Goal: Task Accomplishment & Management: Manage account settings

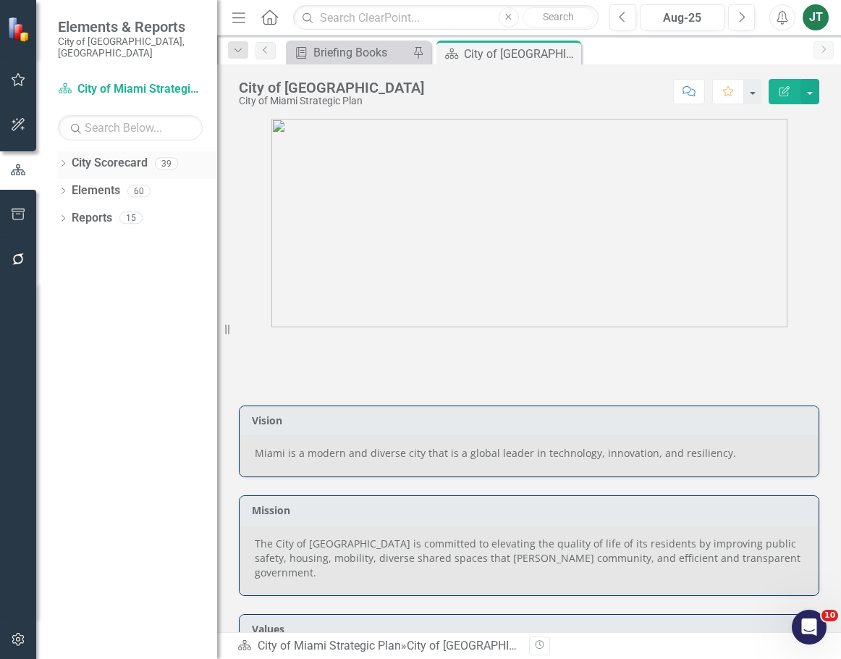
click at [67, 161] on icon "Dropdown" at bounding box center [63, 165] width 10 height 8
click at [71, 213] on icon "Dropdown" at bounding box center [70, 217] width 11 height 9
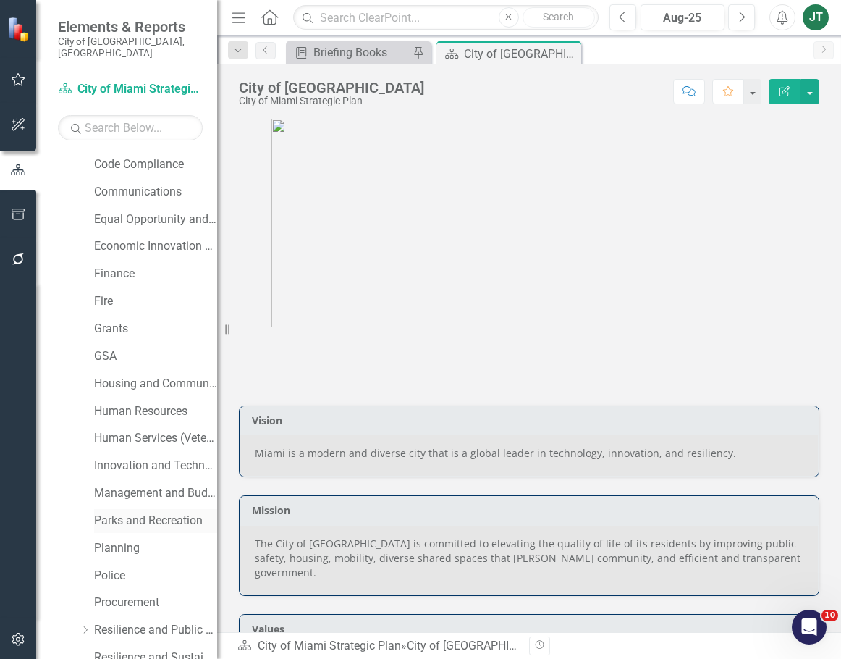
scroll to position [290, 0]
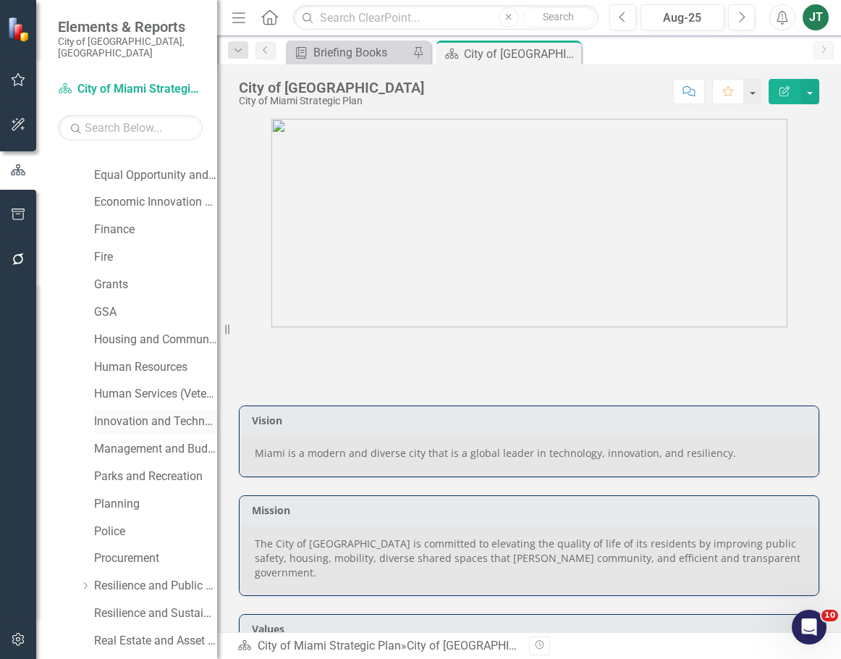
click at [131, 413] on link "Innovation and Technology" at bounding box center [155, 421] width 123 height 17
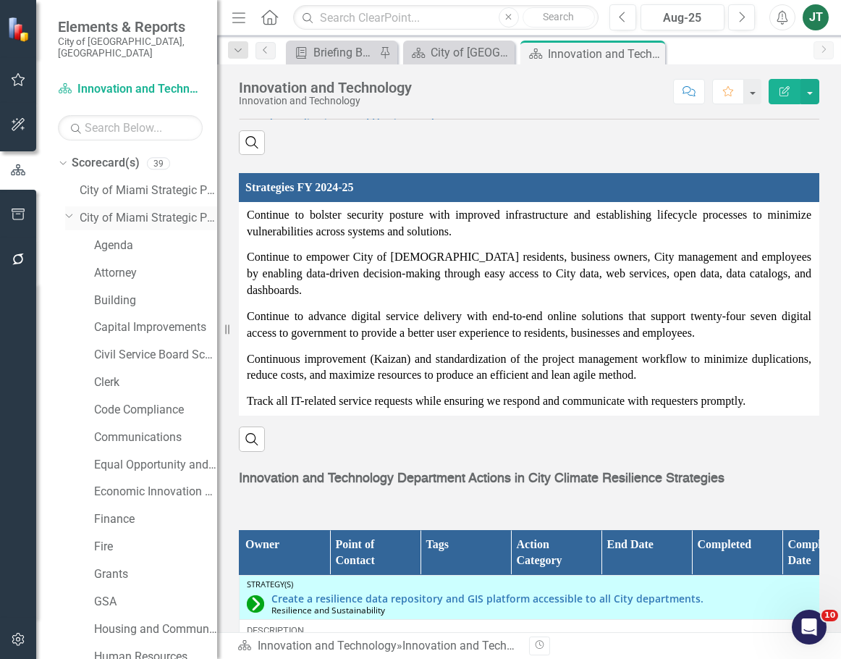
click at [65, 210] on icon "Dropdown" at bounding box center [69, 215] width 9 height 11
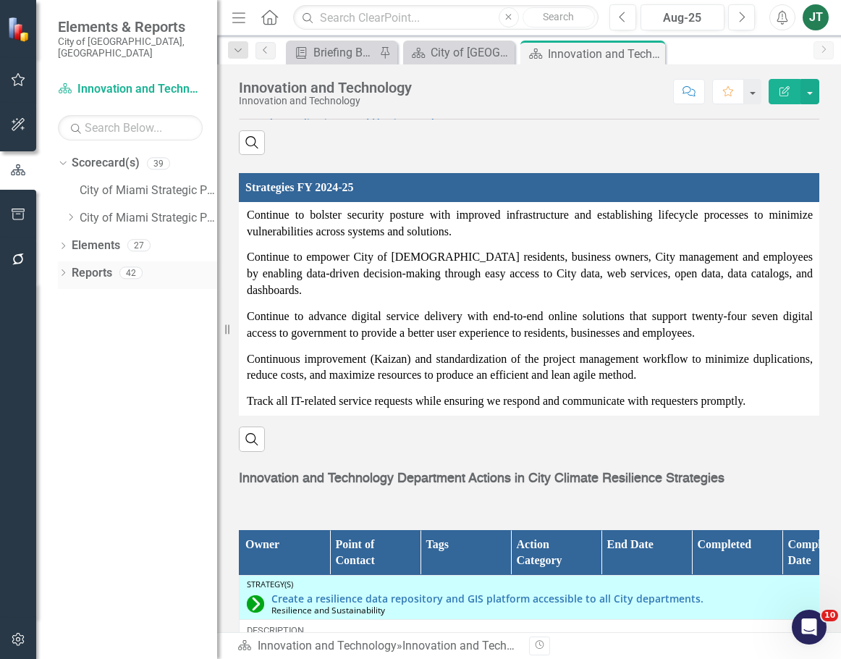
click at [98, 265] on link "Reports" at bounding box center [92, 273] width 41 height 17
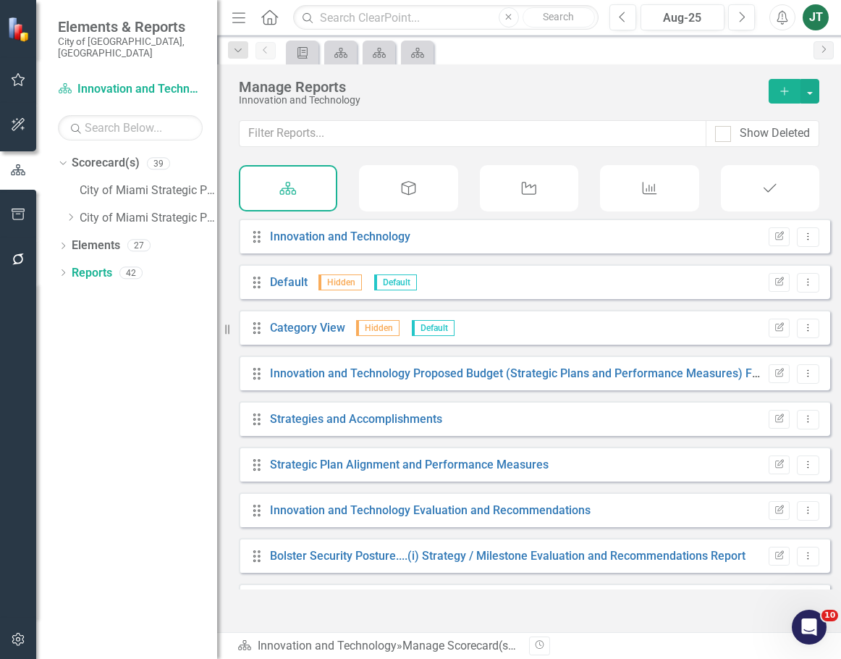
click at [652, 203] on div "Measure" at bounding box center [649, 188] width 98 height 46
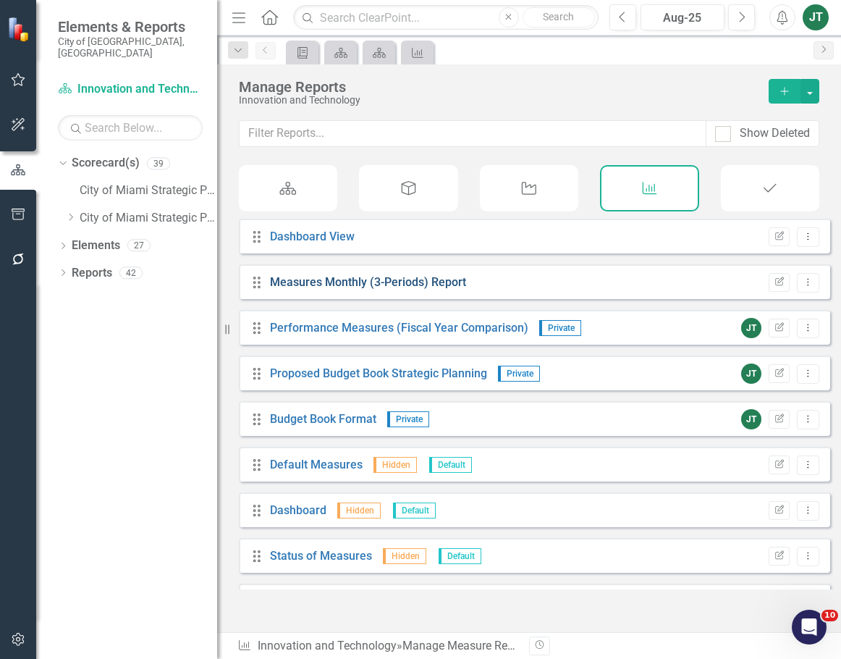
click at [425, 289] on link "Measures Monthly (3-Periods) Report" at bounding box center [368, 282] width 196 height 14
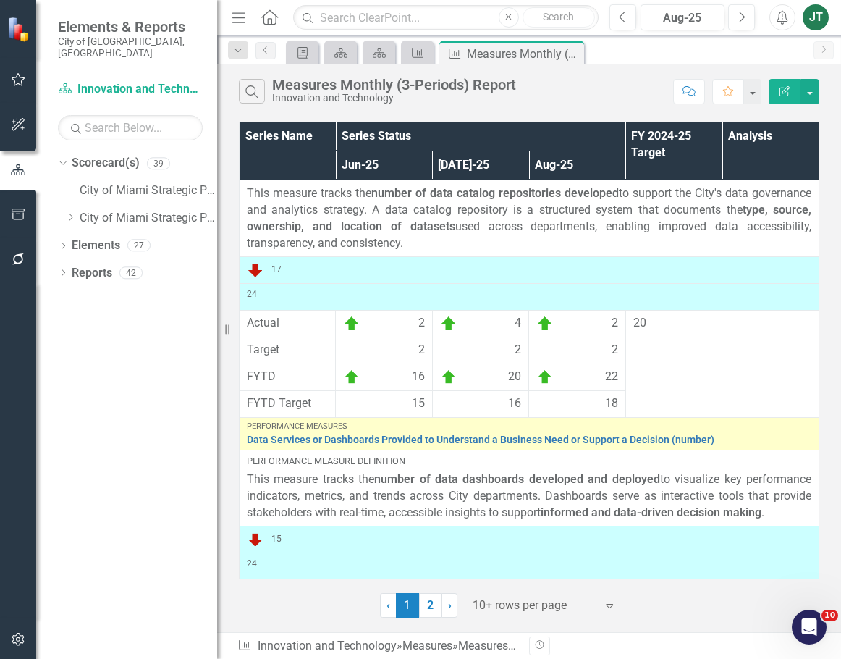
scroll to position [543, 0]
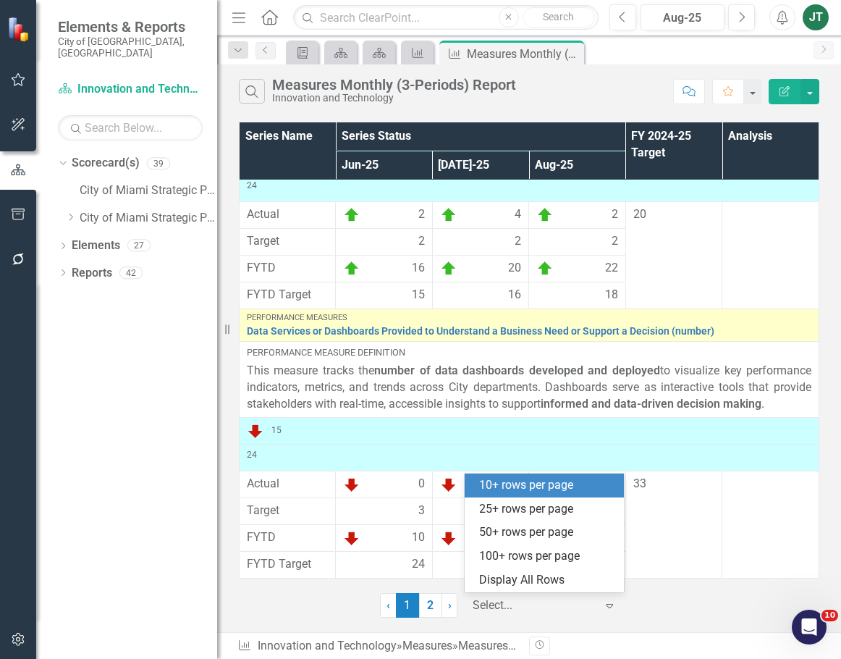
click at [531, 607] on div at bounding box center [534, 606] width 123 height 20
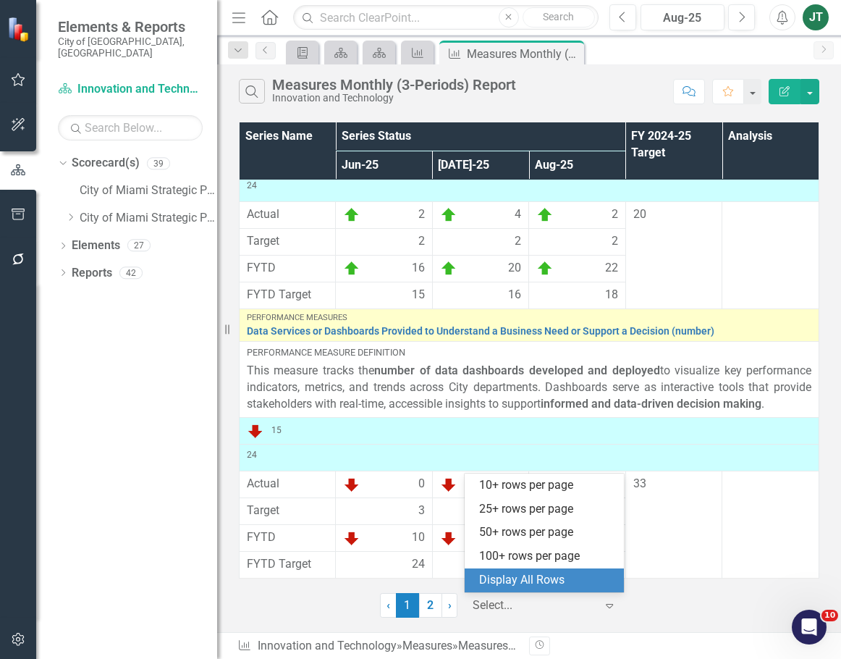
click at [550, 578] on div "Display All Rows" at bounding box center [547, 580] width 136 height 17
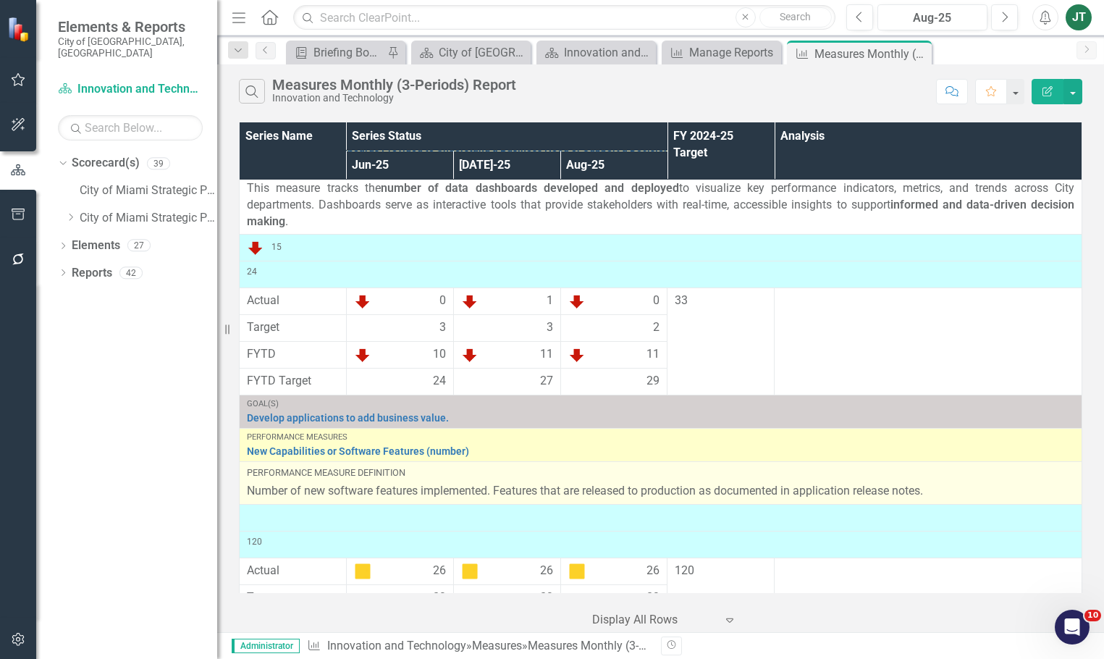
scroll to position [749, 0]
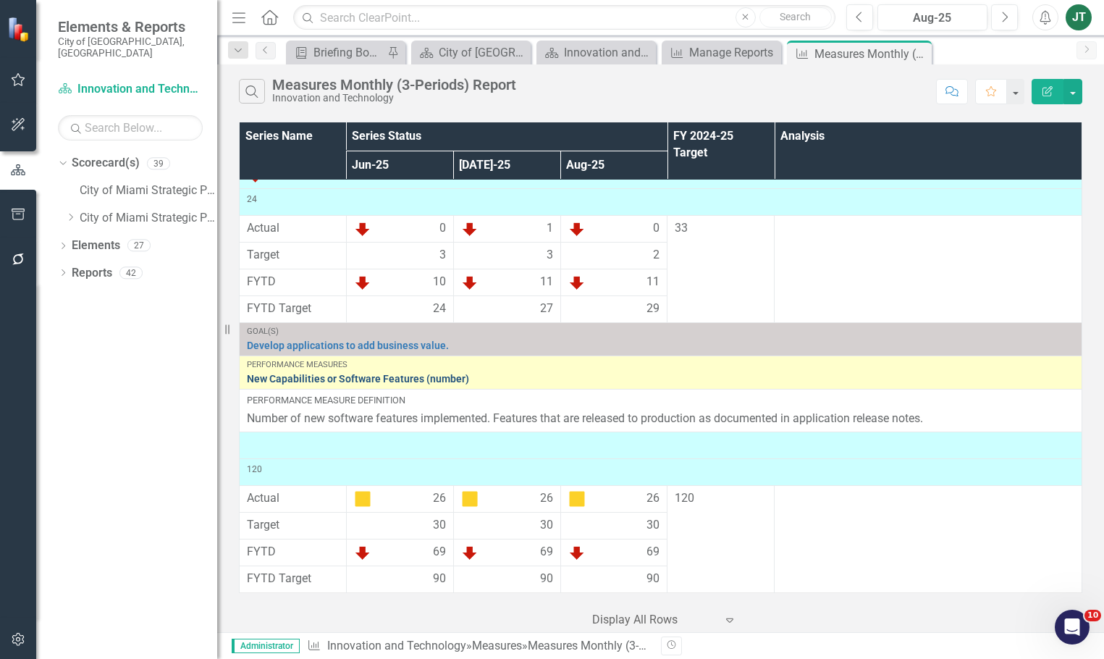
click at [355, 378] on link "New Capabilities or Software Features (number)" at bounding box center [660, 379] width 827 height 11
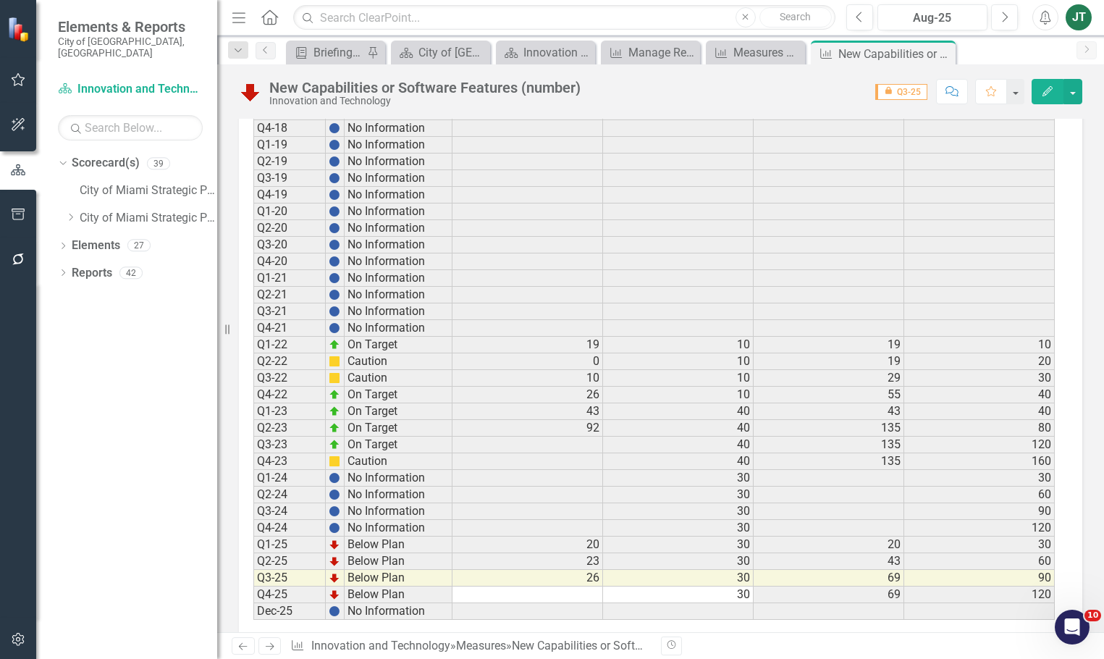
scroll to position [1076, 0]
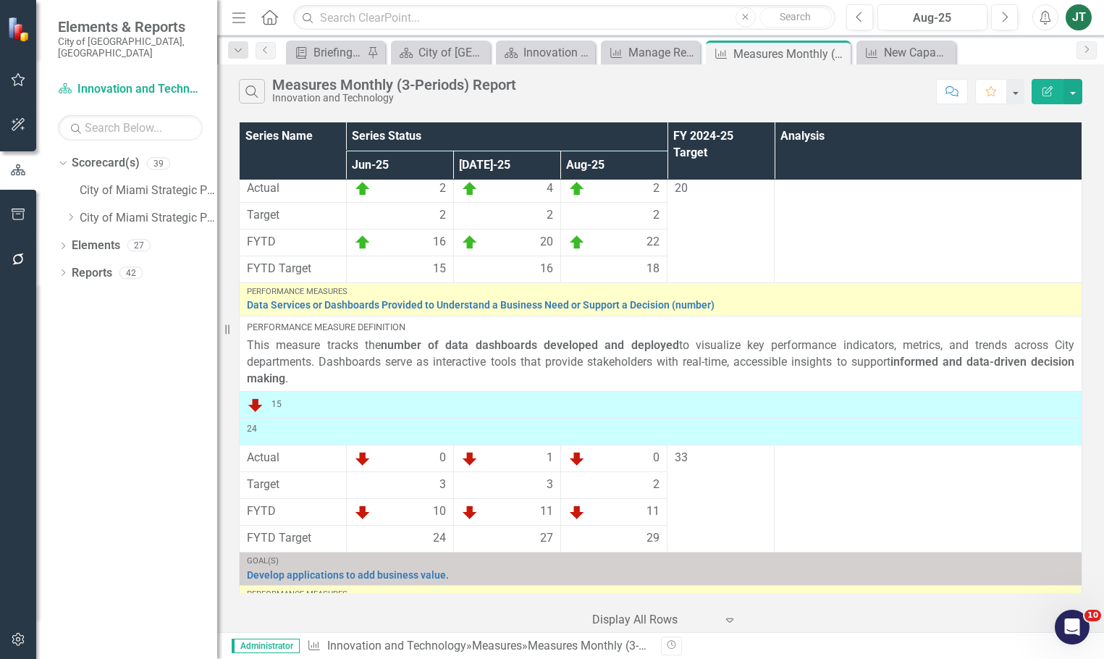
scroll to position [749, 0]
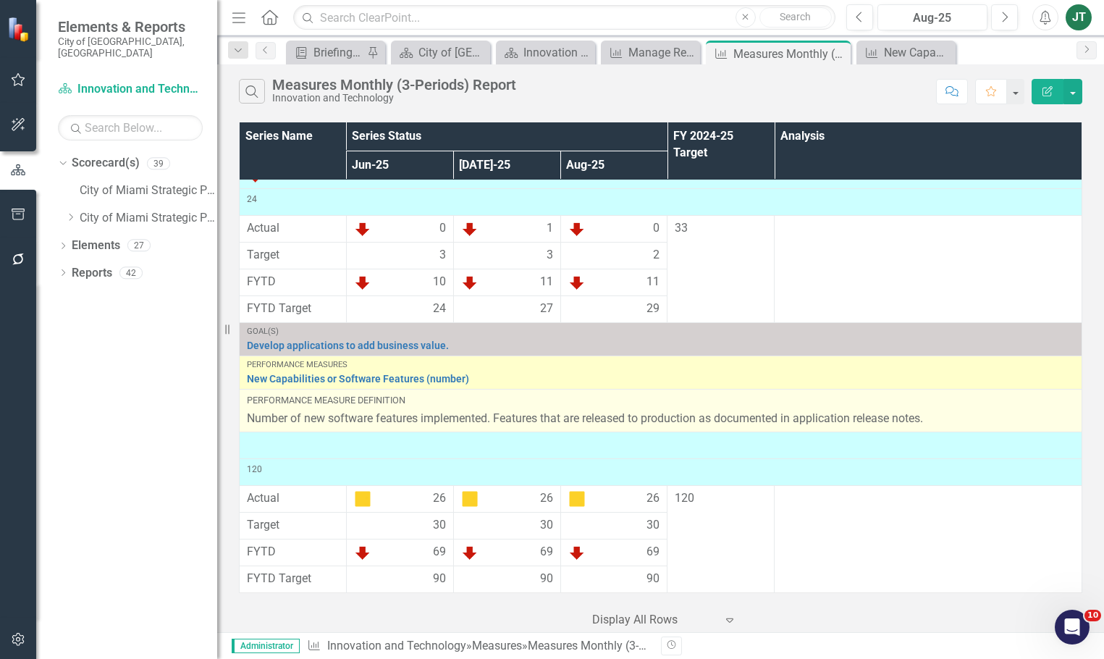
click at [670, 396] on div "Performance Measure Definition" at bounding box center [660, 400] width 827 height 13
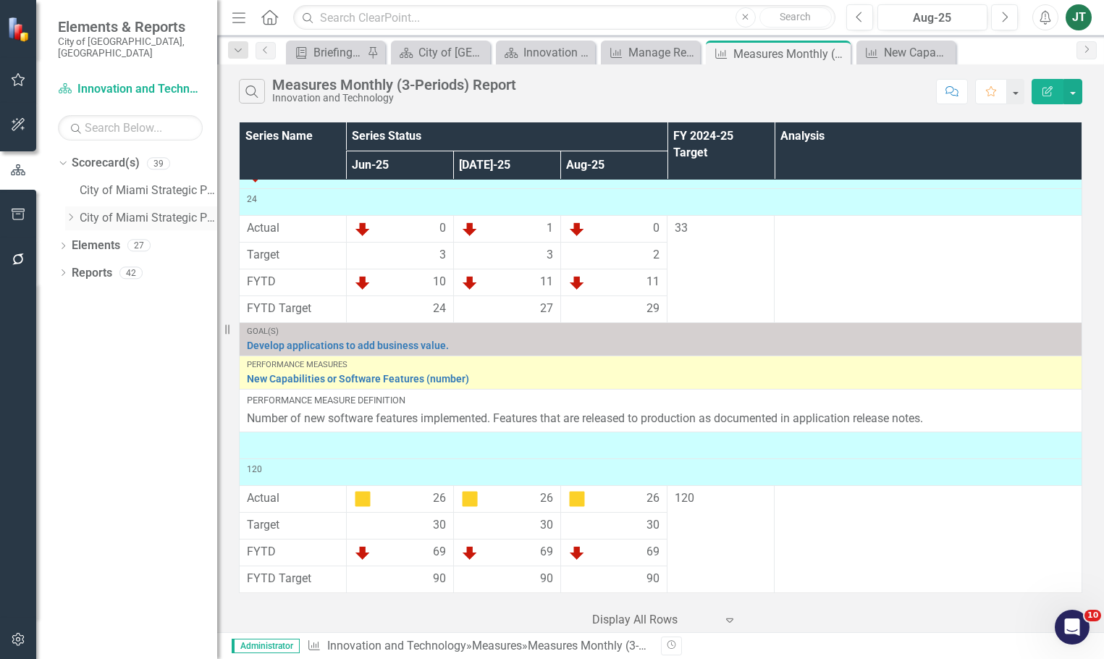
click at [73, 213] on icon "Dropdown" at bounding box center [70, 217] width 11 height 9
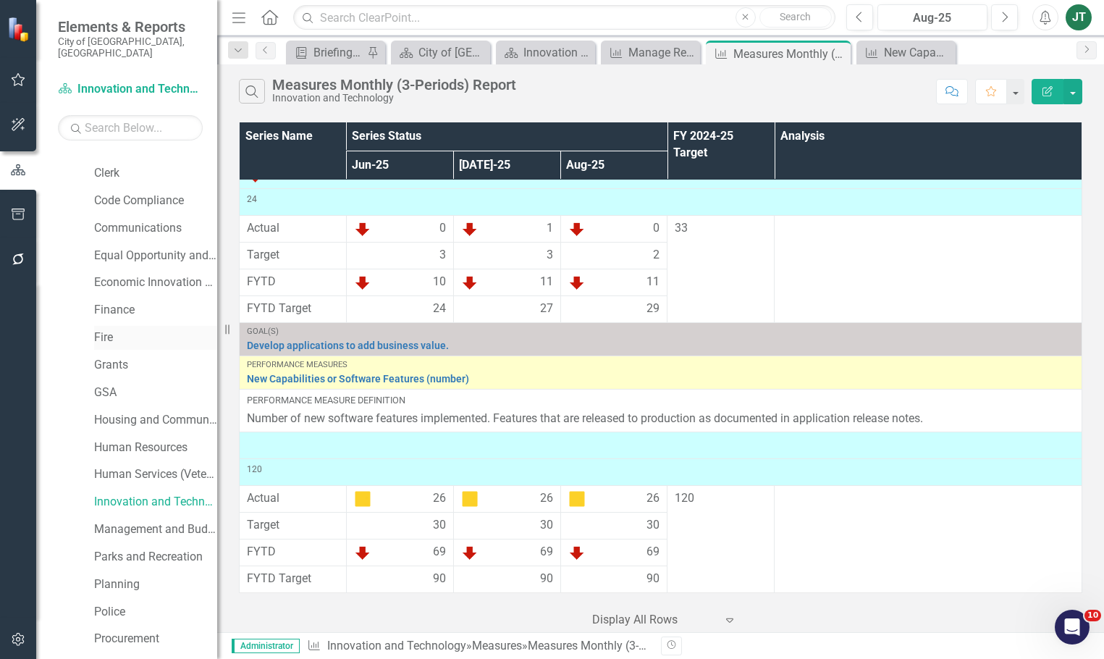
scroll to position [290, 0]
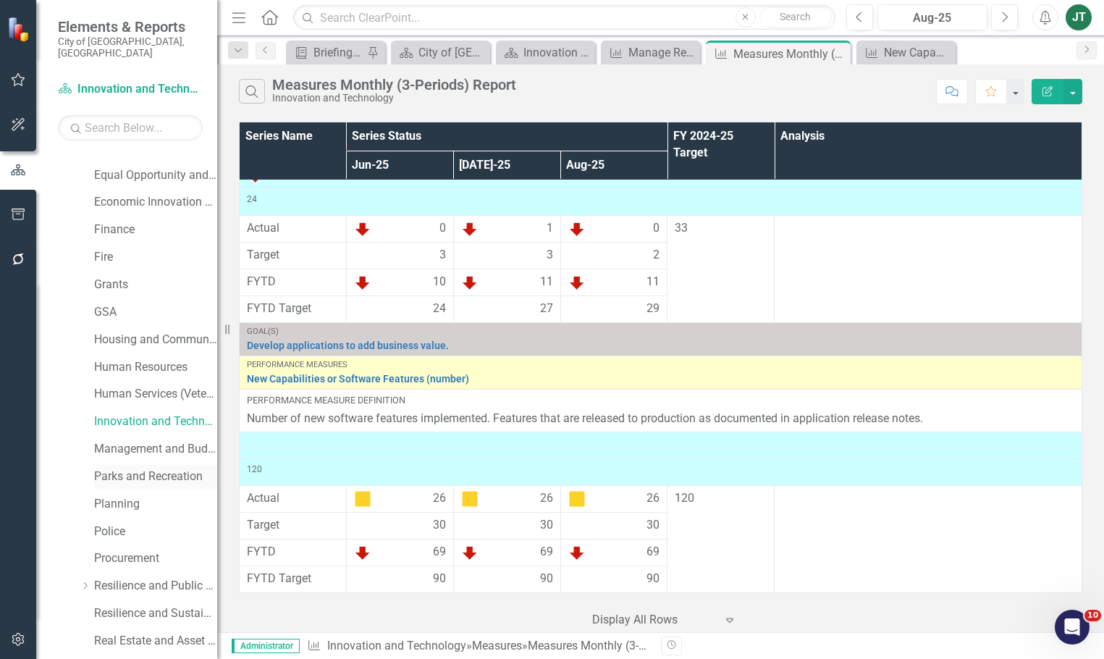
click at [187, 465] on div "Parks and Recreation" at bounding box center [155, 477] width 123 height 24
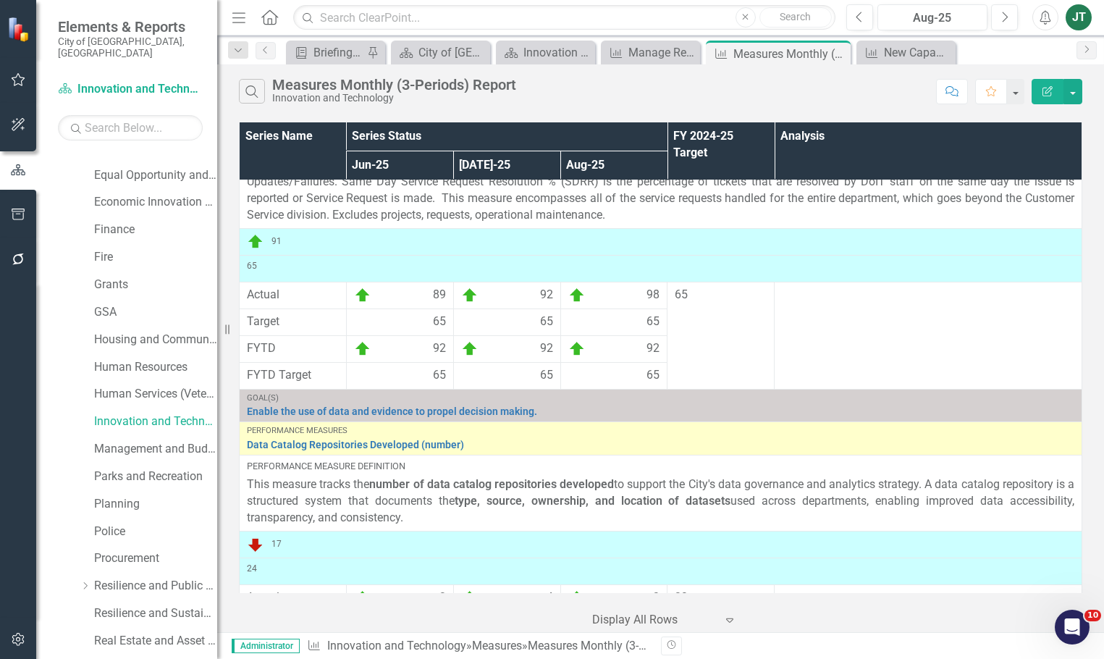
scroll to position [0, 0]
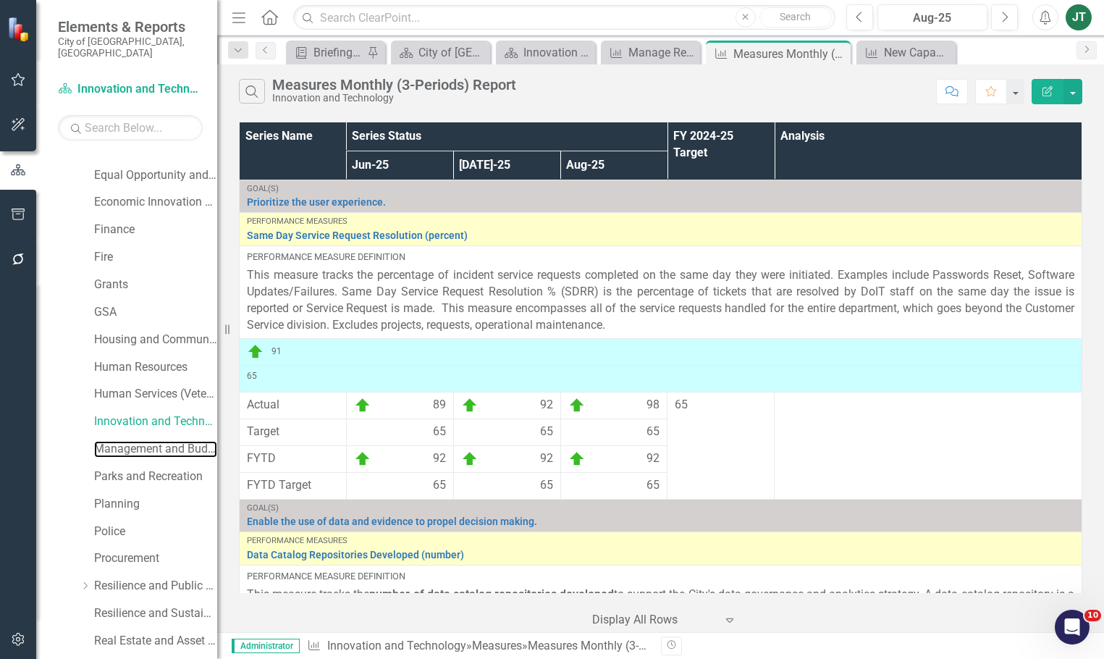
drag, startPoint x: 148, startPoint y: 437, endPoint x: 280, endPoint y: 446, distance: 132.8
click at [148, 441] on link "Management and Budget" at bounding box center [155, 449] width 123 height 17
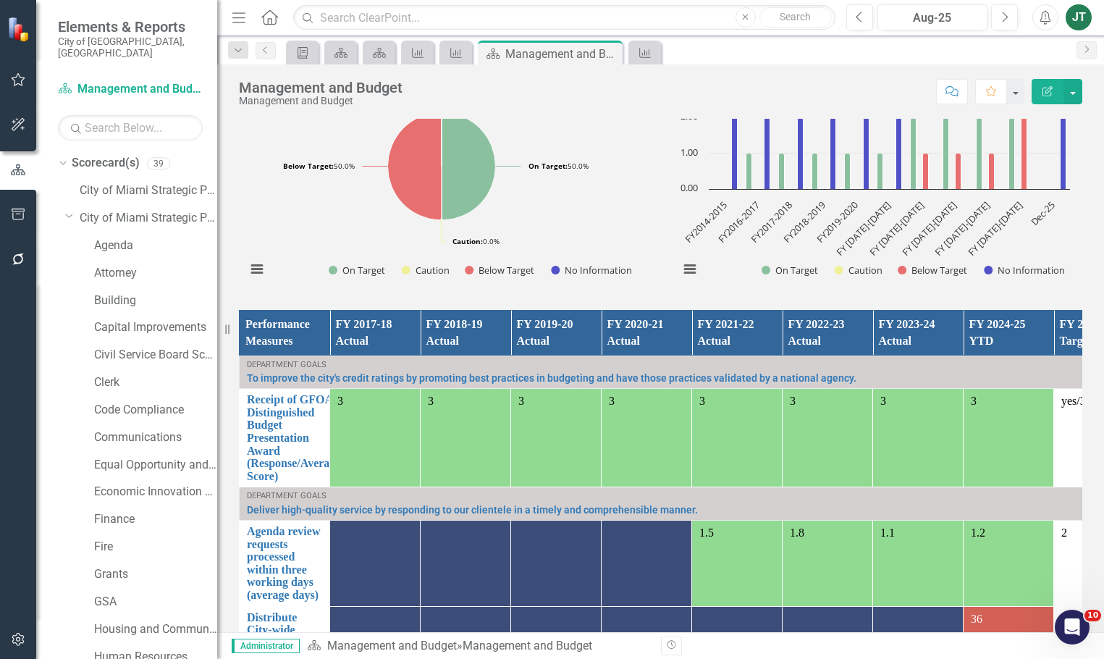
click at [62, 202] on div "Dropdown Scorecard(s) 39 City of [GEOGRAPHIC_DATA] Strategic Plan Dropdown City…" at bounding box center [137, 671] width 159 height 1041
click at [69, 210] on icon "Dropdown" at bounding box center [69, 215] width 9 height 11
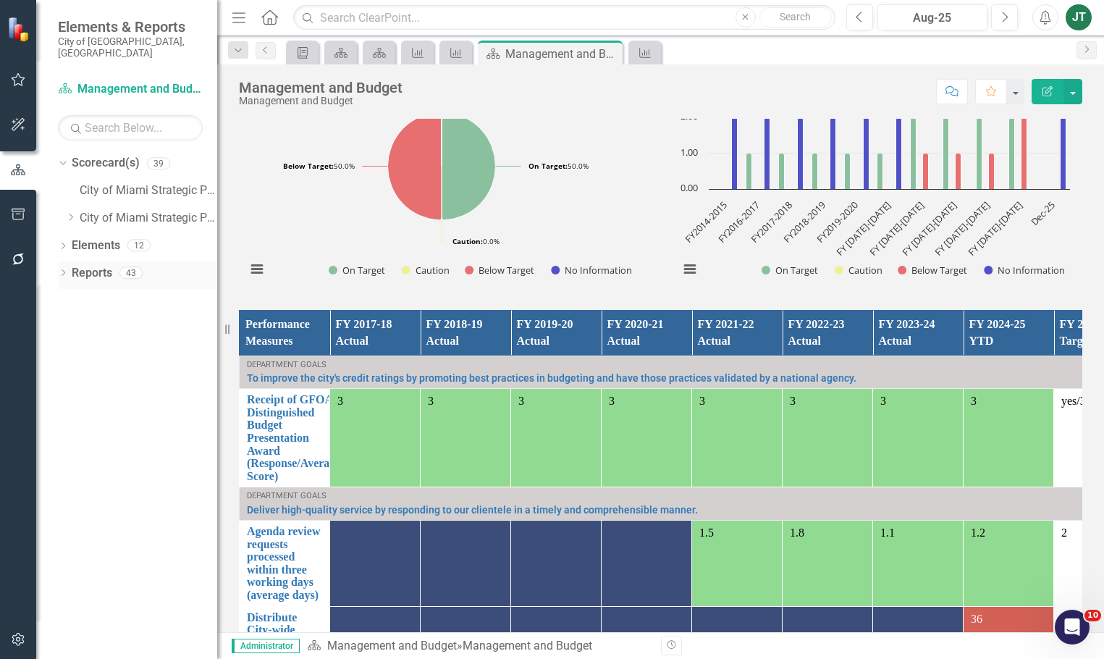
click at [92, 265] on link "Reports" at bounding box center [92, 273] width 41 height 17
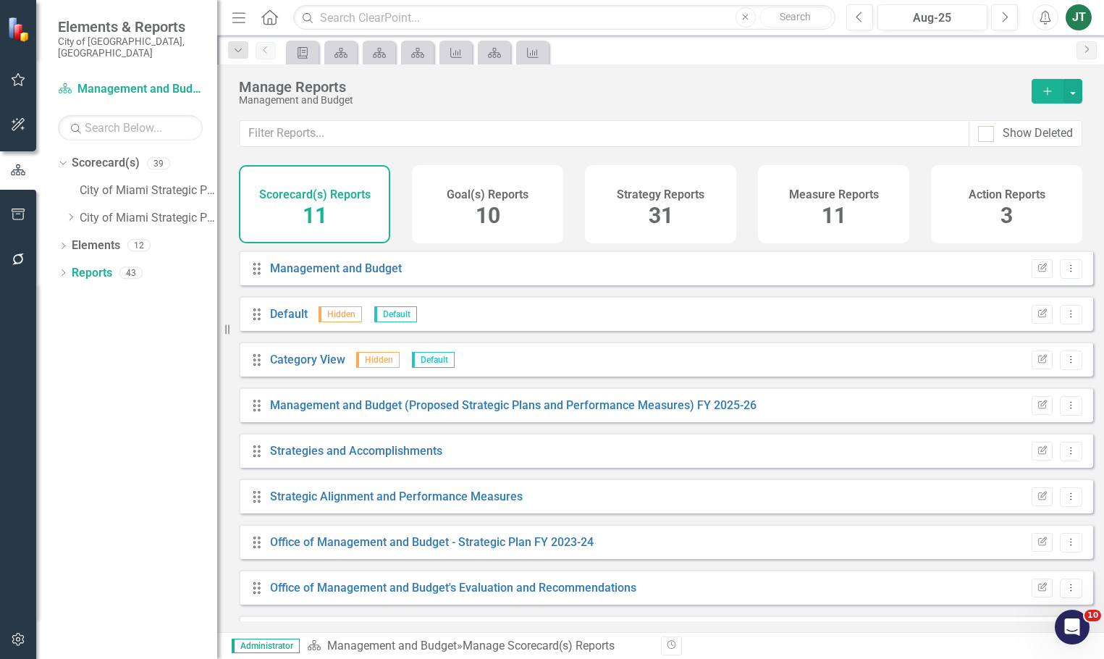
click at [880, 219] on div "Measure Reports 11" at bounding box center [833, 204] width 151 height 78
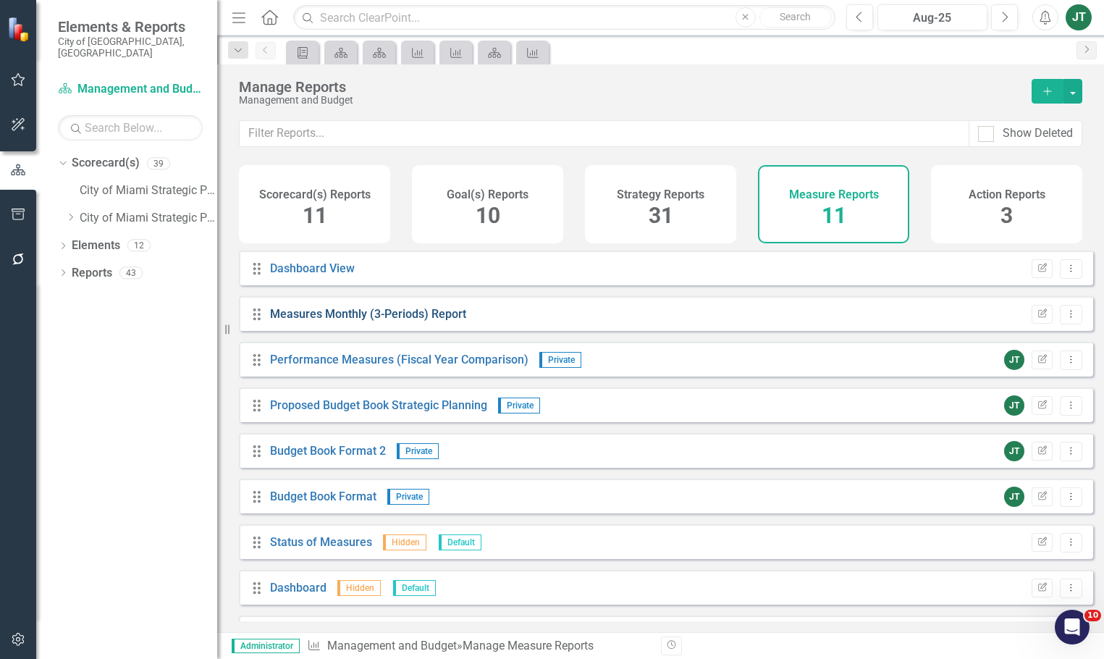
click at [361, 321] on link "Measures Monthly (3-Periods) Report" at bounding box center [368, 314] width 196 height 14
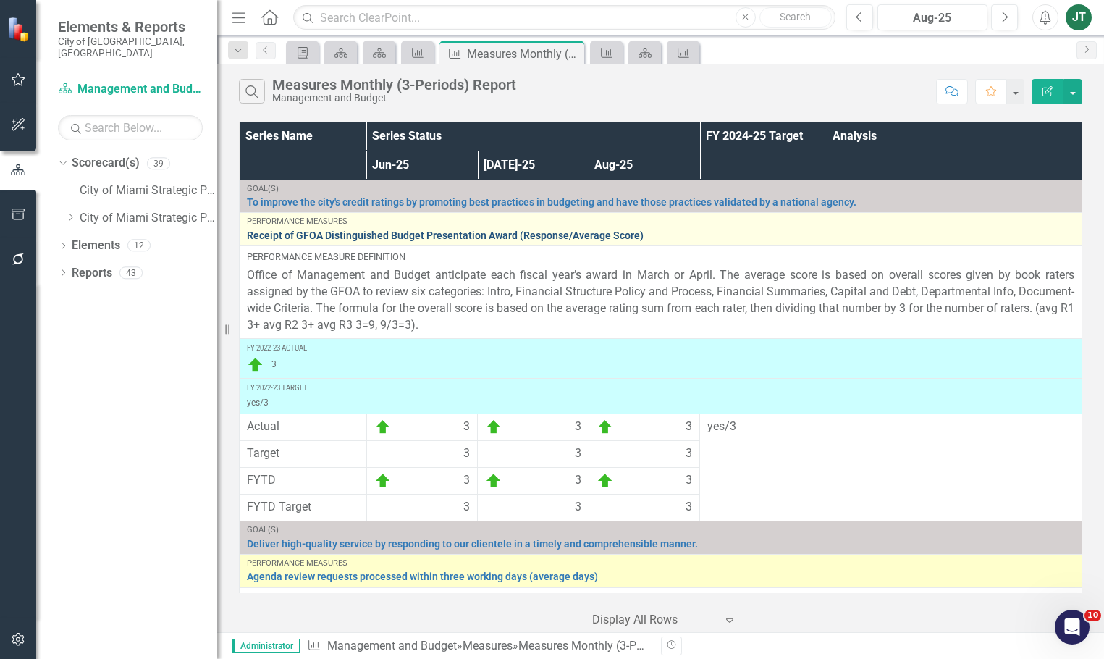
click at [399, 236] on link "Receipt of GFOA Distinguished Budget Presentation Award (Response/Average Score)" at bounding box center [660, 235] width 827 height 11
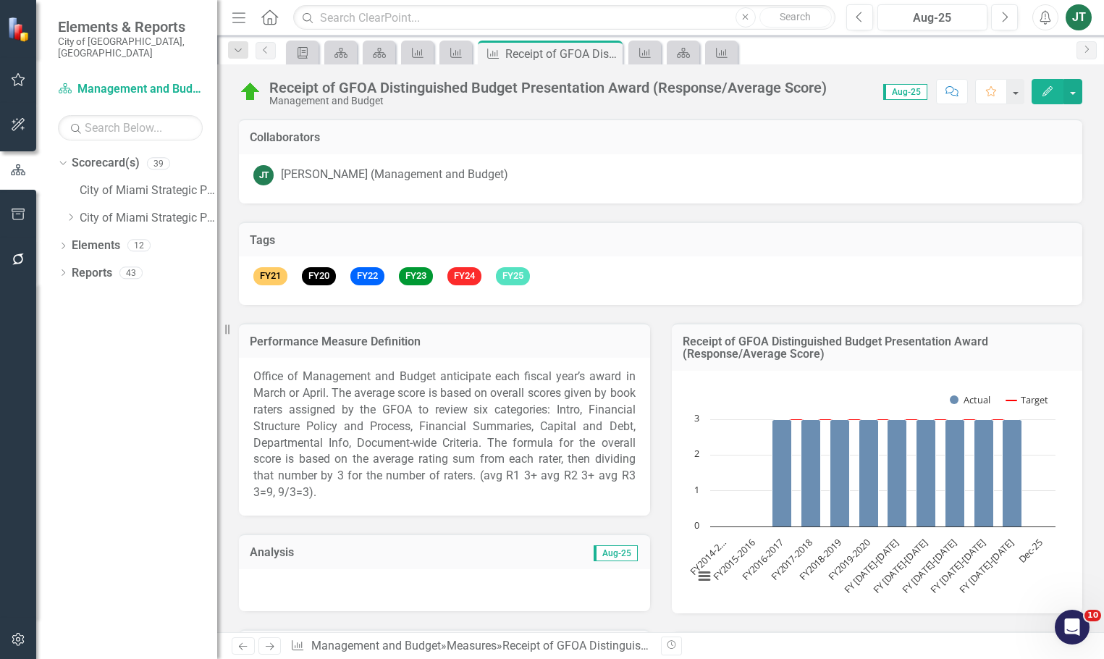
scroll to position [145, 0]
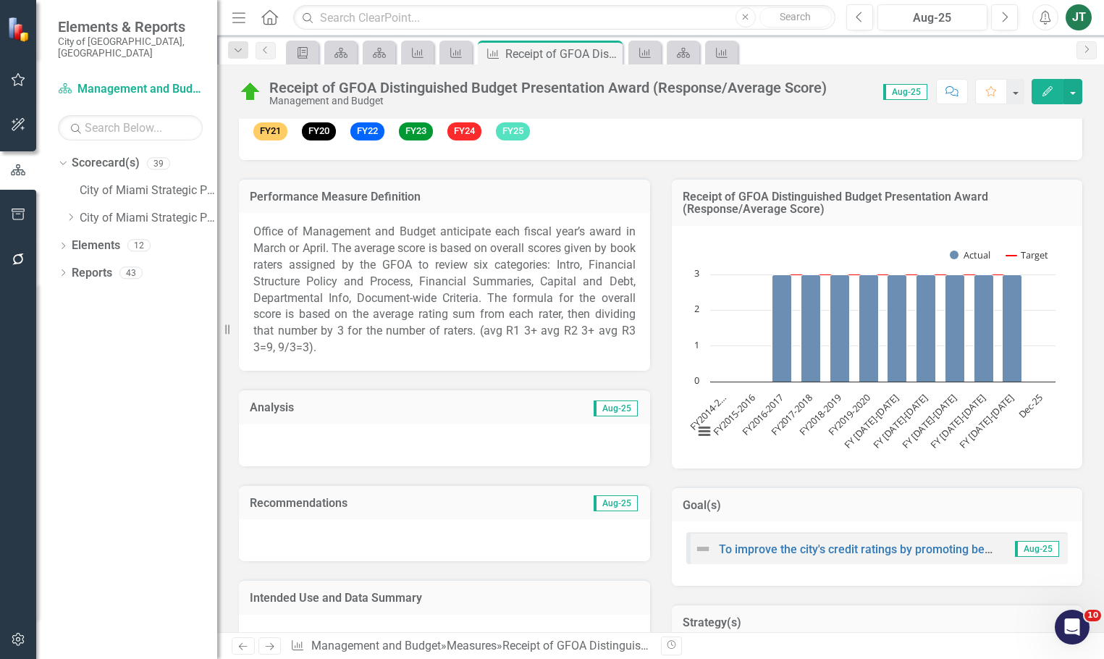
click at [575, 408] on td "Aug-25" at bounding box center [540, 409] width 198 height 19
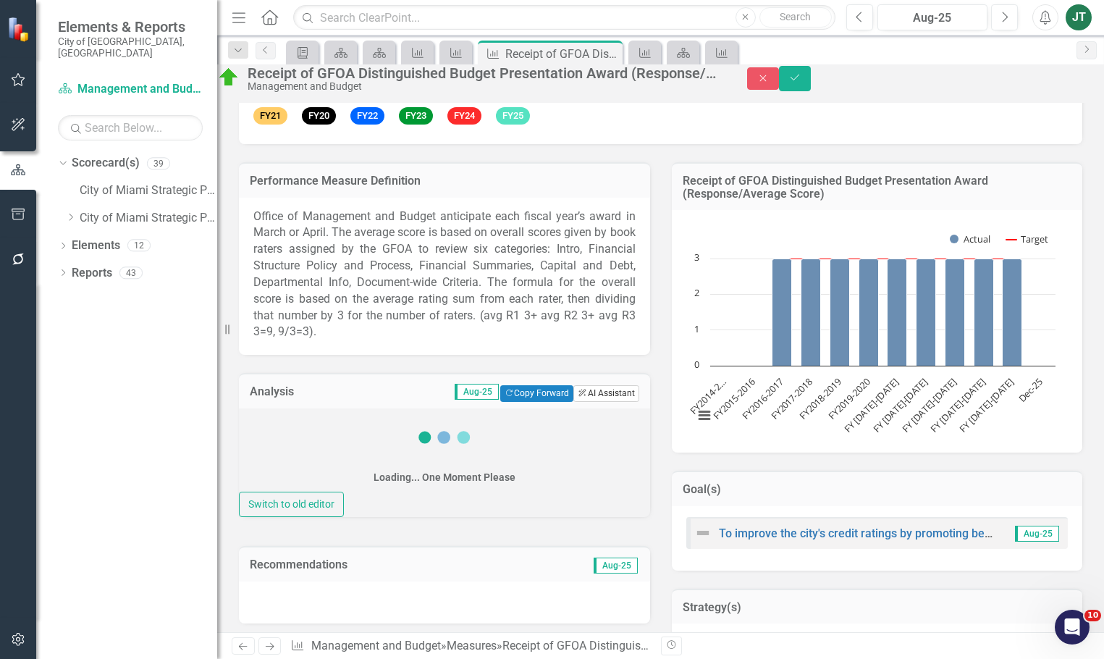
click at [599, 401] on button "ClearPoint AI AI Assistant" at bounding box center [605, 393] width 65 height 16
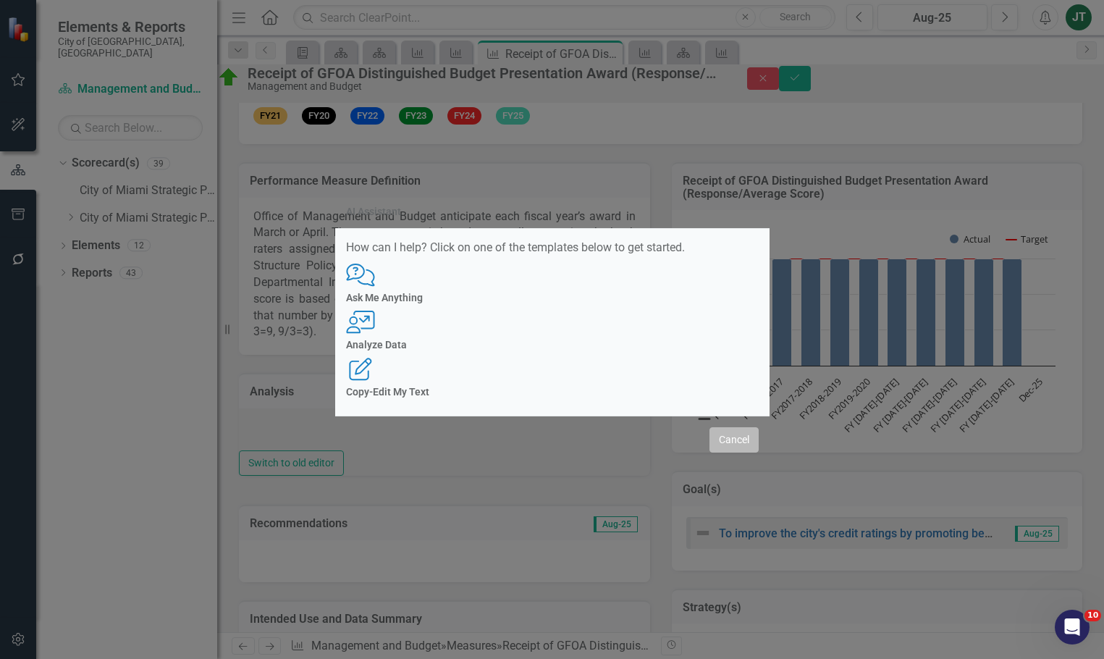
click at [751, 427] on button "Cancel" at bounding box center [733, 439] width 49 height 25
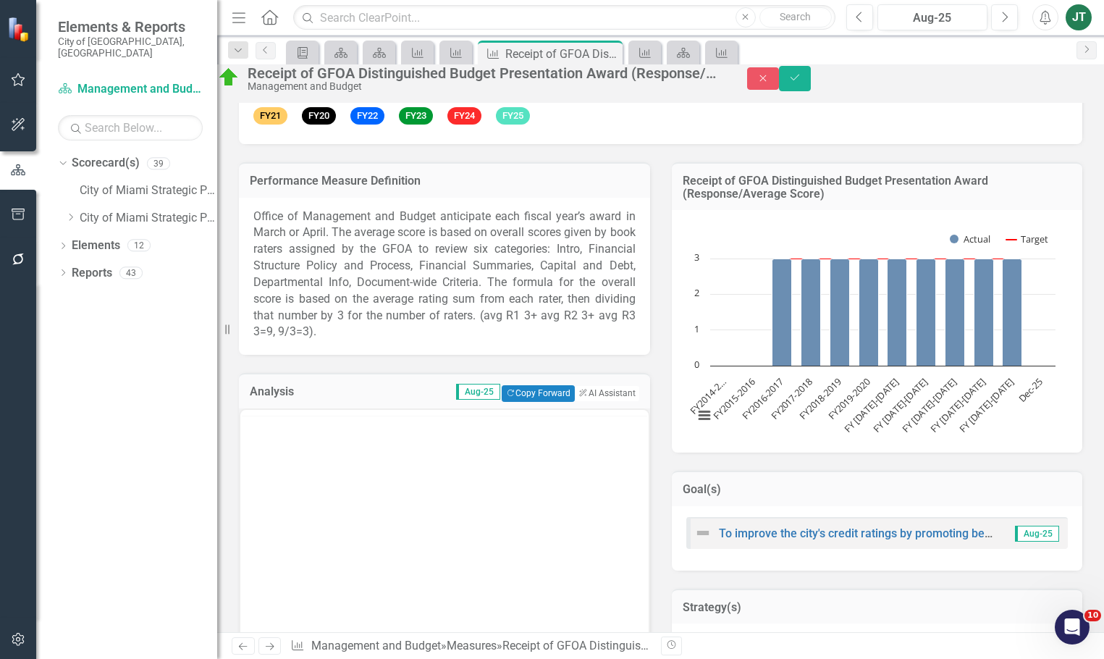
scroll to position [0, 0]
click at [523, 401] on button "Copy Forward Copy Forward" at bounding box center [538, 393] width 73 height 16
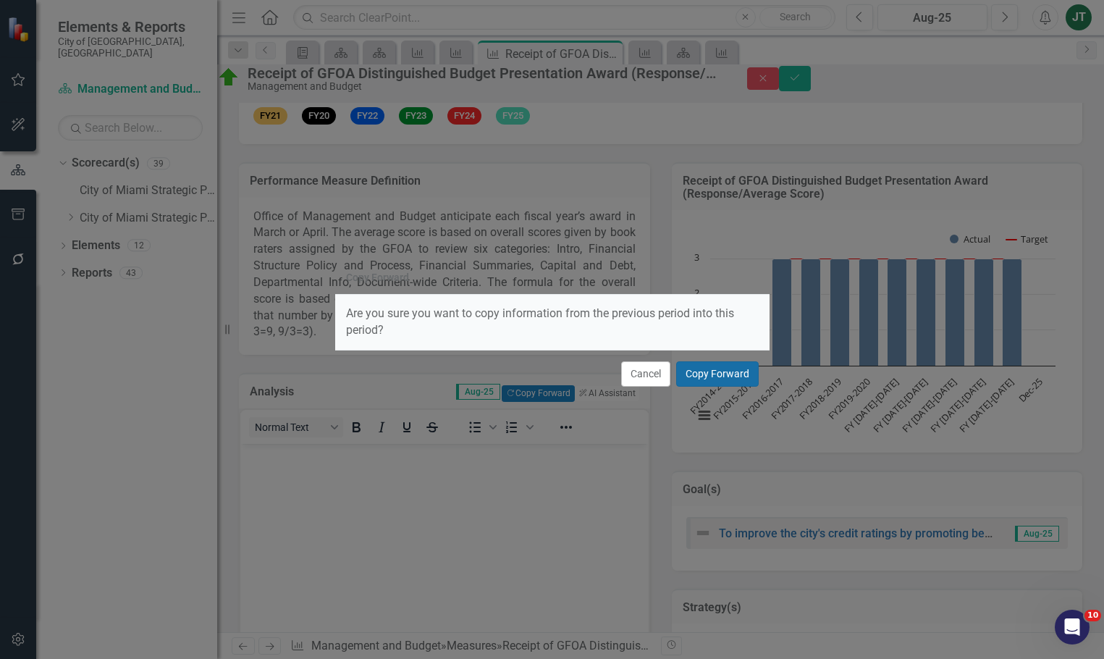
click at [715, 377] on button "Copy Forward" at bounding box center [717, 373] width 83 height 25
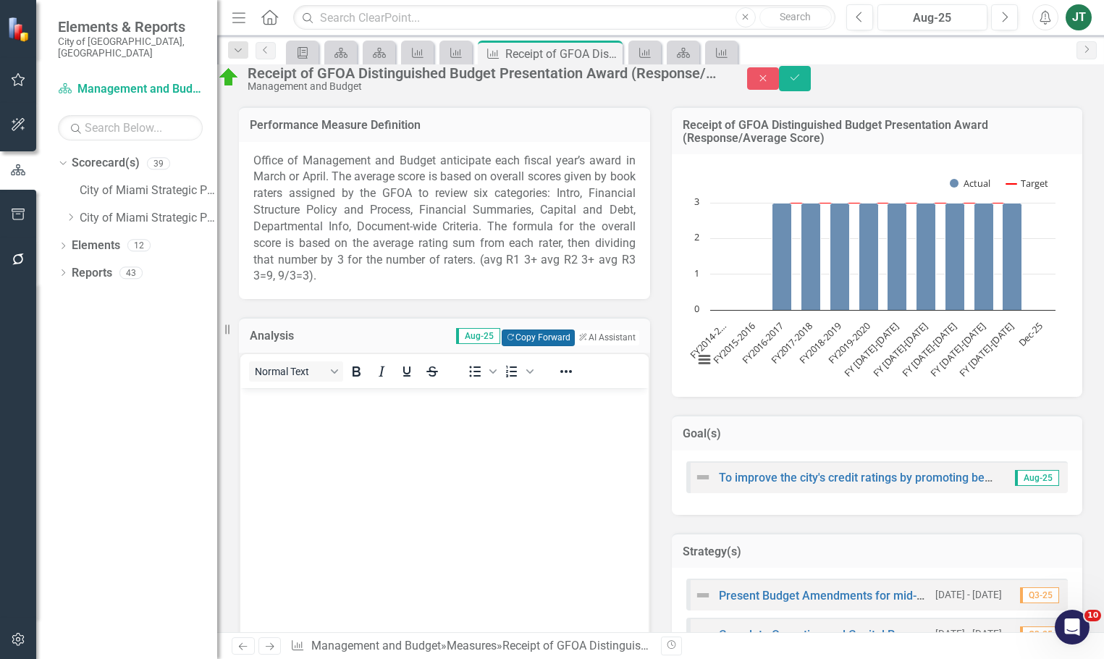
scroll to position [290, 0]
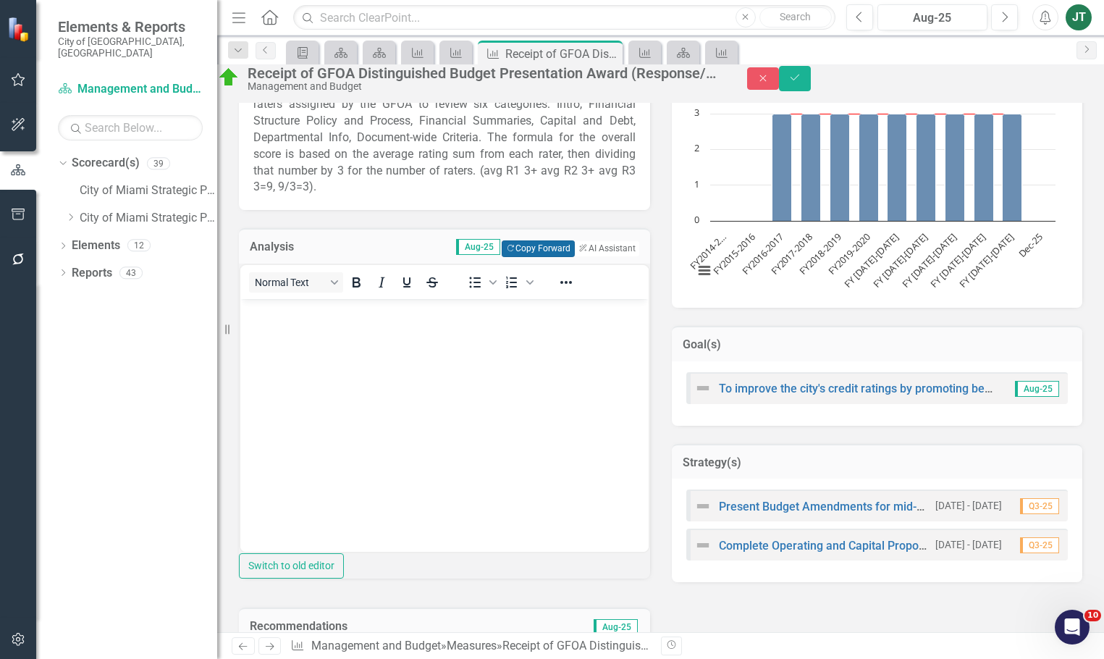
click at [531, 256] on button "Copy Forward Copy Forward" at bounding box center [538, 248] width 73 height 16
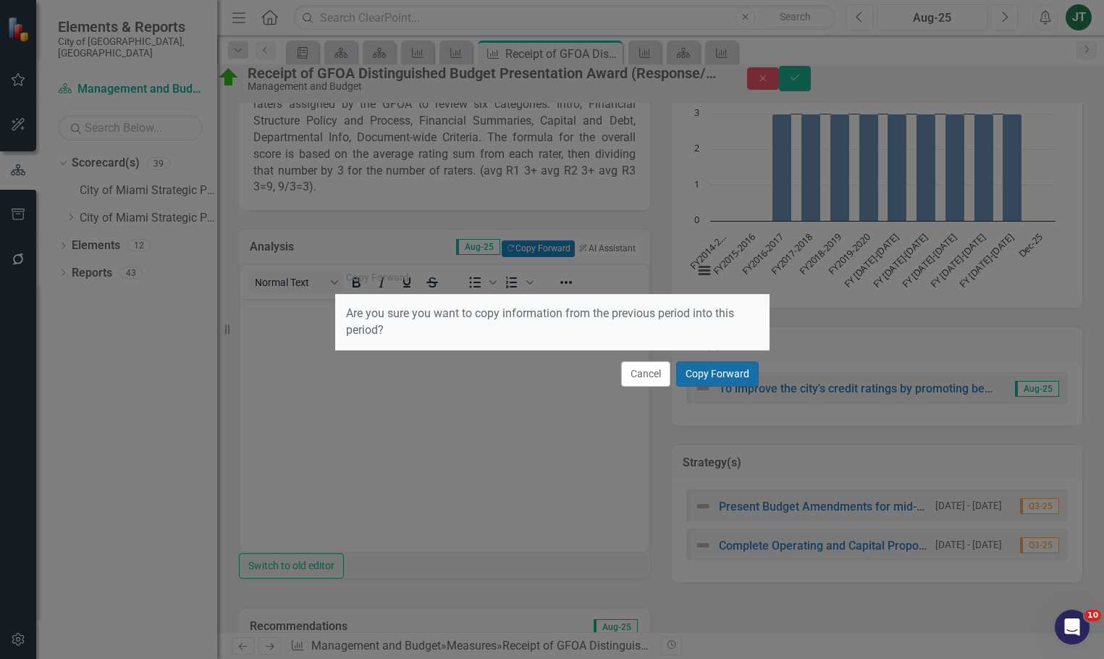
click at [716, 366] on button "Copy Forward" at bounding box center [717, 373] width 83 height 25
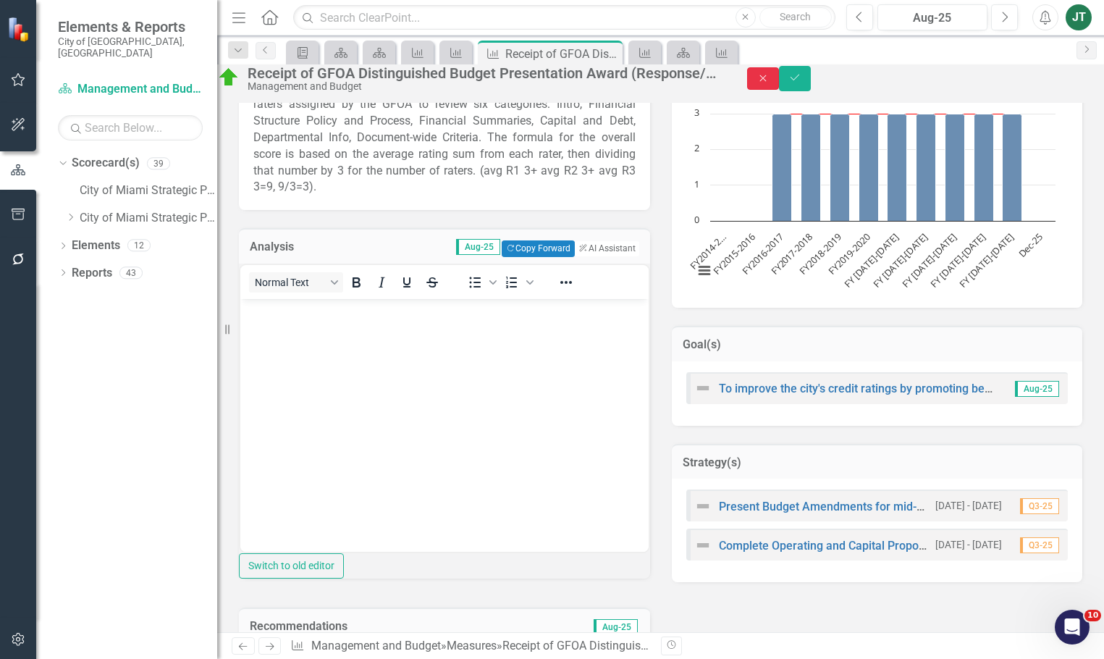
click at [779, 86] on button "Close" at bounding box center [763, 78] width 32 height 22
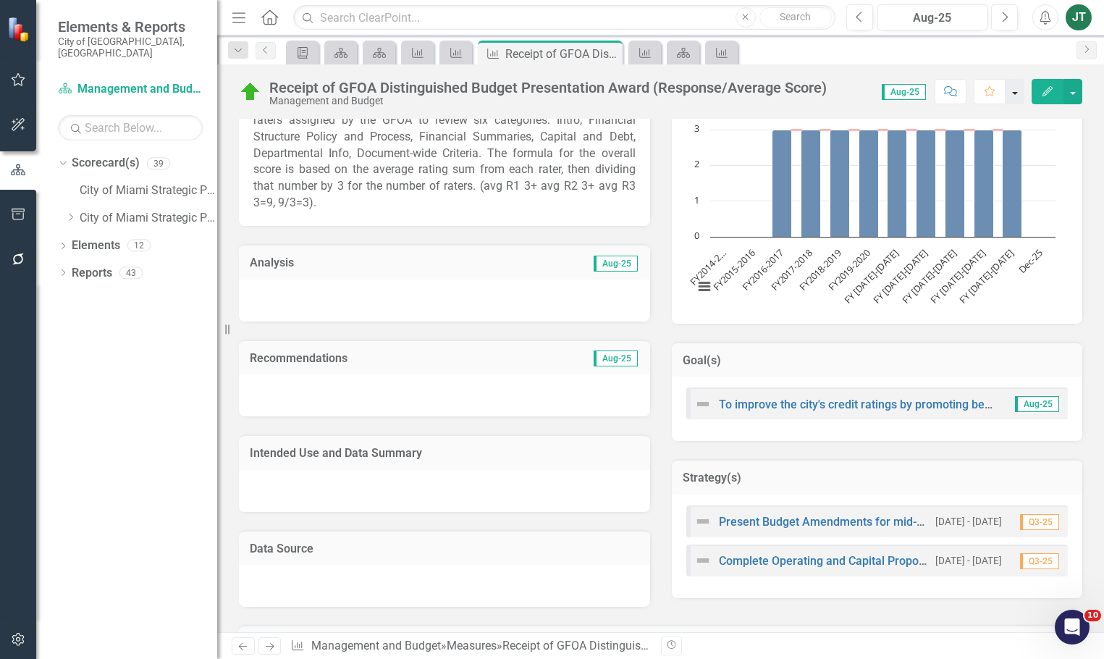
click at [978, 85] on button "button" at bounding box center [1015, 91] width 19 height 25
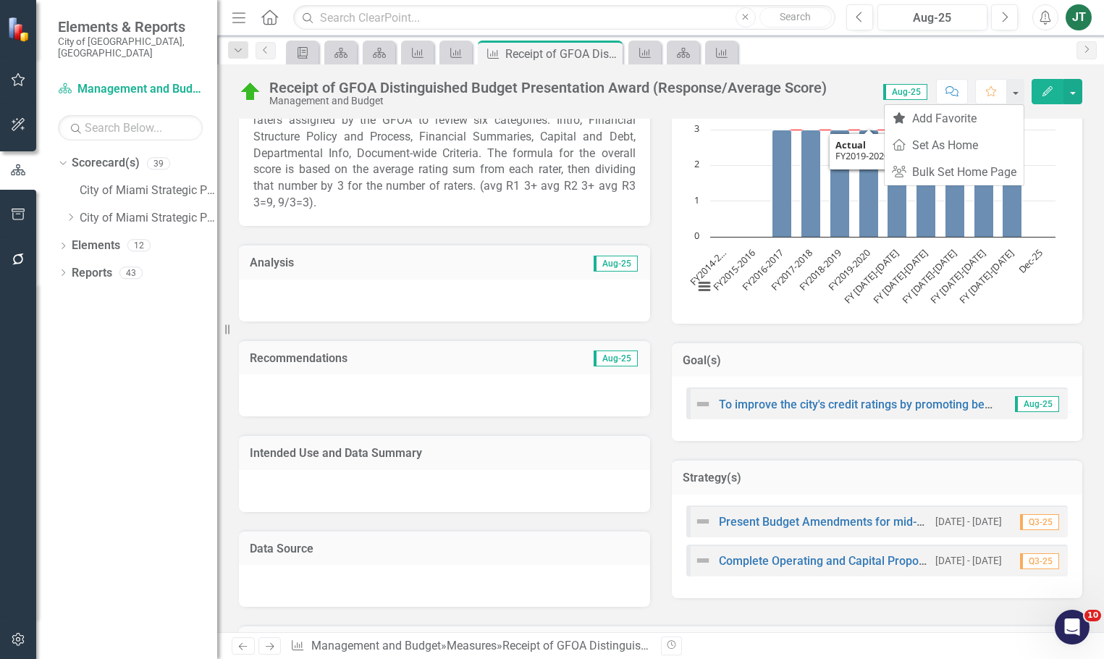
click at [630, 341] on div "Recommendations Aug-25" at bounding box center [444, 357] width 411 height 35
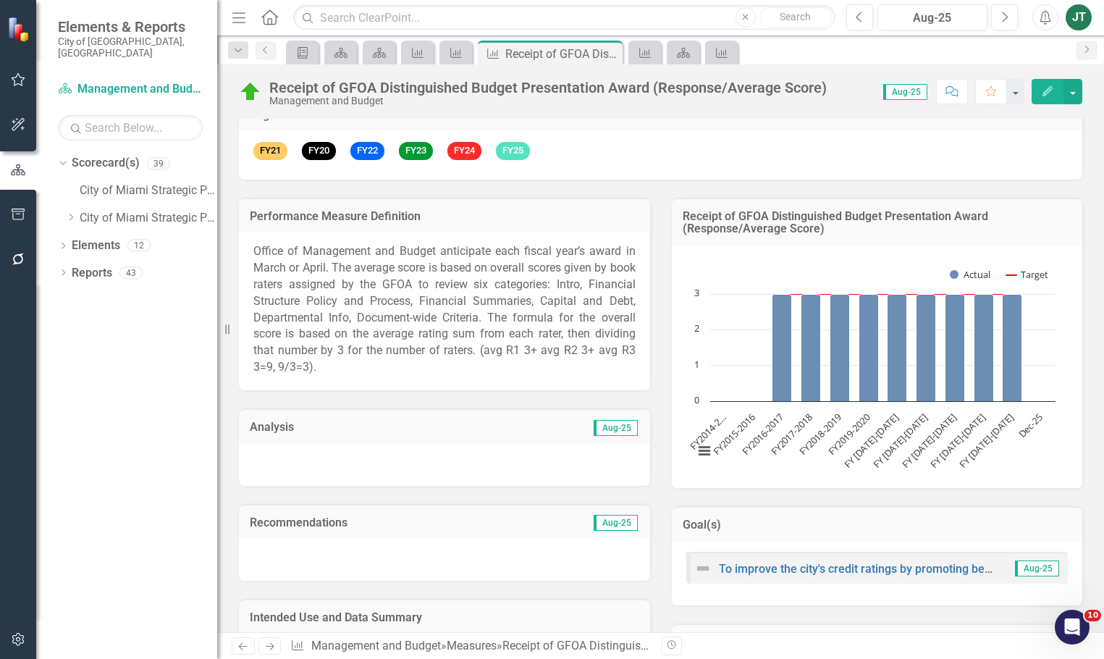
scroll to position [0, 0]
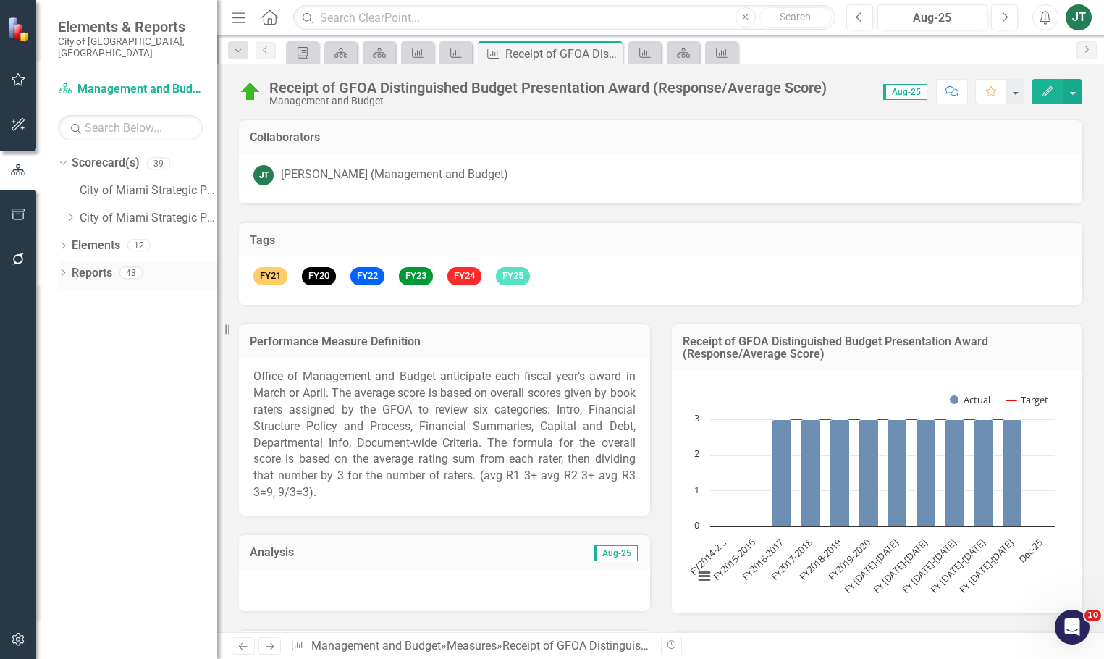
click at [92, 265] on link "Reports" at bounding box center [92, 273] width 41 height 17
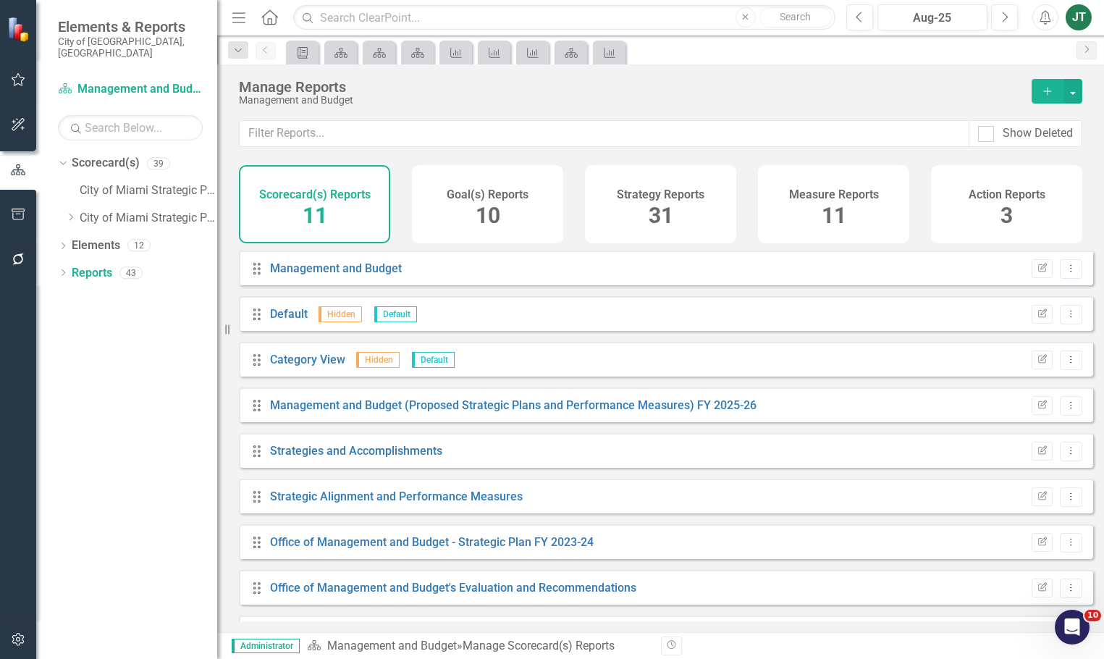
click at [854, 206] on div "Measure Reports 11" at bounding box center [833, 204] width 151 height 78
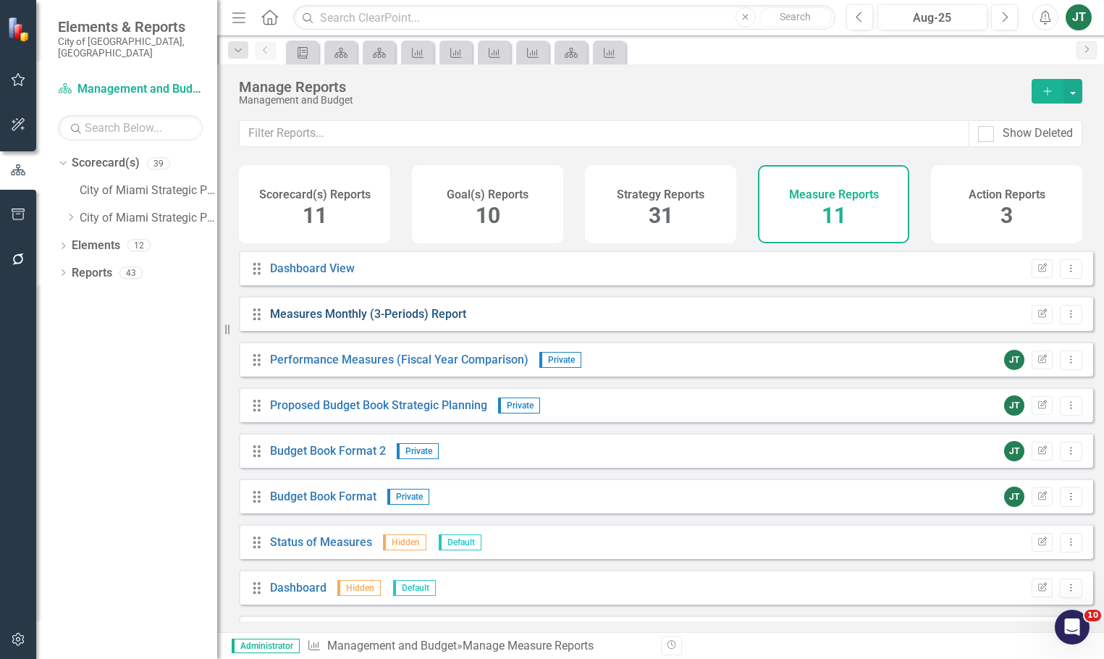
click at [405, 321] on link "Measures Monthly (3-Periods) Report" at bounding box center [368, 314] width 196 height 14
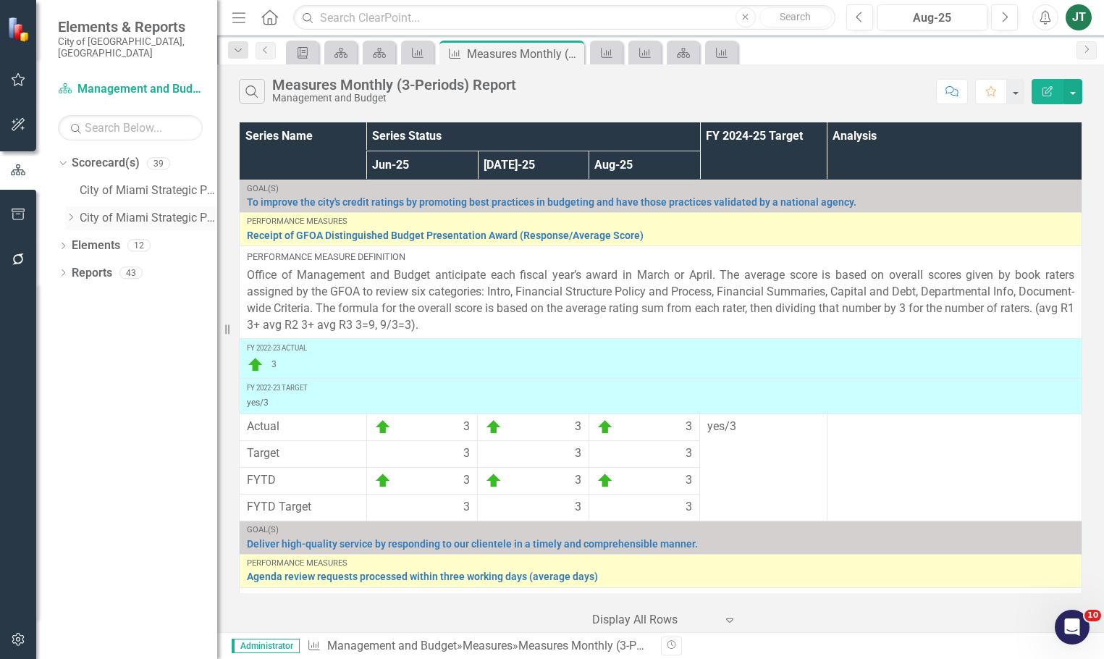
click at [69, 213] on icon "Dropdown" at bounding box center [70, 217] width 11 height 9
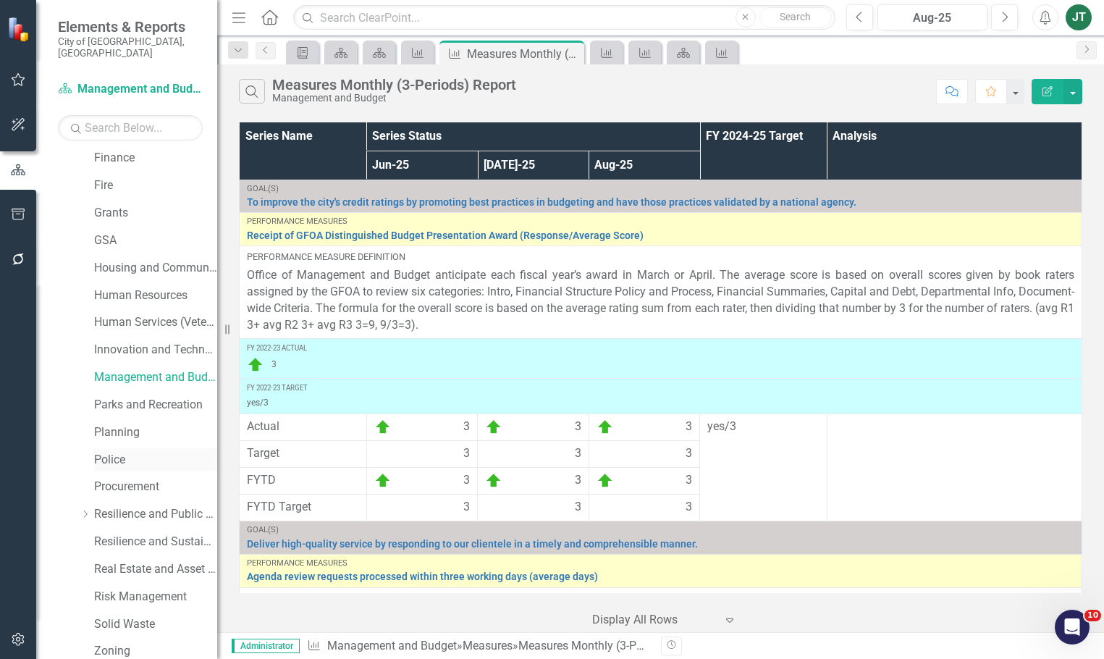
scroll to position [362, 0]
click at [115, 396] on link "Parks and Recreation" at bounding box center [155, 404] width 123 height 17
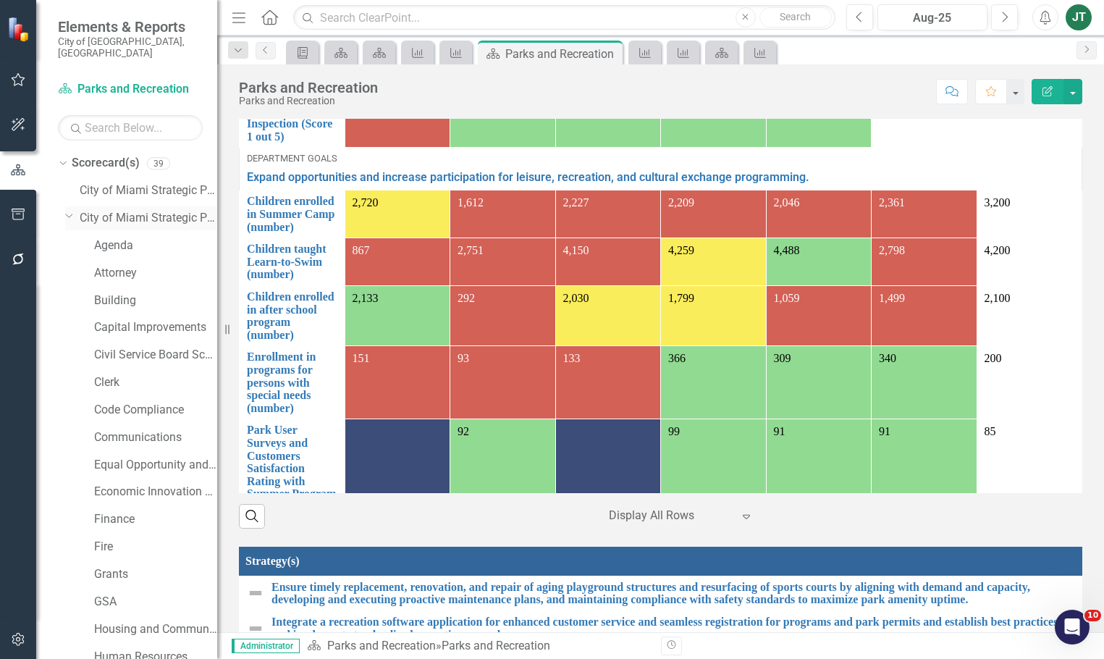
click at [71, 210] on icon "Dropdown" at bounding box center [69, 215] width 9 height 11
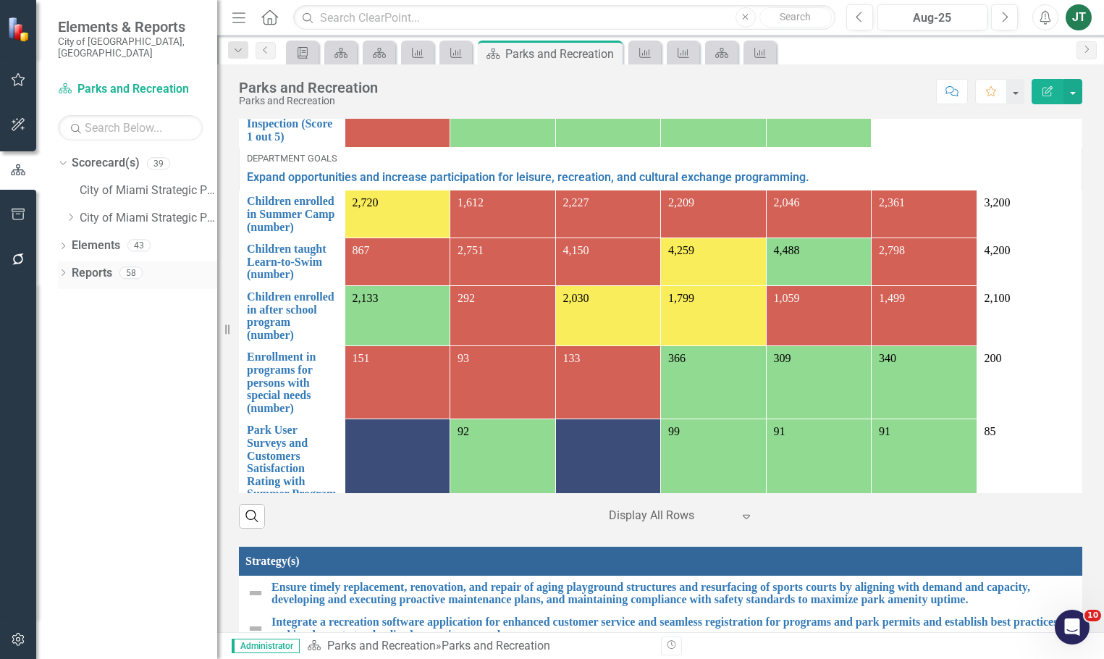
click at [91, 265] on link "Reports" at bounding box center [92, 273] width 41 height 17
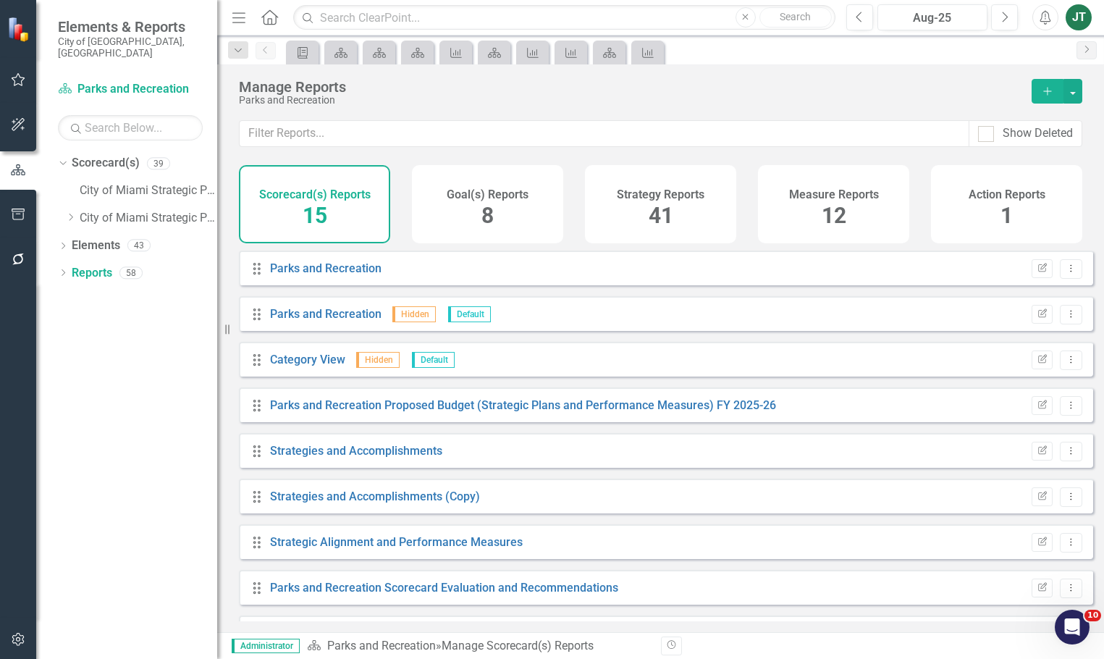
click at [848, 208] on div "Measure Reports 12" at bounding box center [833, 204] width 151 height 78
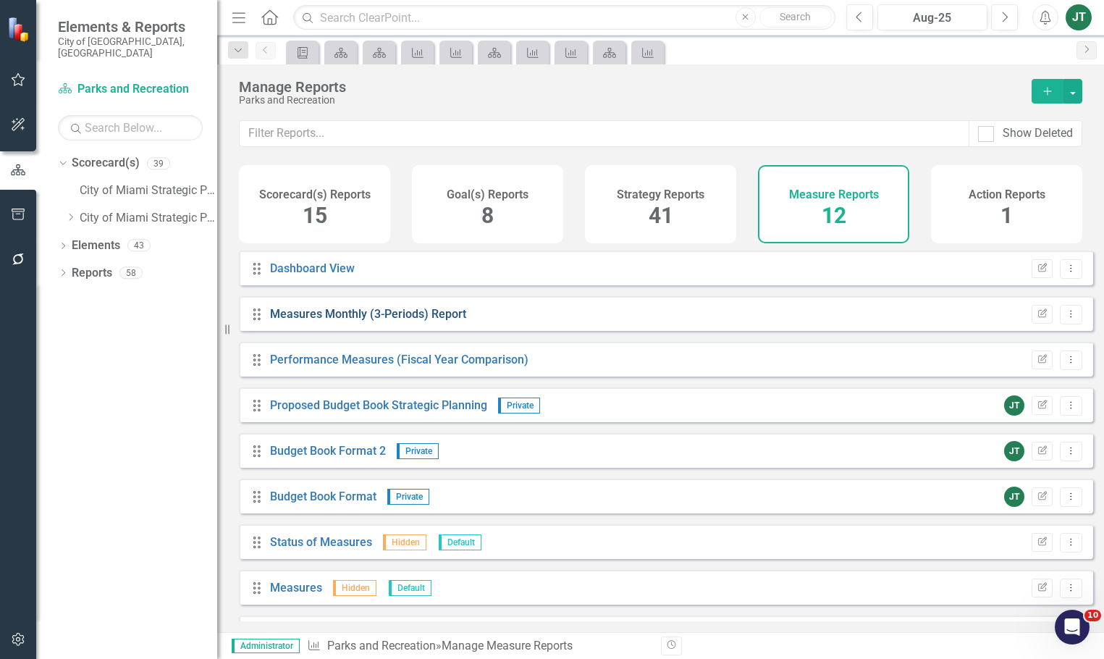
click at [373, 321] on link "Measures Monthly (3-Periods) Report" at bounding box center [368, 314] width 196 height 14
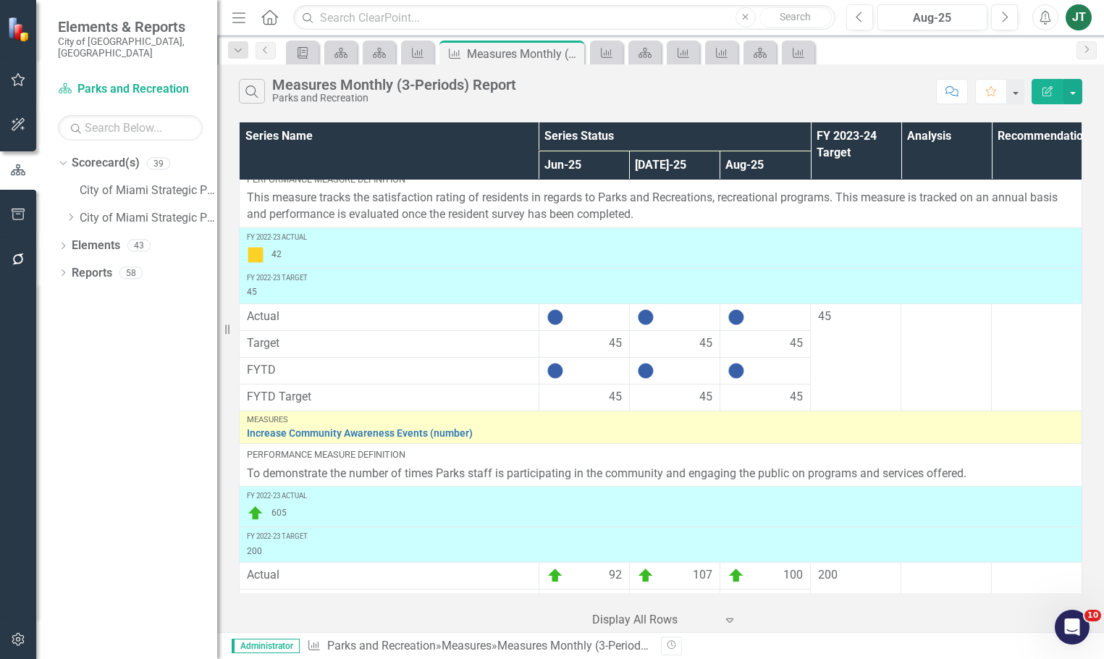
scroll to position [2283, 0]
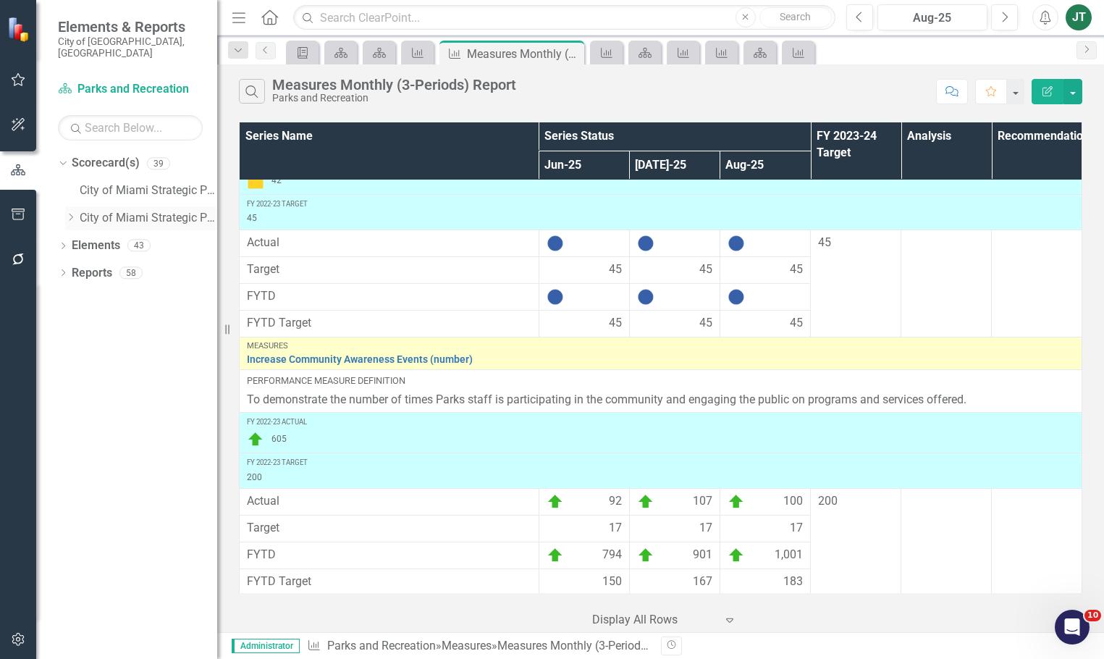
click at [68, 213] on icon "Dropdown" at bounding box center [70, 217] width 11 height 9
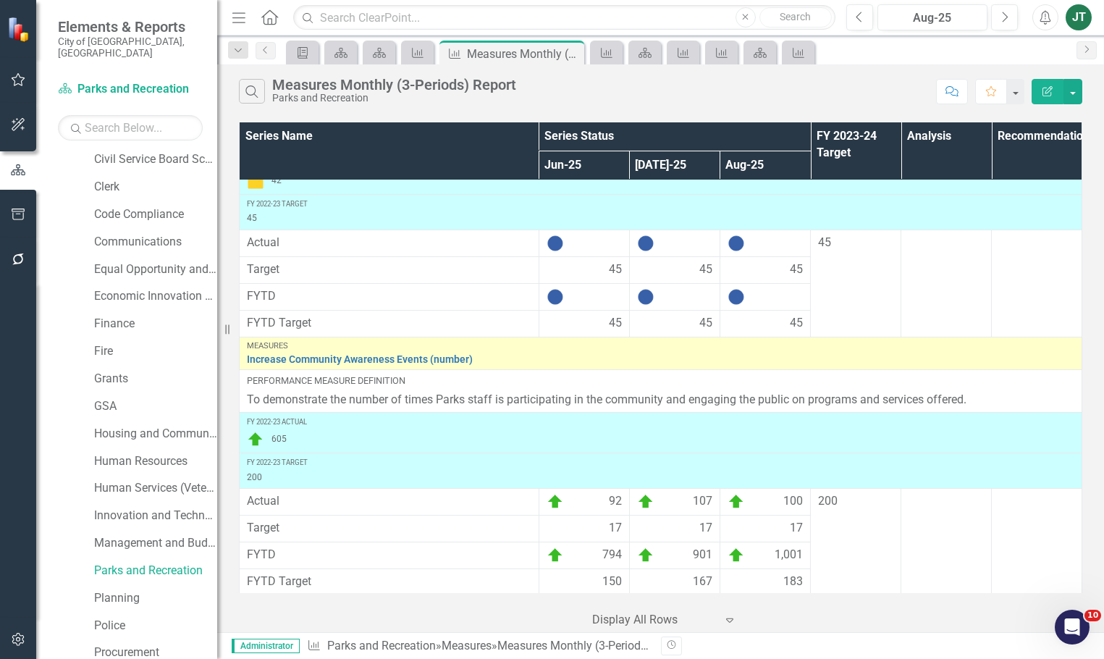
scroll to position [227, 0]
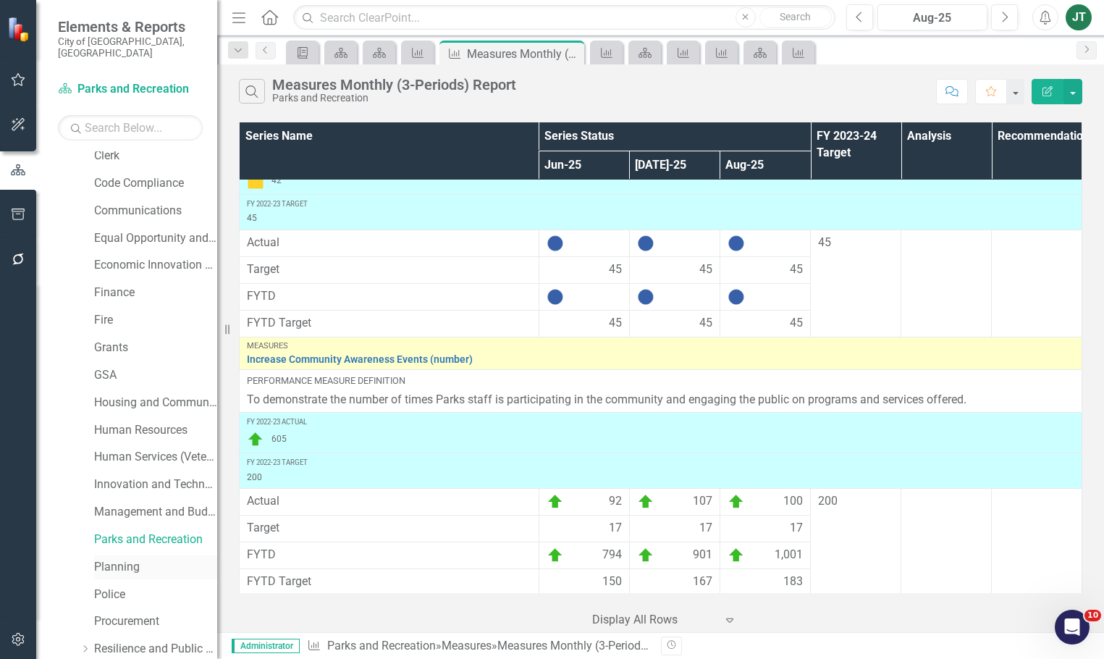
click at [114, 559] on link "Planning" at bounding box center [155, 567] width 123 height 17
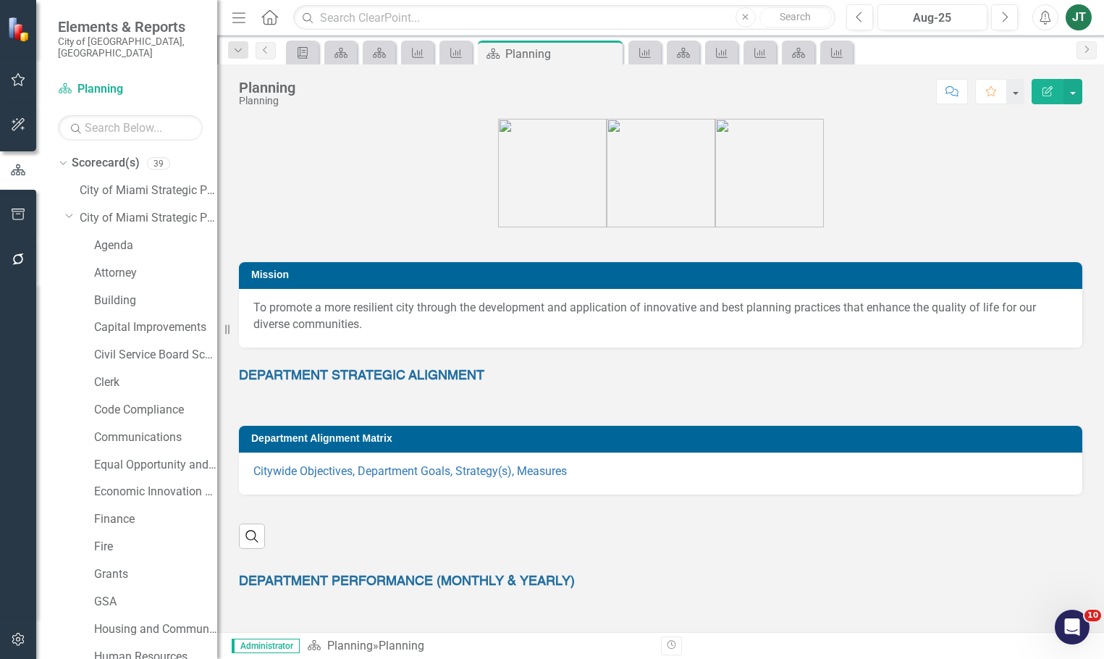
click at [62, 200] on div "Dropdown Scorecard(s) 39 City of [GEOGRAPHIC_DATA] Strategic Plan Dropdown City…" at bounding box center [137, 671] width 159 height 1041
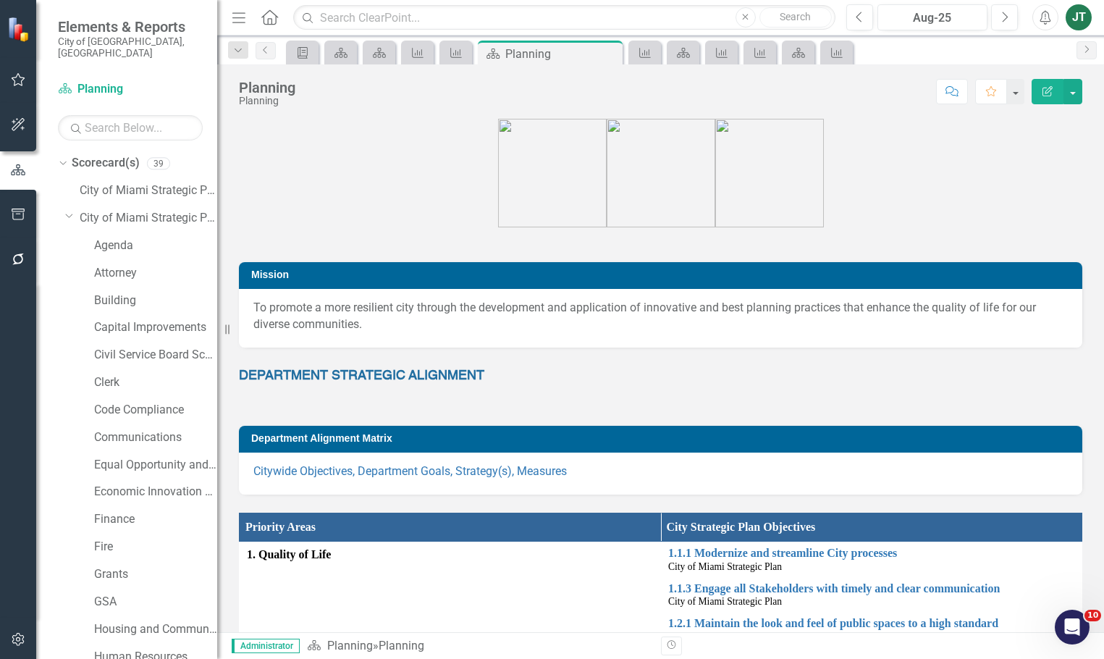
click at [63, 201] on div "Dropdown Scorecard(s) 39 City of [GEOGRAPHIC_DATA] Strategic Plan Dropdown City…" at bounding box center [137, 671] width 159 height 1041
click at [65, 210] on icon "Dropdown" at bounding box center [69, 215] width 9 height 11
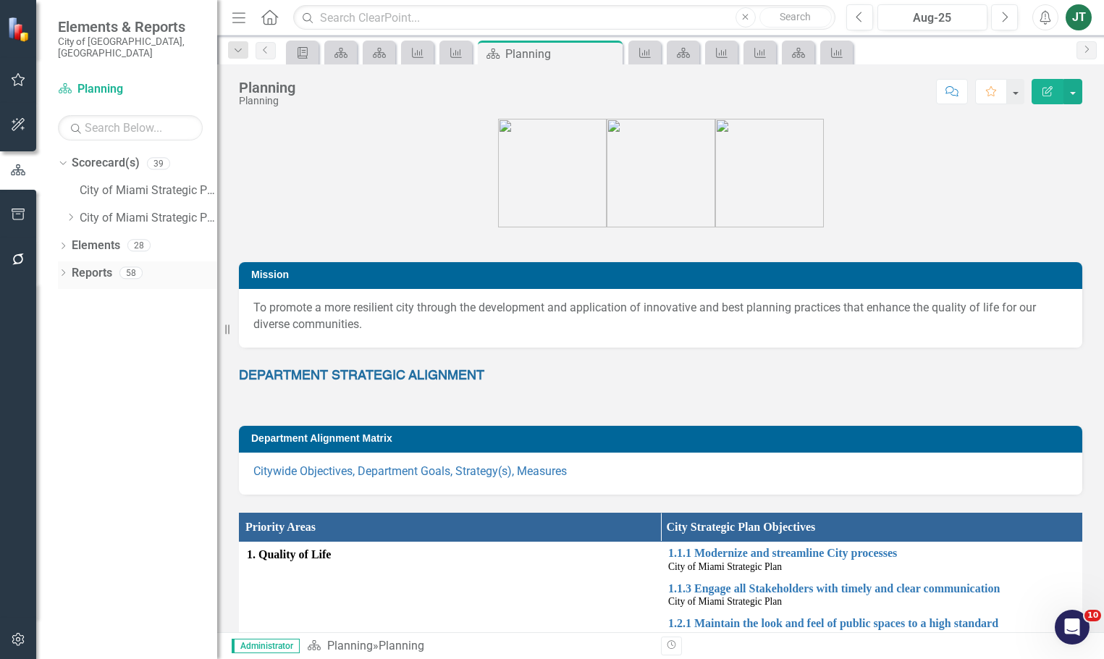
click at [84, 265] on link "Reports" at bounding box center [92, 273] width 41 height 17
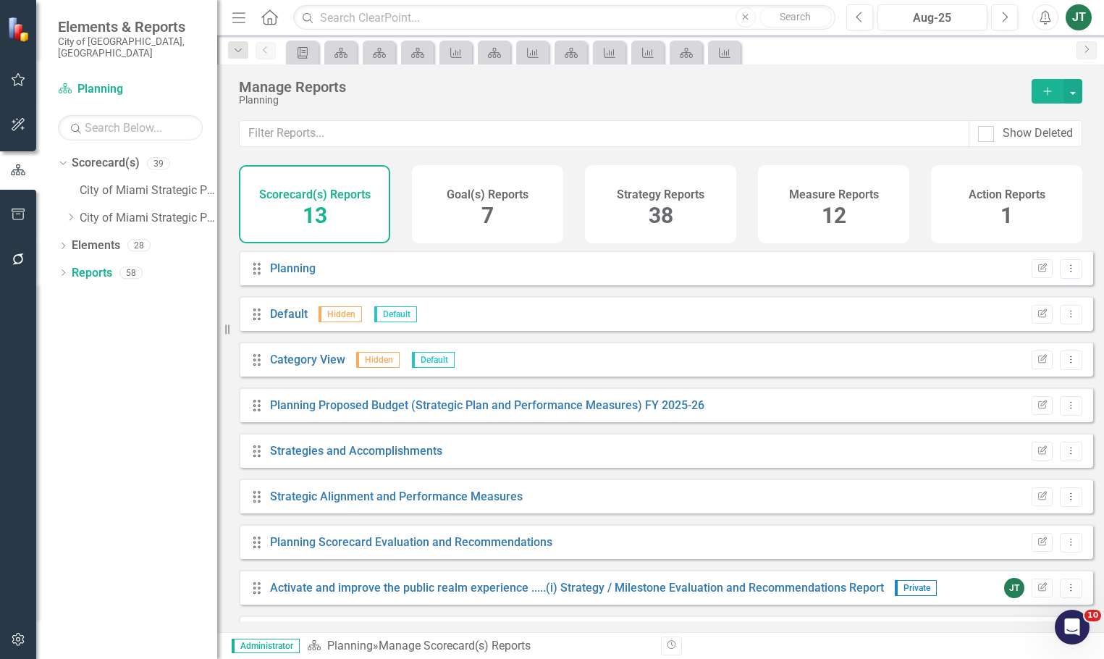
click at [819, 206] on div "Measure Reports 12" at bounding box center [833, 204] width 151 height 78
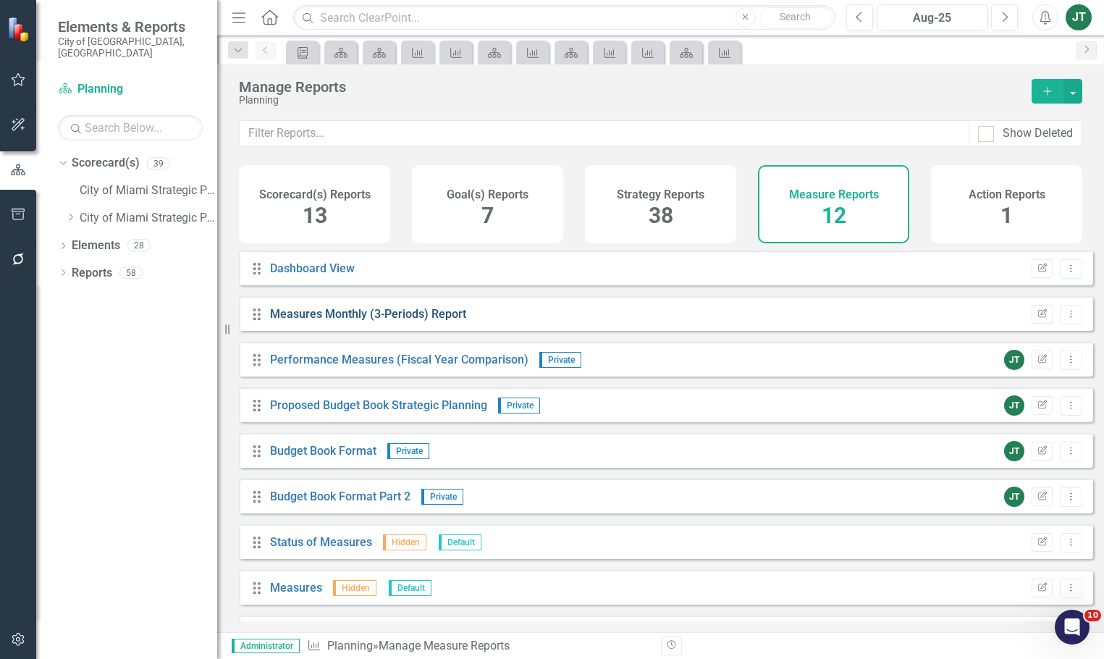
click at [400, 321] on link "Measures Monthly (3-Periods) Report" at bounding box center [368, 314] width 196 height 14
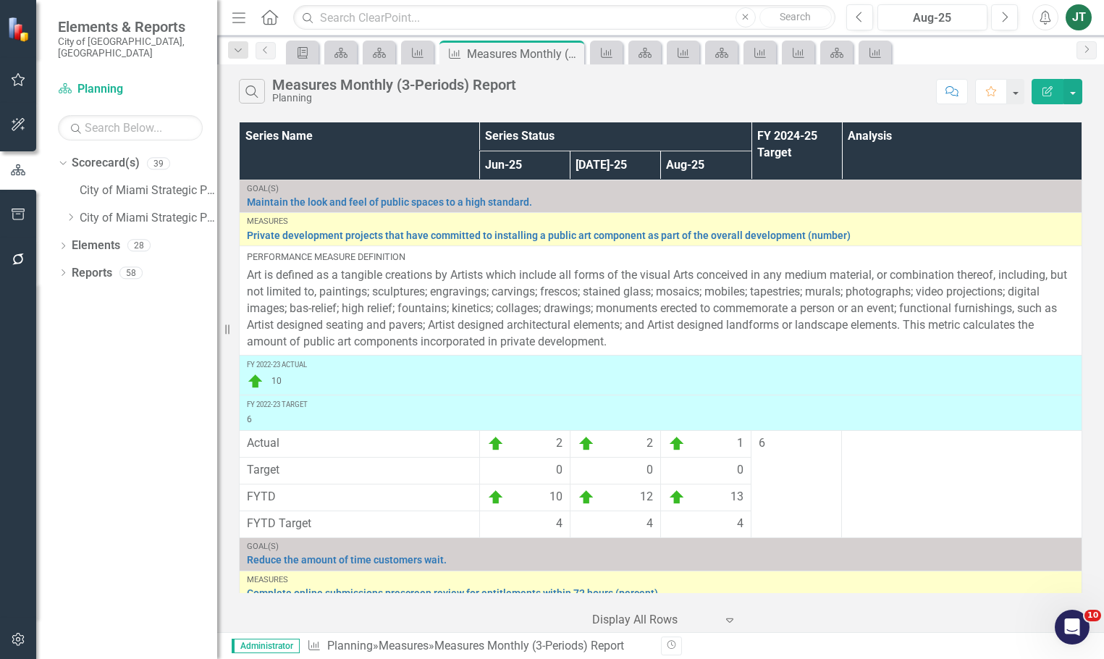
click at [788, 385] on div "10" at bounding box center [660, 381] width 827 height 17
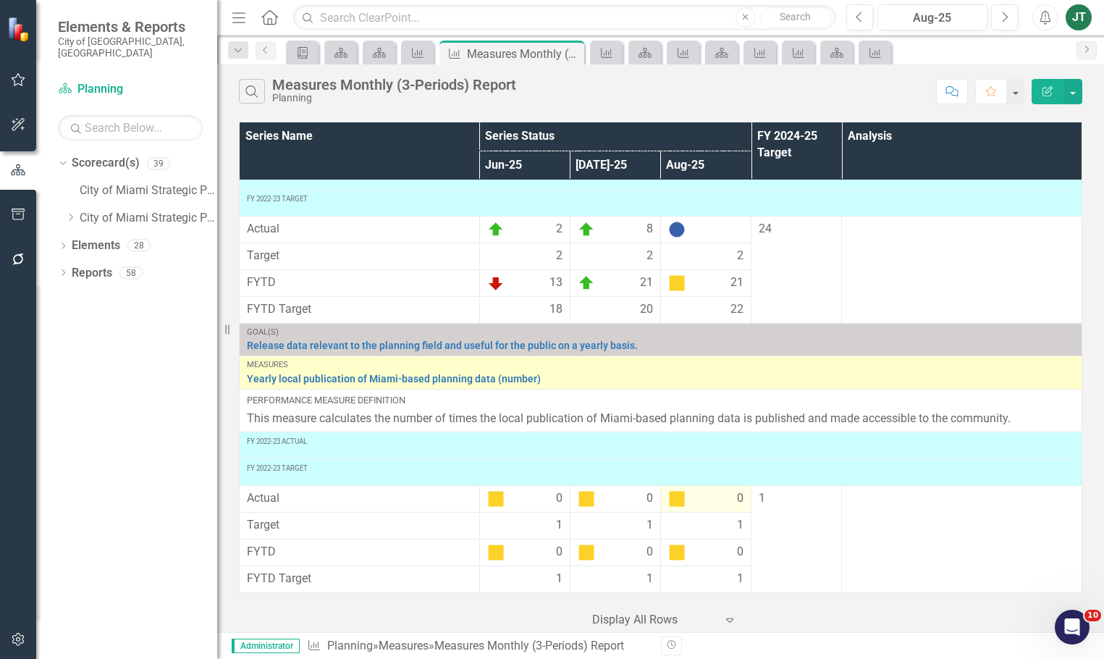
scroll to position [3683, 0]
click at [746, 374] on link "Yearly local publication of Miami-based planning data (number)" at bounding box center [660, 379] width 827 height 11
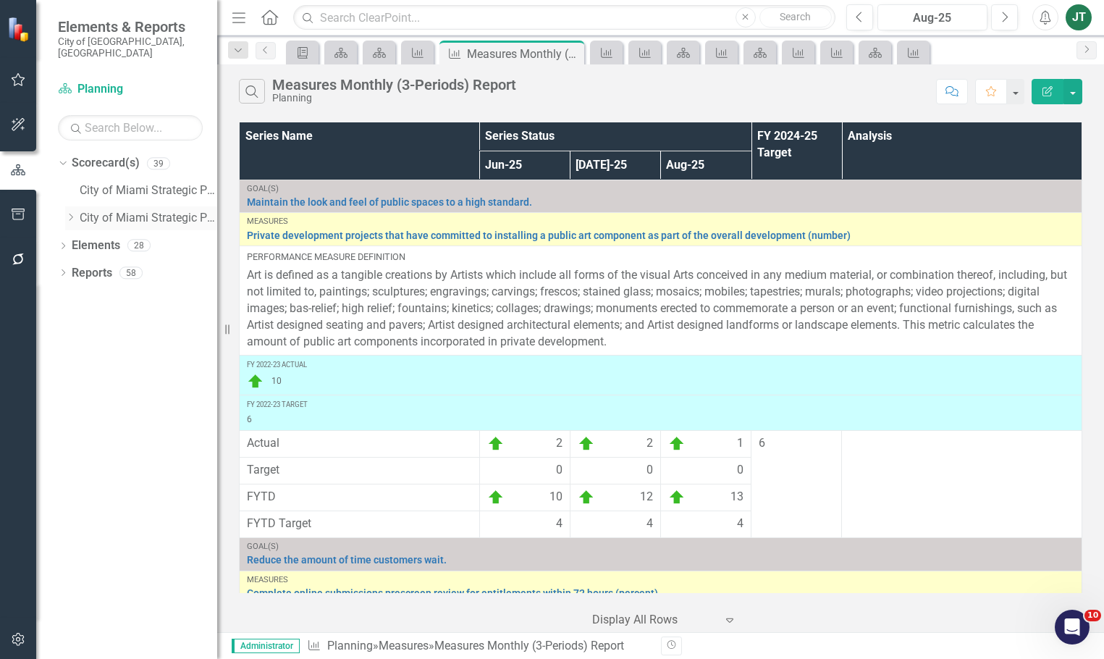
click at [72, 213] on icon "Dropdown" at bounding box center [70, 217] width 11 height 9
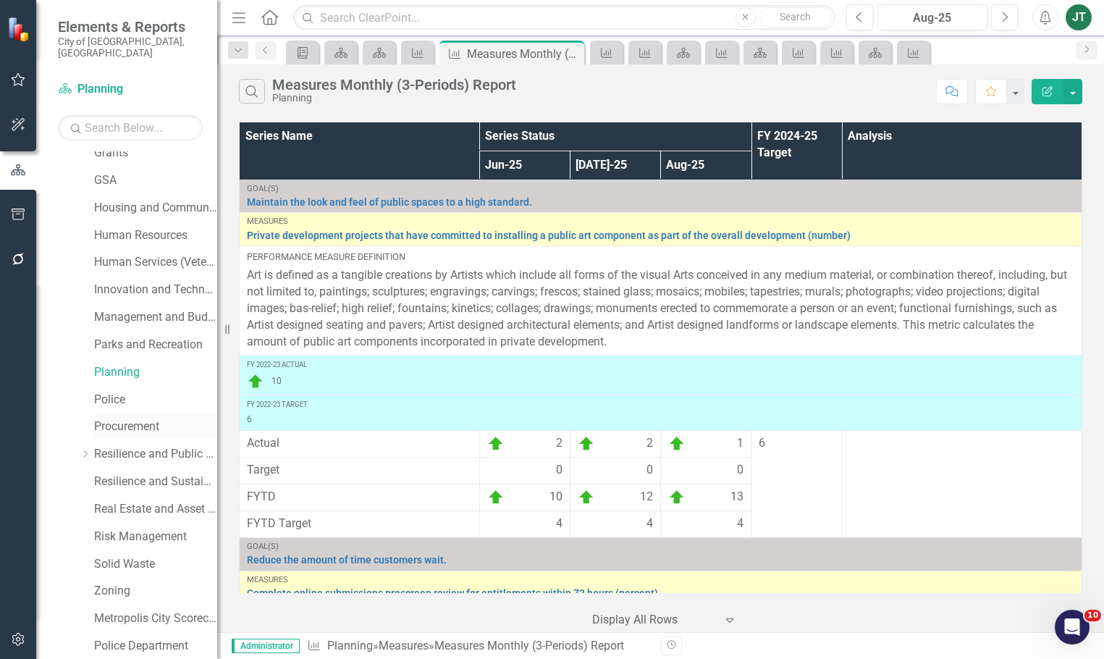
scroll to position [434, 0]
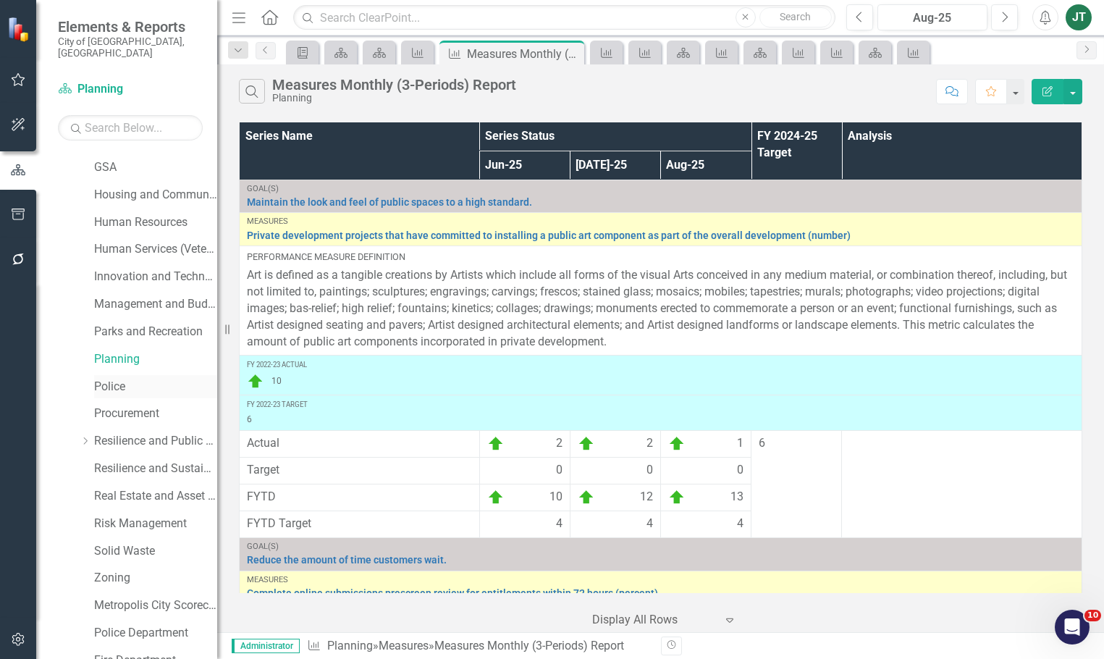
click at [107, 379] on link "Police" at bounding box center [155, 387] width 123 height 17
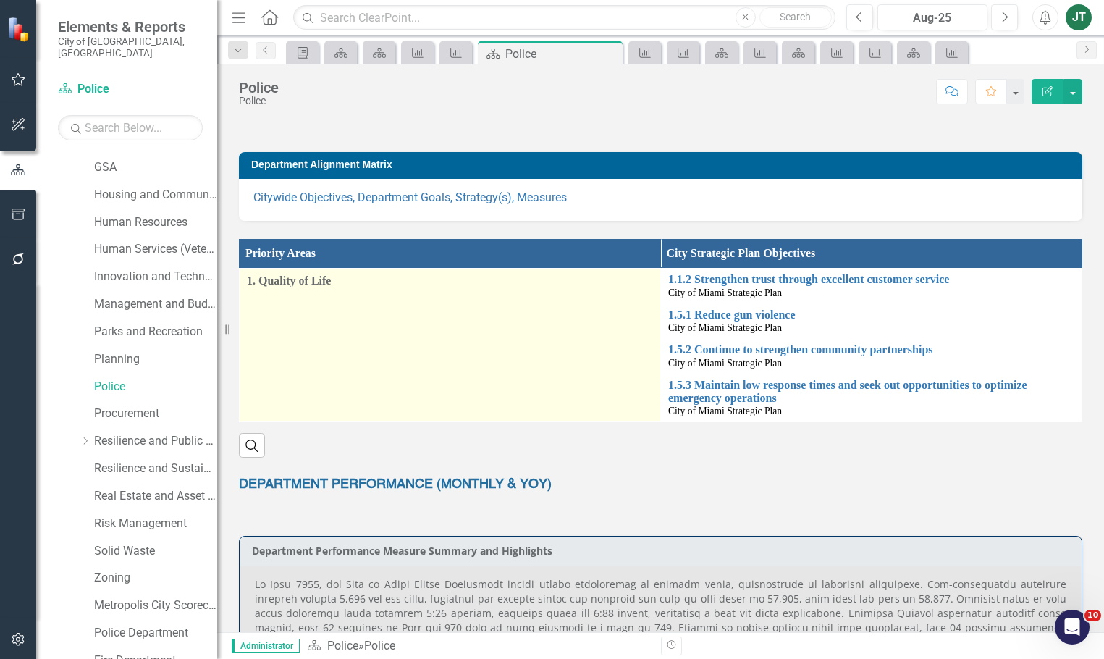
scroll to position [145, 0]
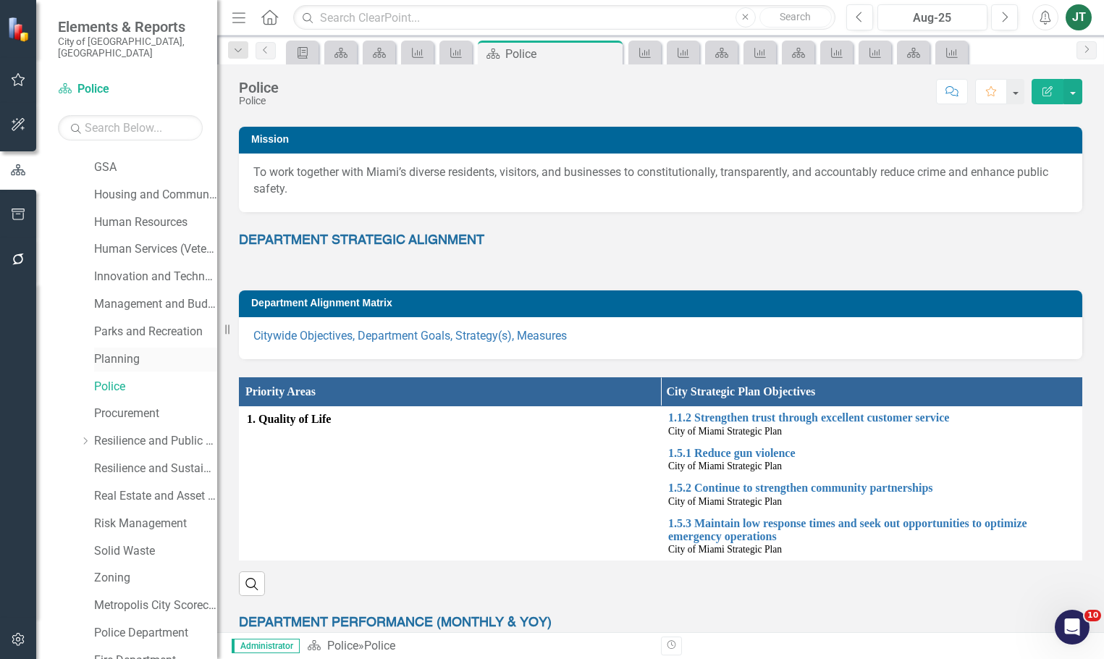
click at [121, 351] on link "Planning" at bounding box center [155, 359] width 123 height 17
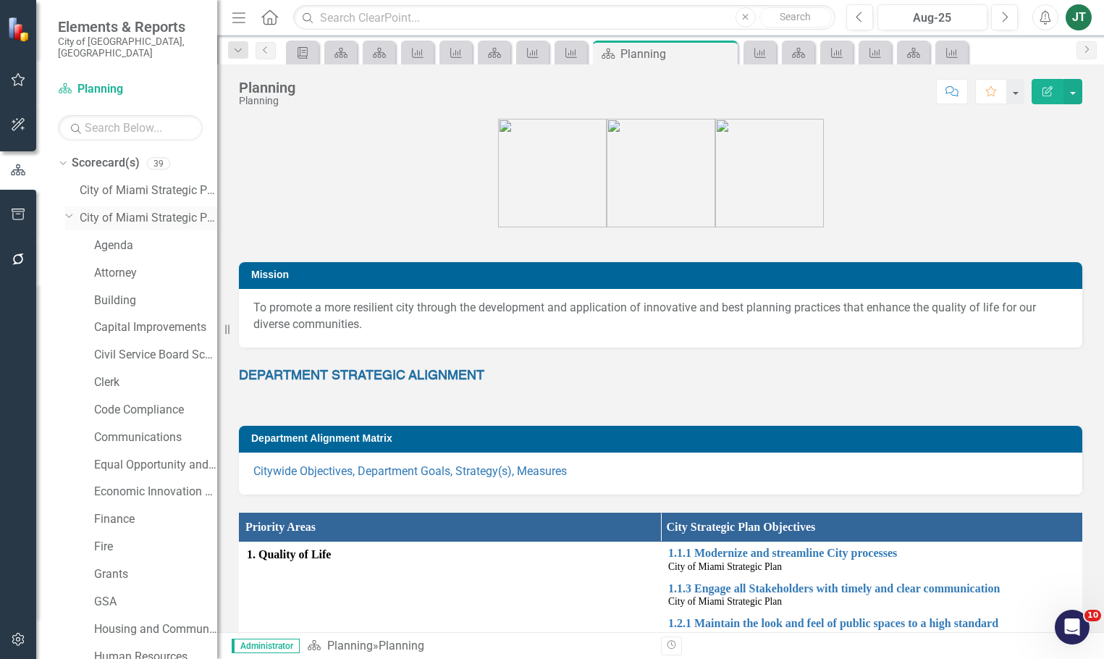
click at [69, 210] on icon "Dropdown" at bounding box center [69, 215] width 9 height 11
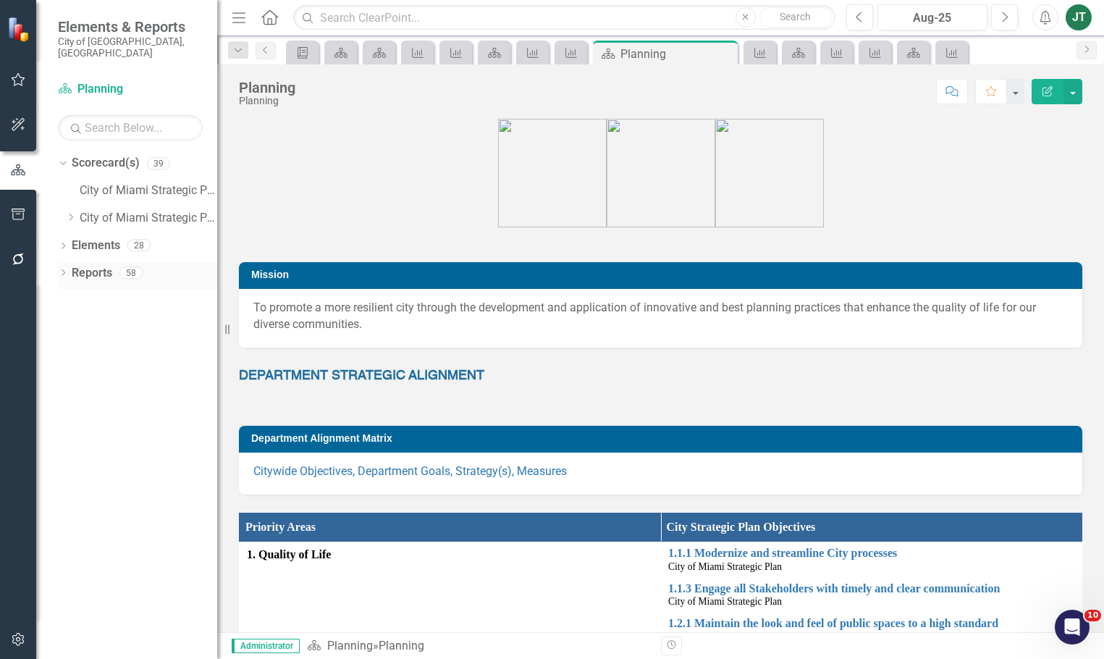
click at [90, 265] on link "Reports" at bounding box center [92, 273] width 41 height 17
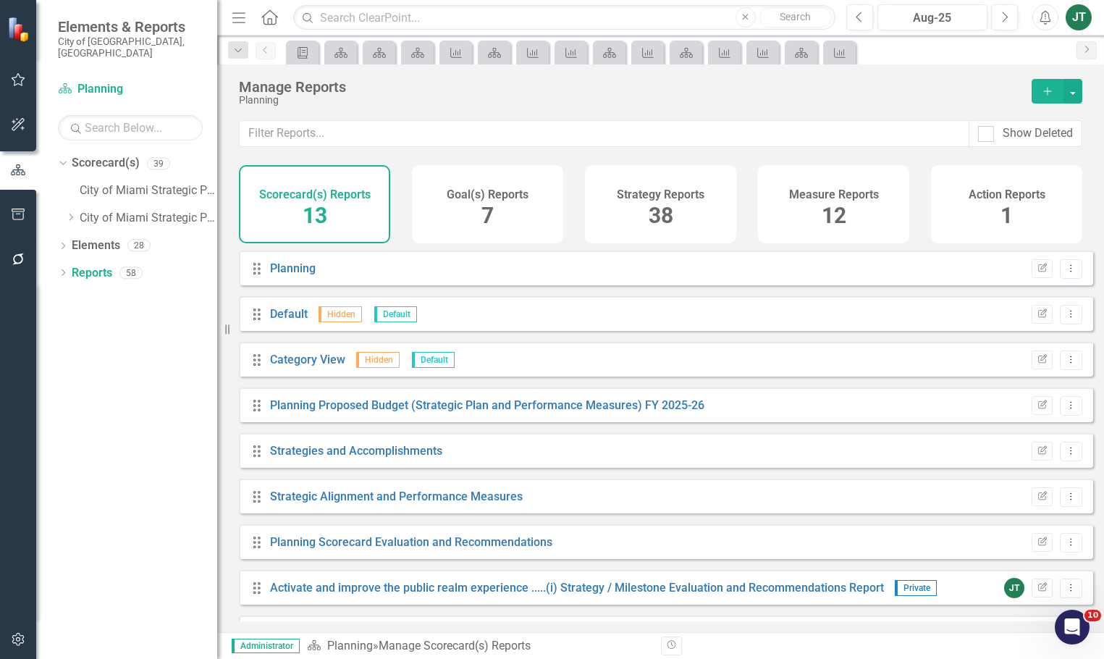
click at [875, 203] on div "Measure Reports 12" at bounding box center [833, 204] width 151 height 78
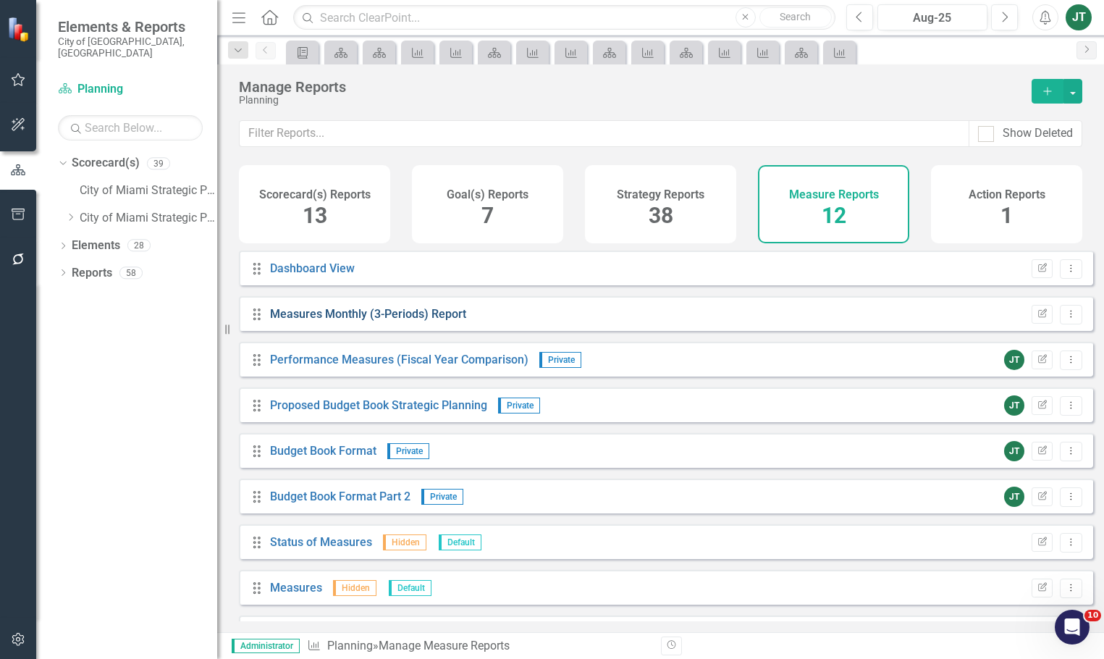
click at [395, 321] on link "Measures Monthly (3-Periods) Report" at bounding box center [368, 314] width 196 height 14
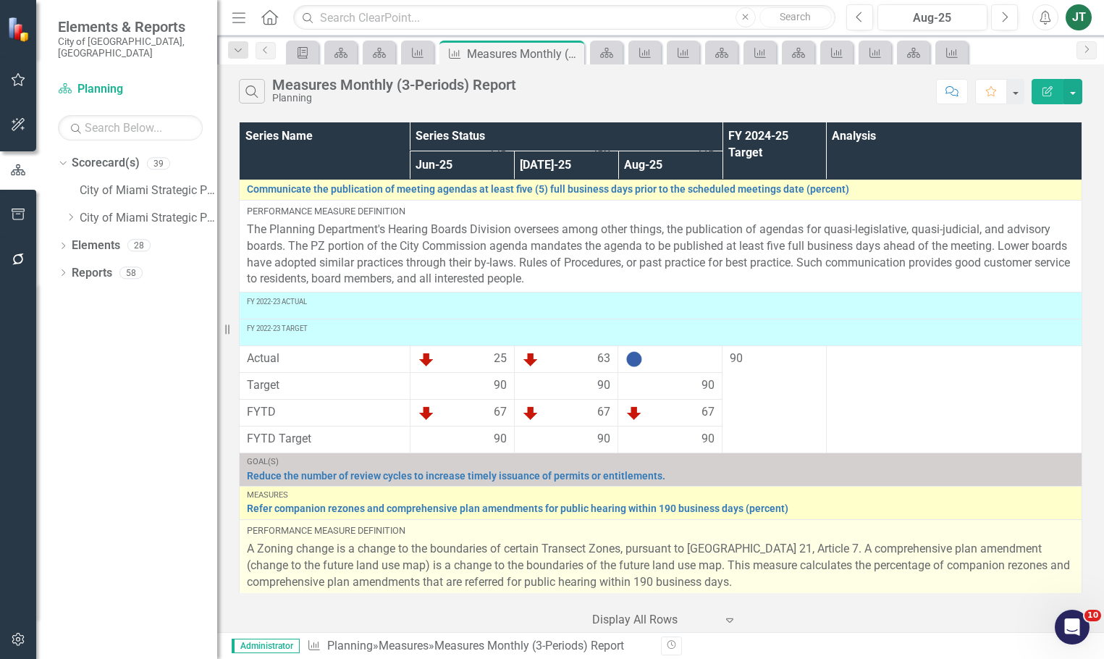
scroll to position [1729, 0]
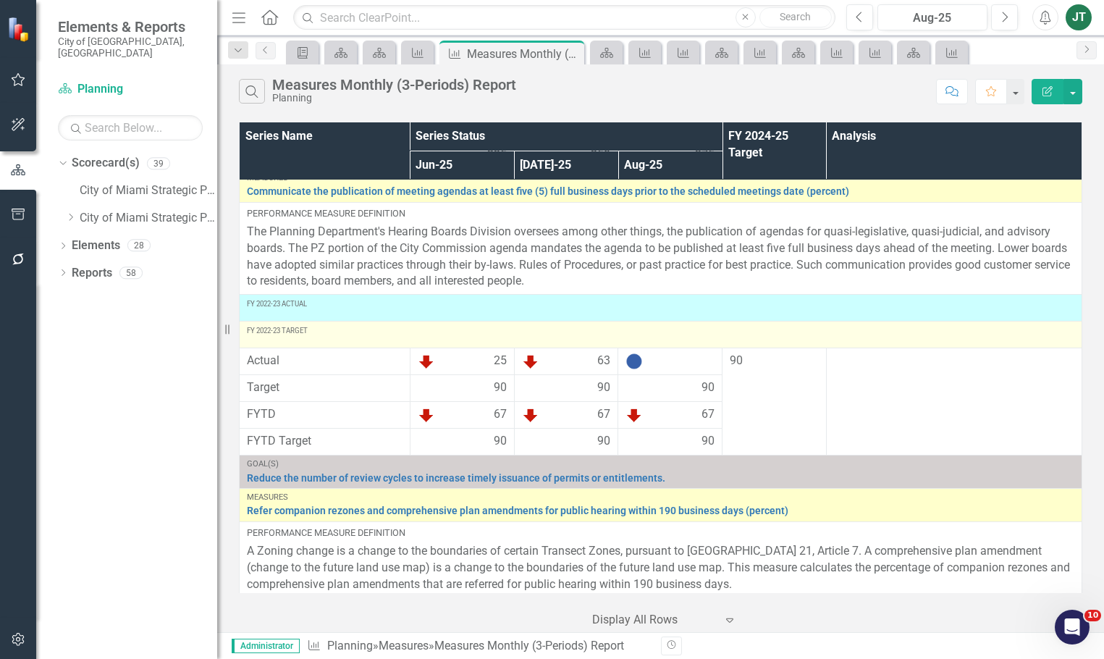
click at [767, 342] on td "FY 2022-23 Target" at bounding box center [661, 334] width 843 height 27
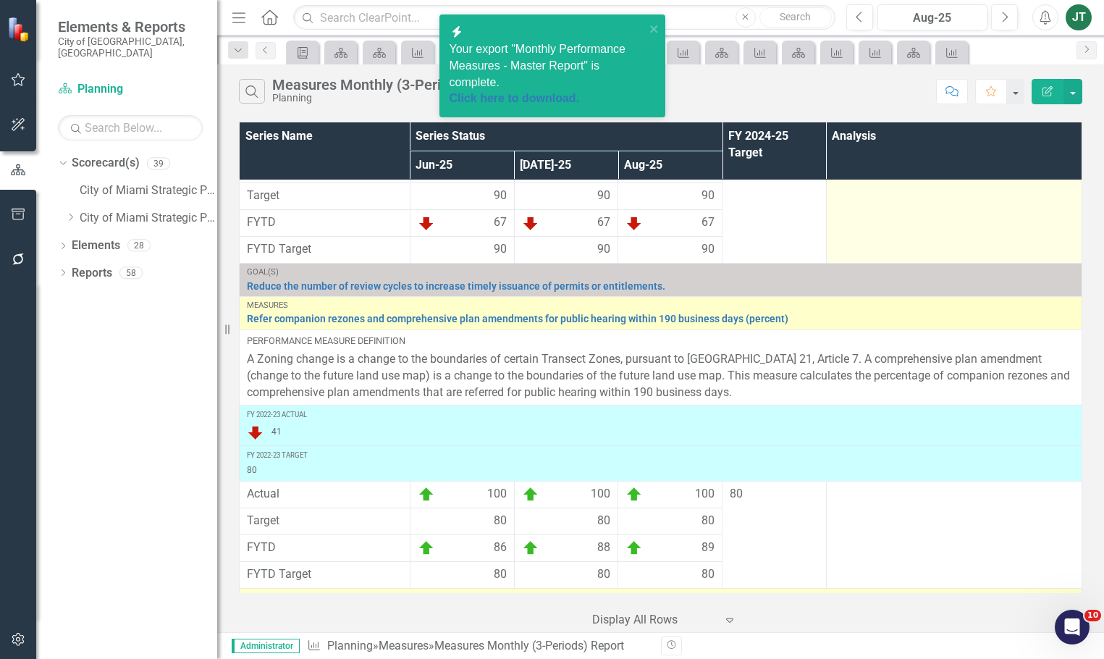
scroll to position [1946, 0]
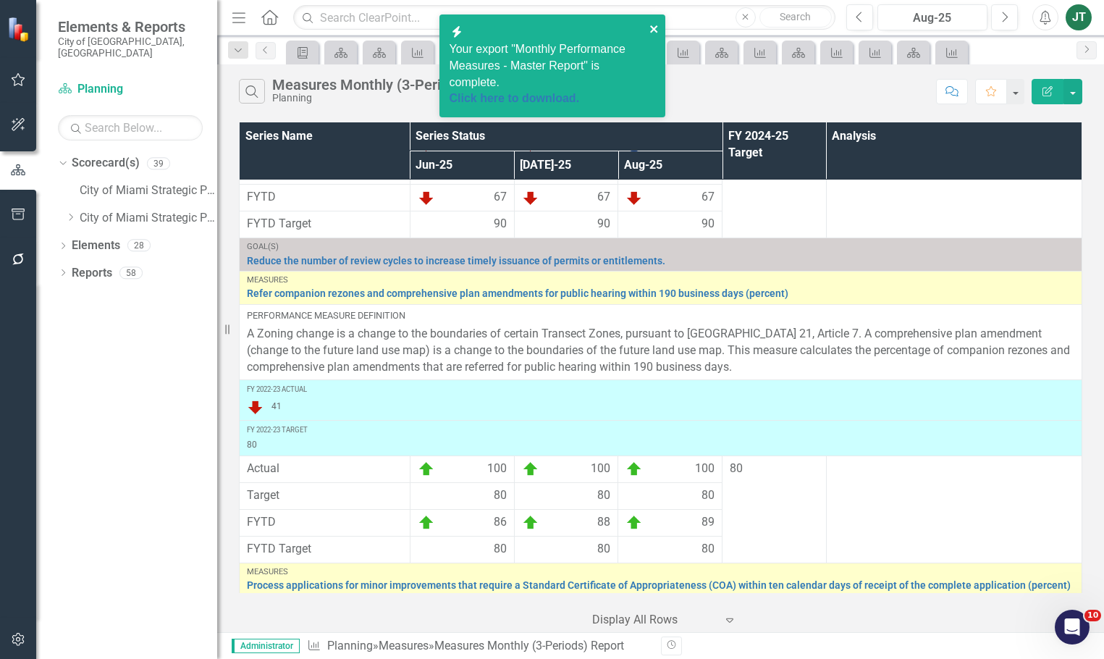
click at [649, 25] on icon "close" at bounding box center [654, 29] width 10 height 12
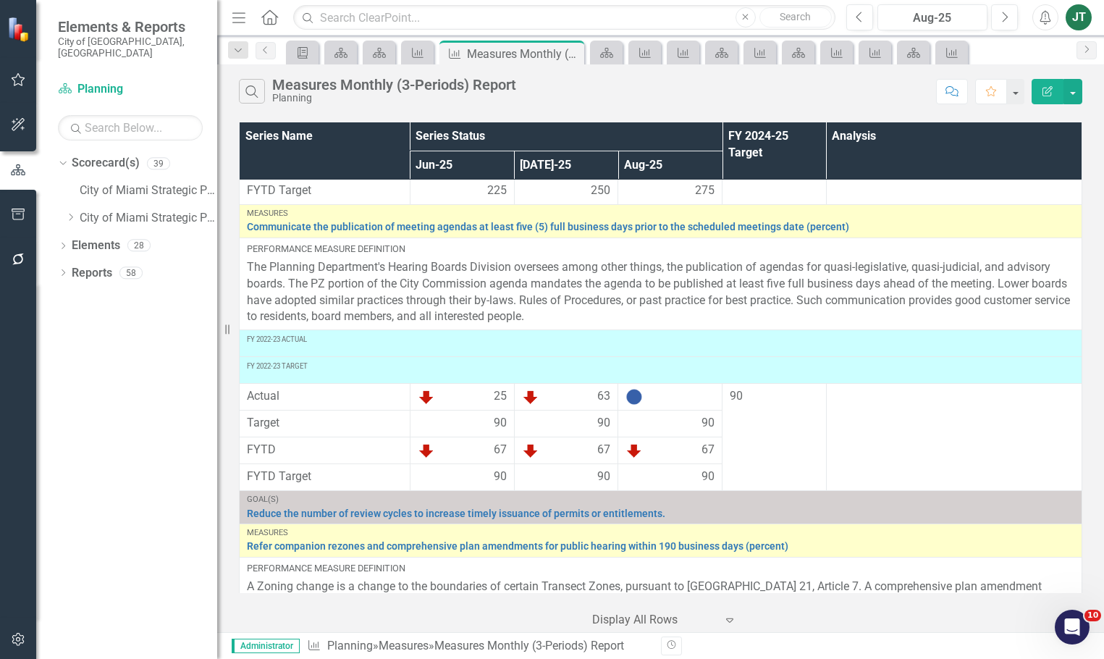
scroll to position [1729, 0]
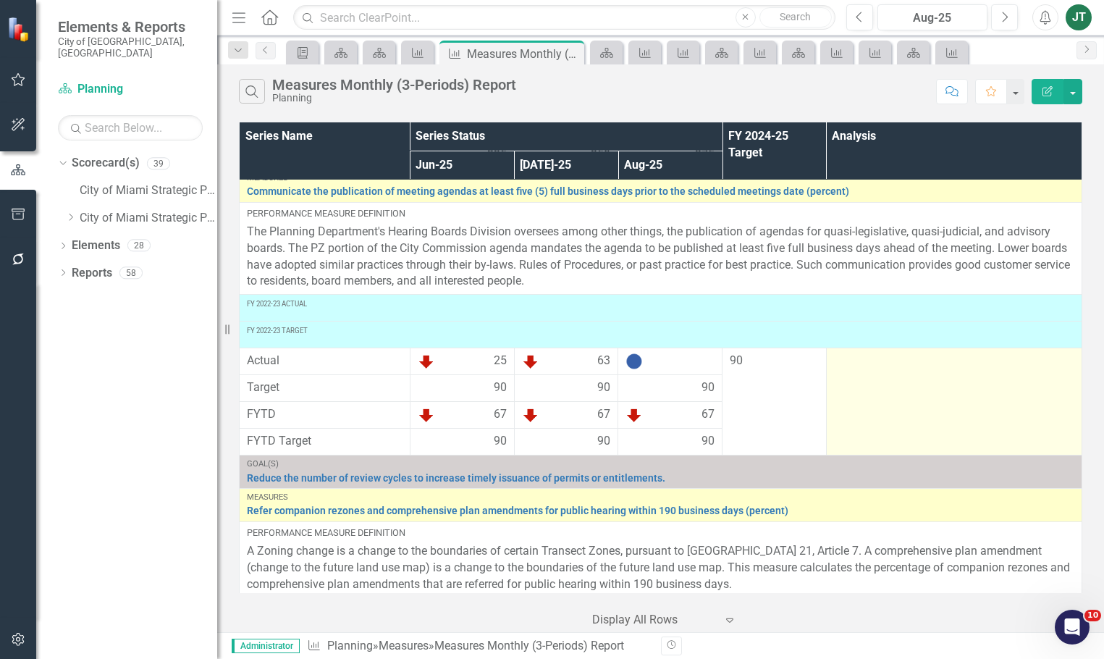
click at [965, 395] on td at bounding box center [954, 401] width 256 height 107
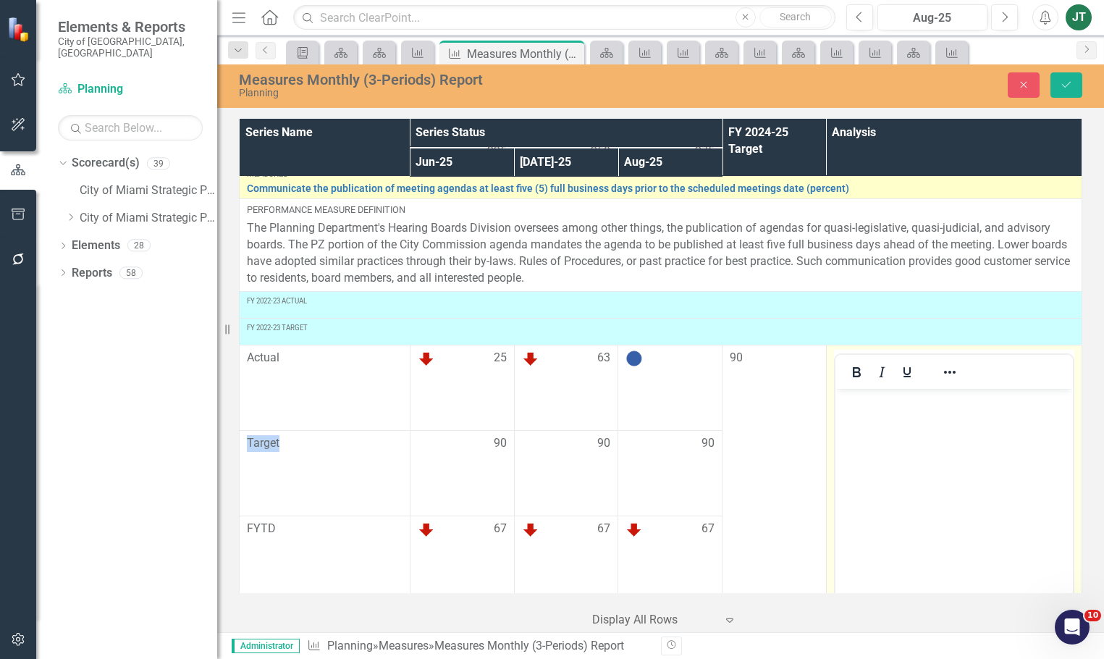
scroll to position [0, 0]
click at [854, 392] on p "Rich Text Area. Press ALT-0 for help." at bounding box center [953, 400] width 230 height 17
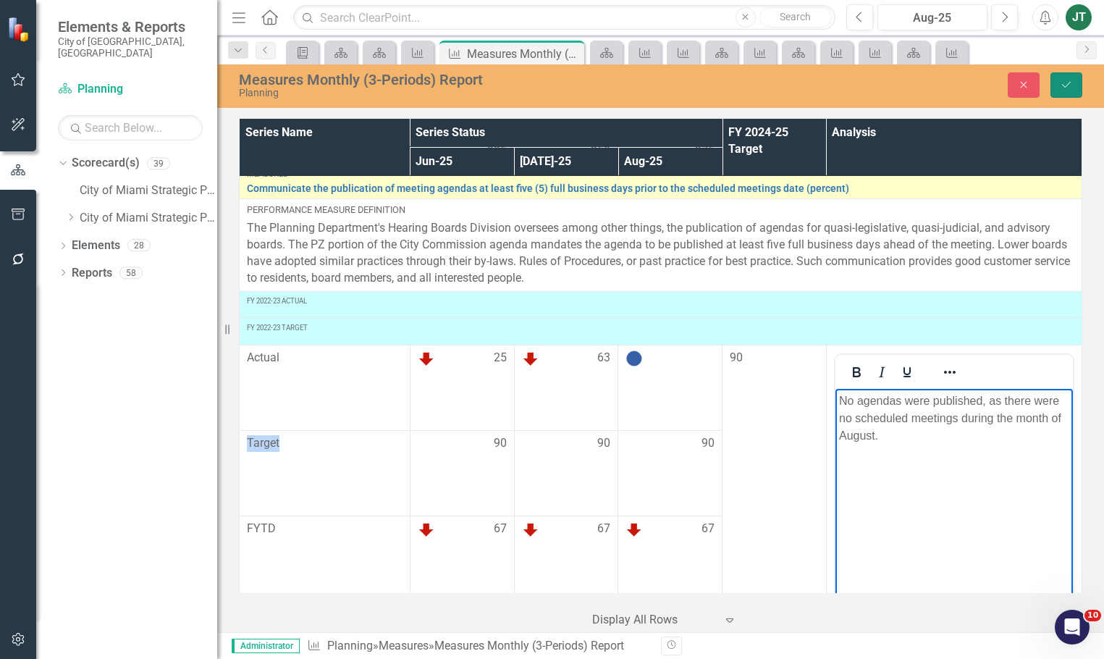
click at [1069, 90] on icon "Save" at bounding box center [1066, 85] width 13 height 10
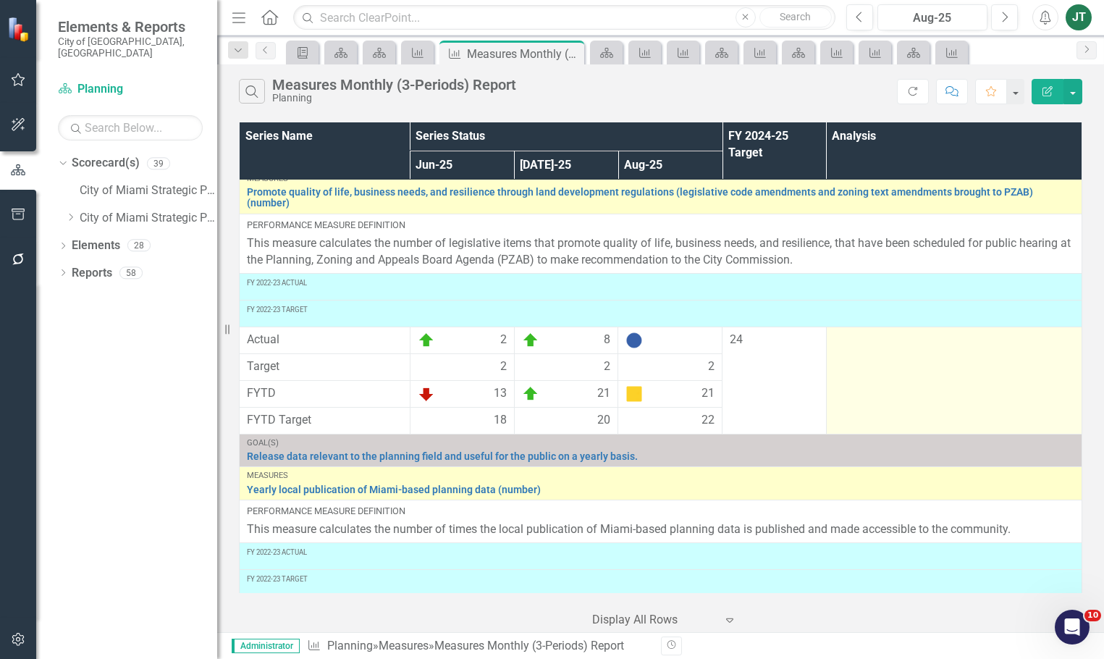
scroll to position [3539, 0]
click at [898, 400] on td at bounding box center [954, 380] width 256 height 107
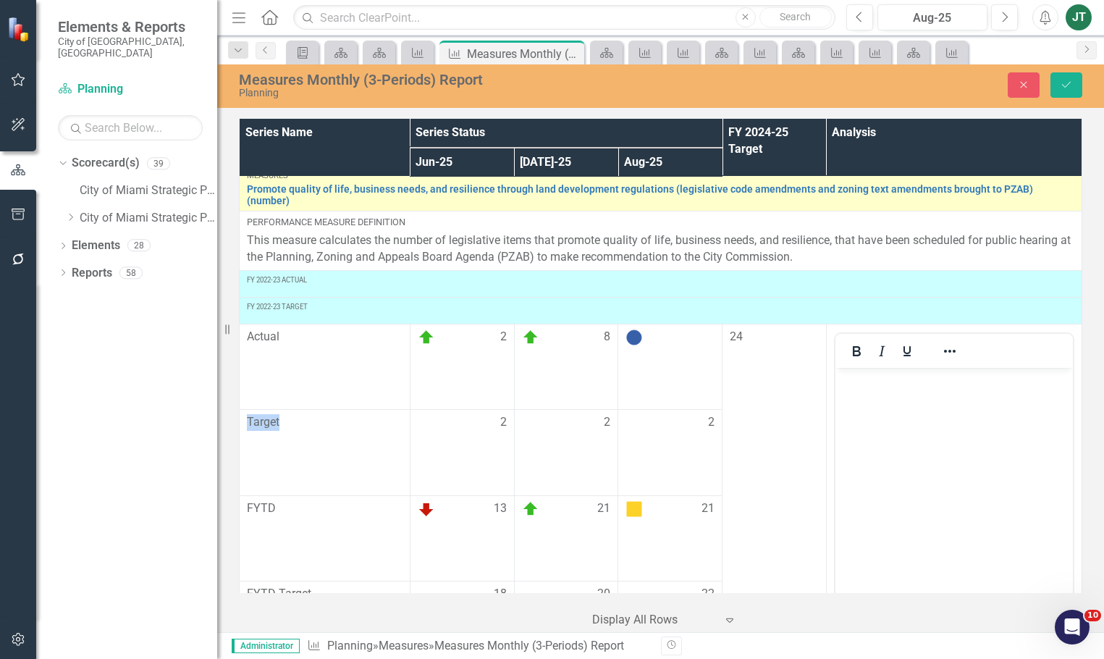
scroll to position [0, 0]
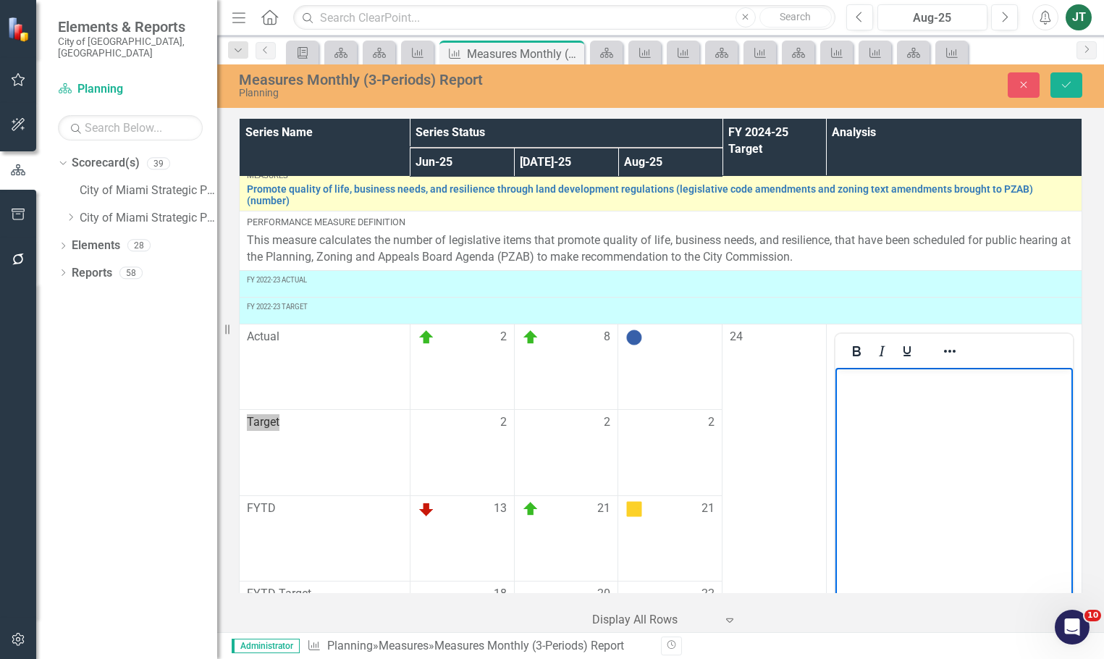
click at [855, 381] on p "Rich Text Area. Press ALT-0 for help." at bounding box center [953, 379] width 230 height 17
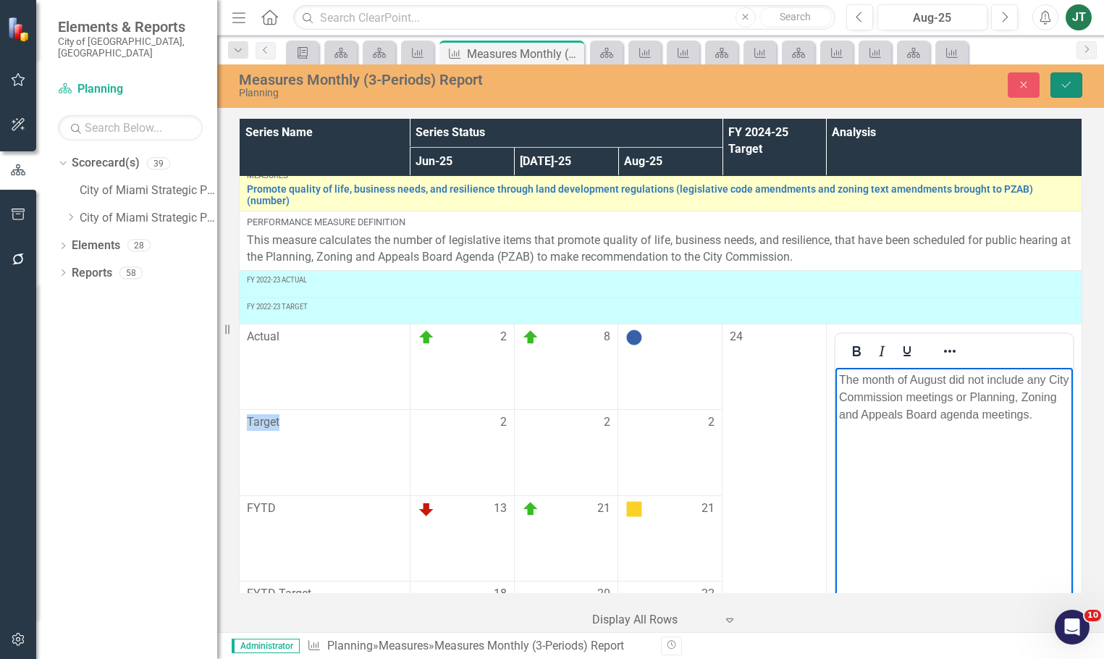
click at [1066, 78] on button "Save" at bounding box center [1066, 84] width 32 height 25
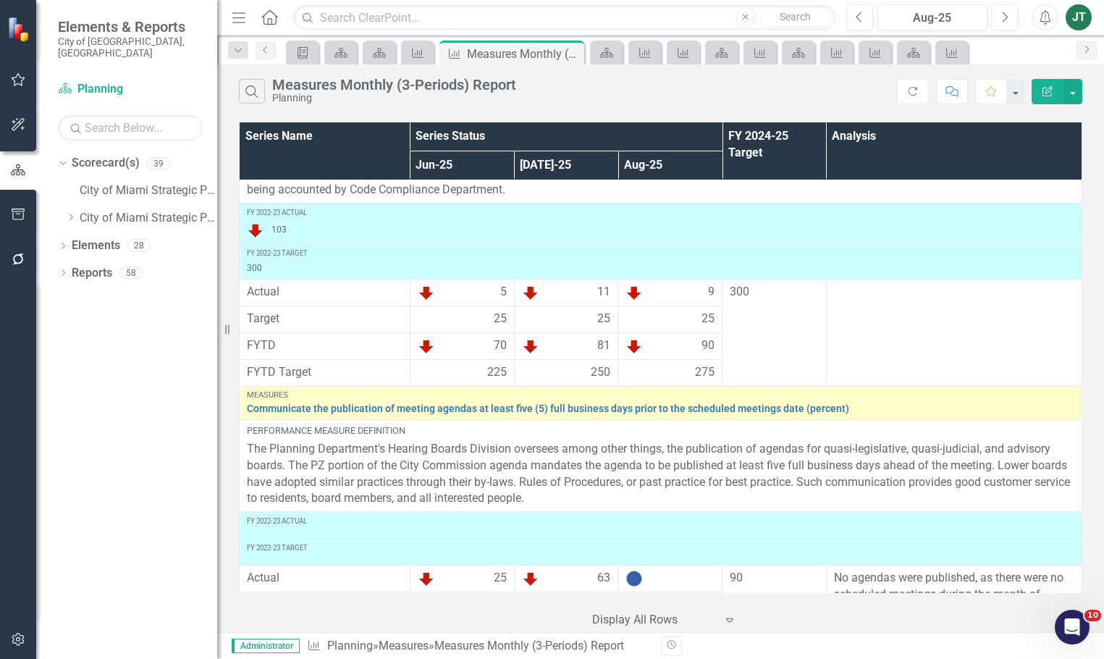
scroll to position [1294, 0]
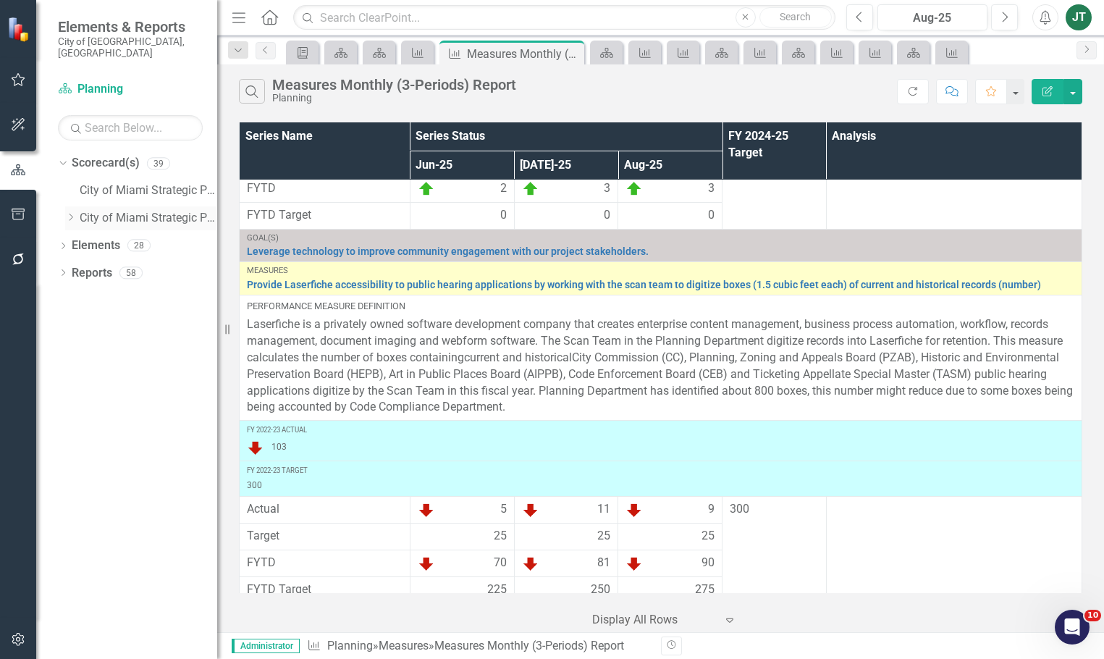
click at [70, 213] on icon "Dropdown" at bounding box center [70, 217] width 11 height 9
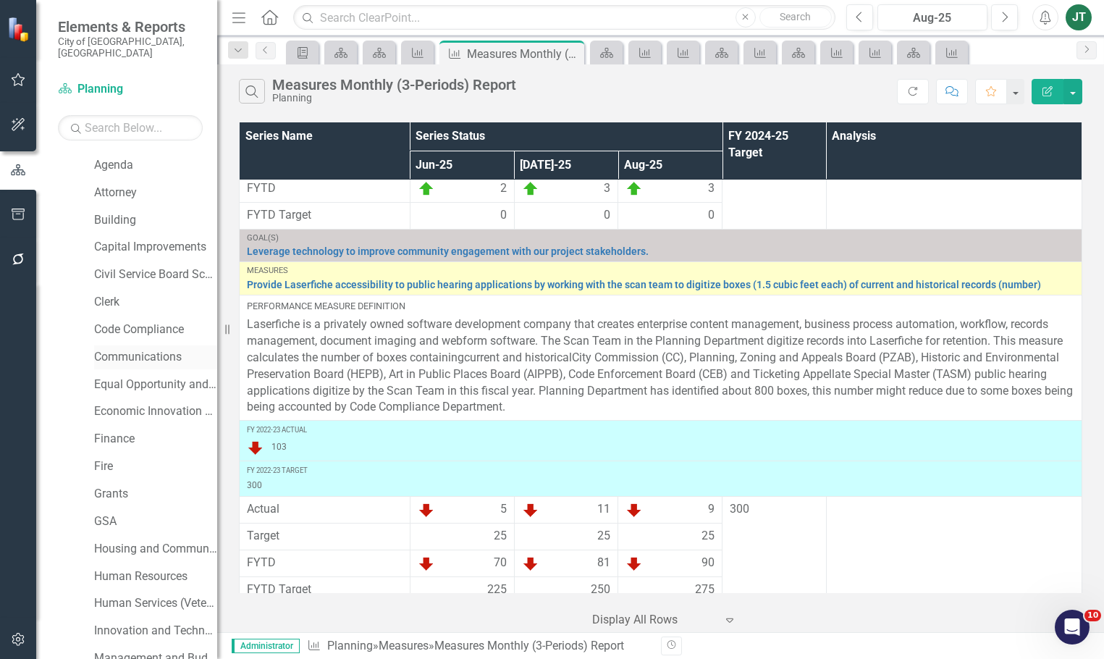
scroll to position [290, 0]
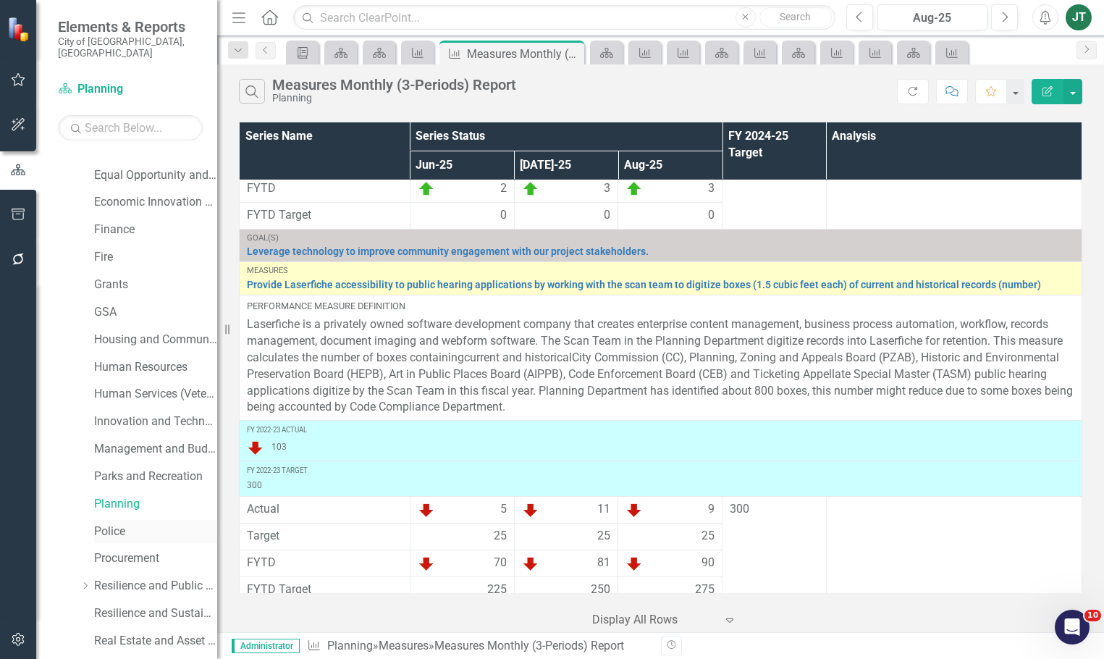
click at [111, 523] on link "Police" at bounding box center [155, 531] width 123 height 17
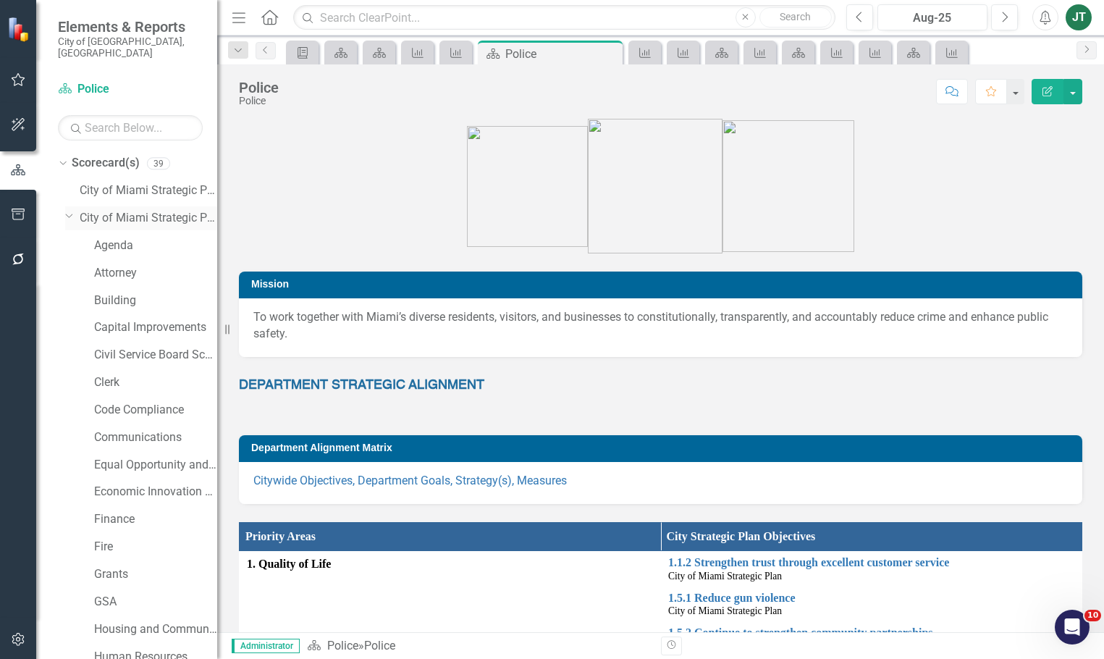
click at [69, 210] on icon "Dropdown" at bounding box center [69, 215] width 9 height 11
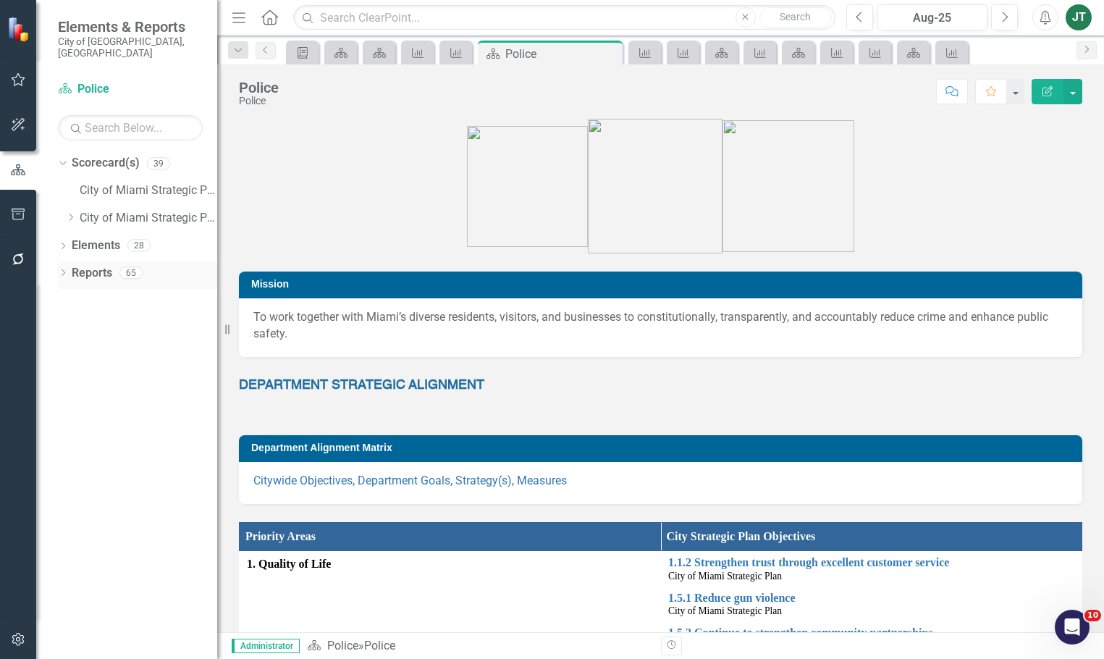
click at [104, 265] on link "Reports" at bounding box center [92, 273] width 41 height 17
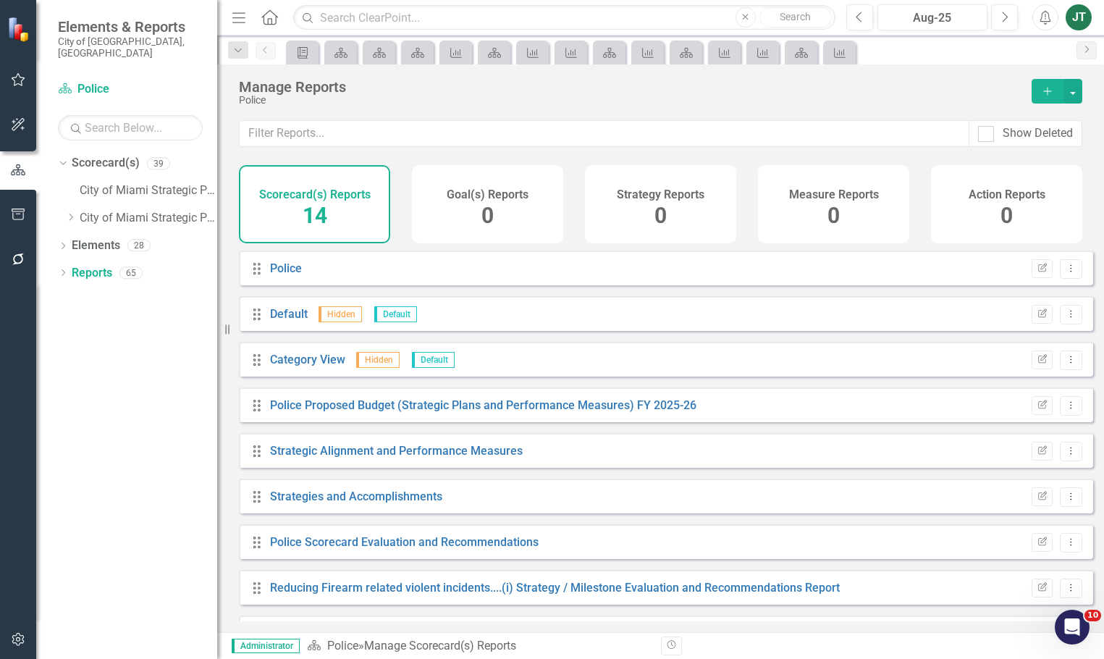
click at [835, 219] on span "0" at bounding box center [833, 215] width 12 height 25
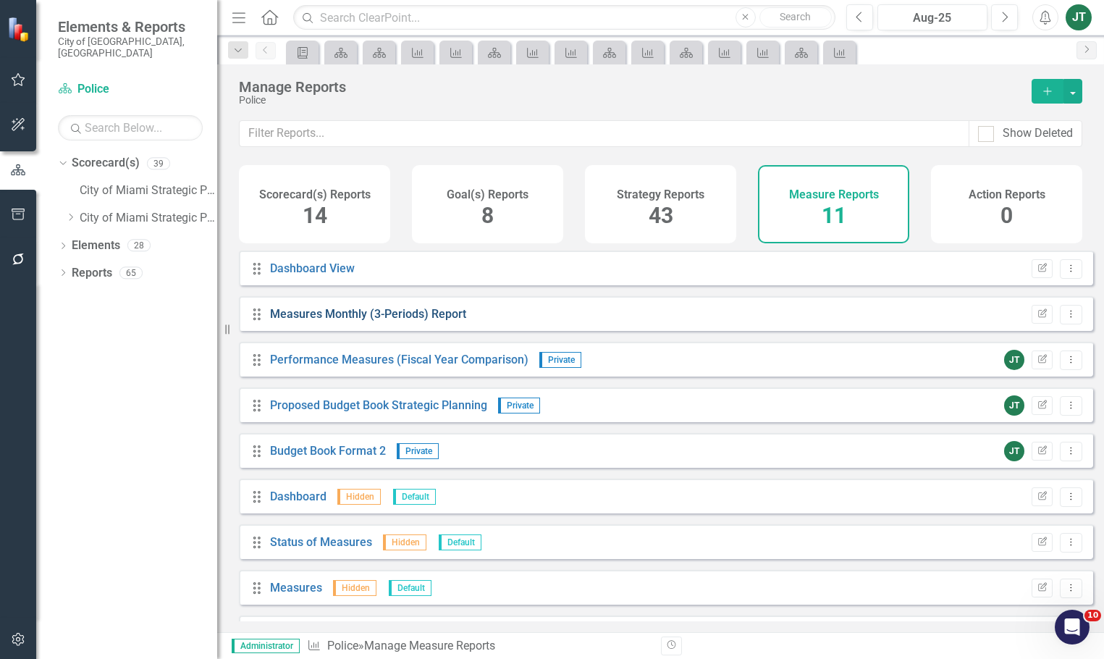
click at [377, 321] on link "Measures Monthly (3-Periods) Report" at bounding box center [368, 314] width 196 height 14
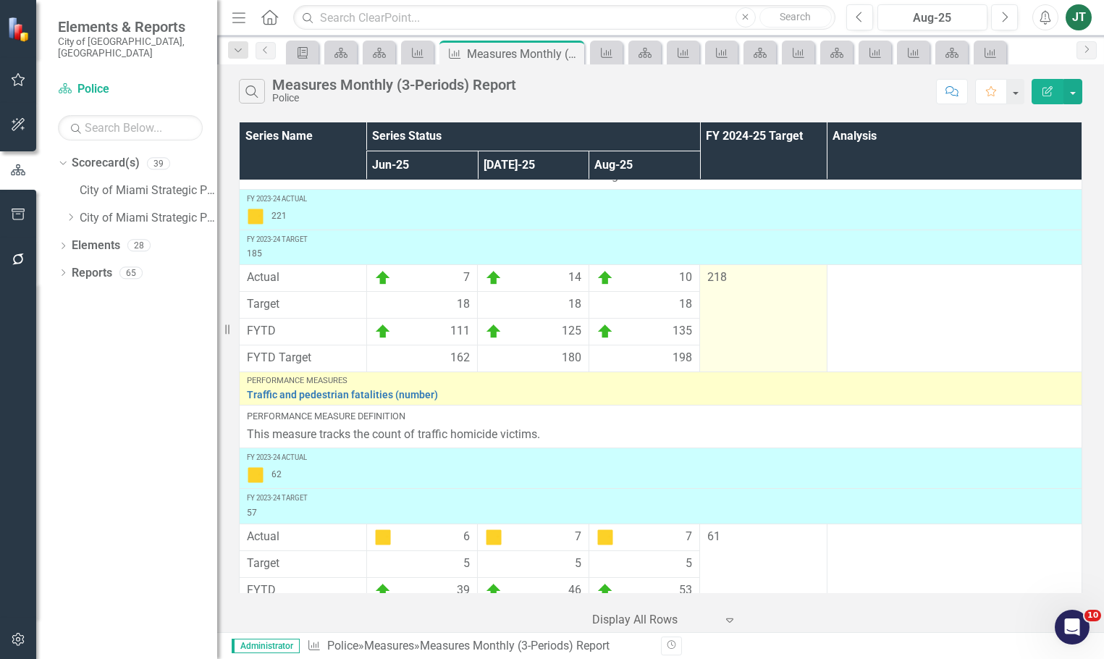
scroll to position [1428, 0]
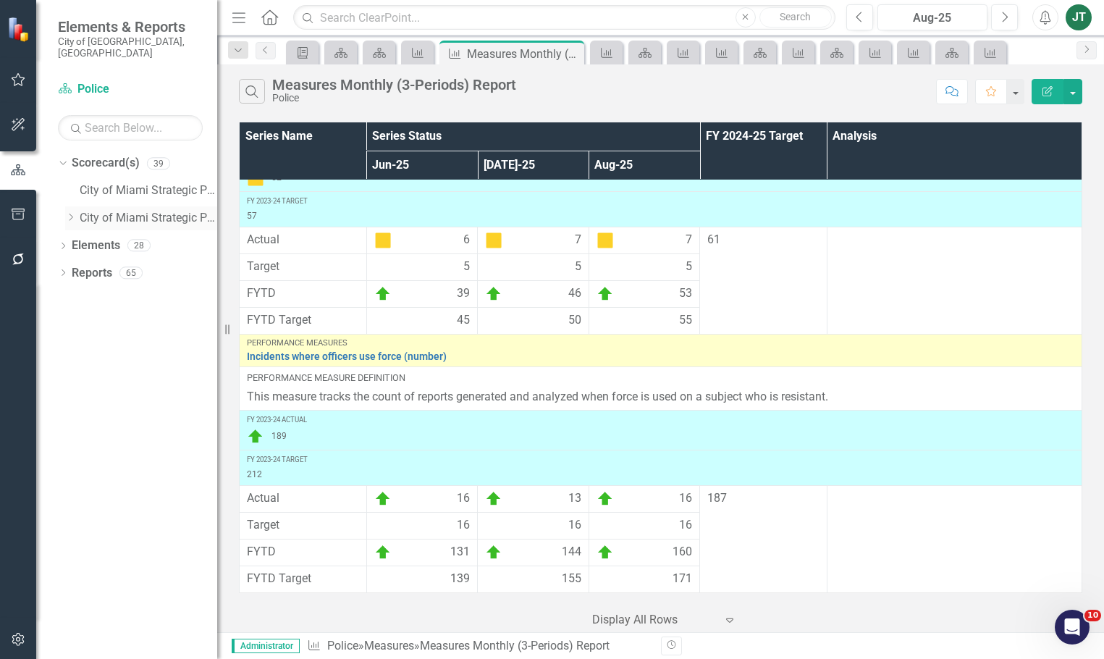
click at [70, 213] on icon "Dropdown" at bounding box center [70, 217] width 11 height 9
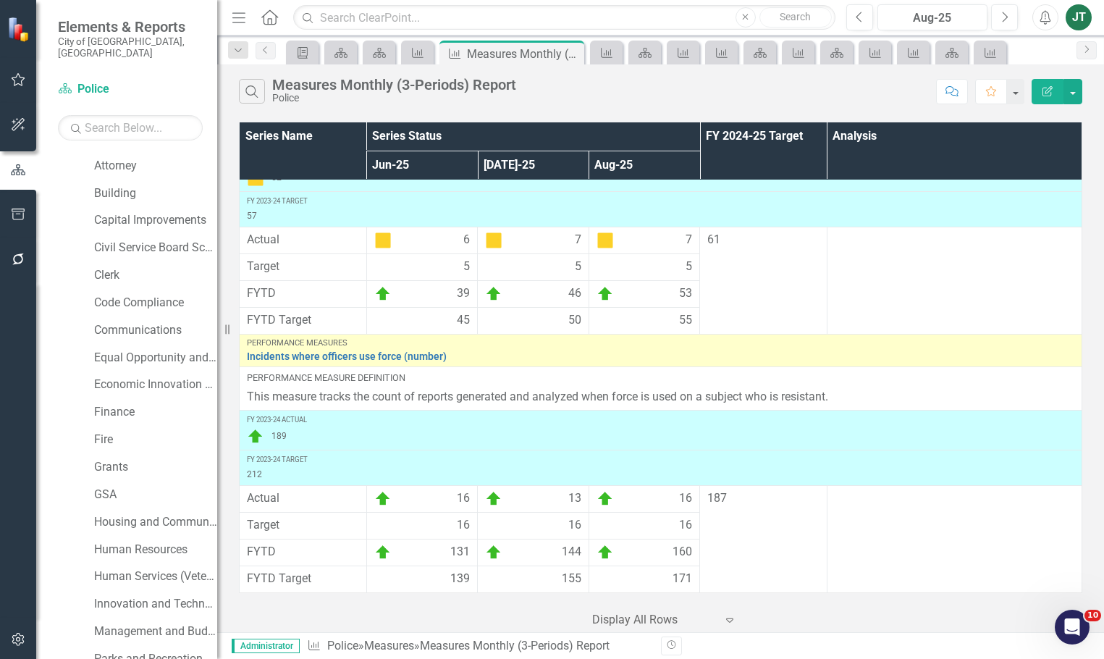
scroll to position [362, 0]
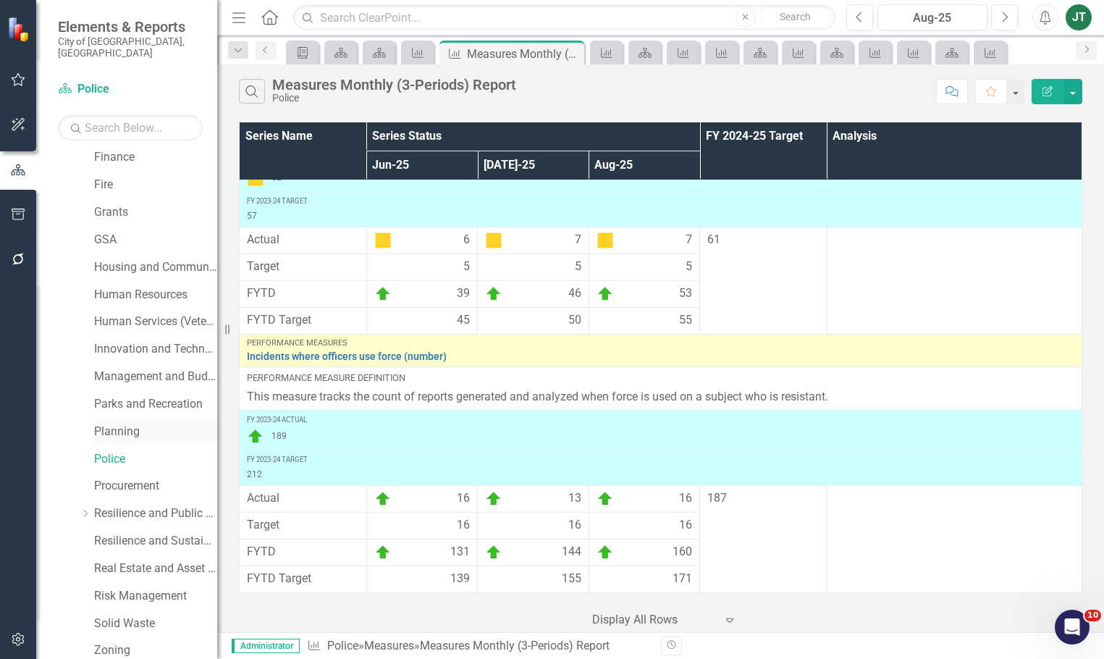
click at [107, 420] on div "Planning" at bounding box center [155, 432] width 123 height 24
click at [108, 423] on link "Planning" at bounding box center [155, 431] width 123 height 17
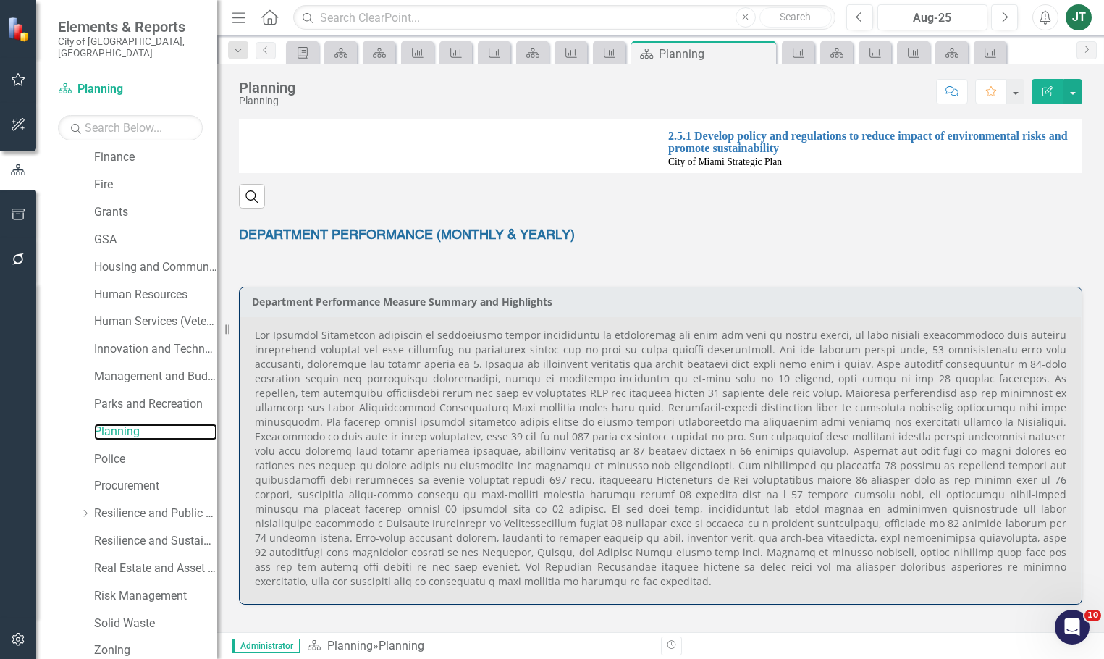
scroll to position [796, 0]
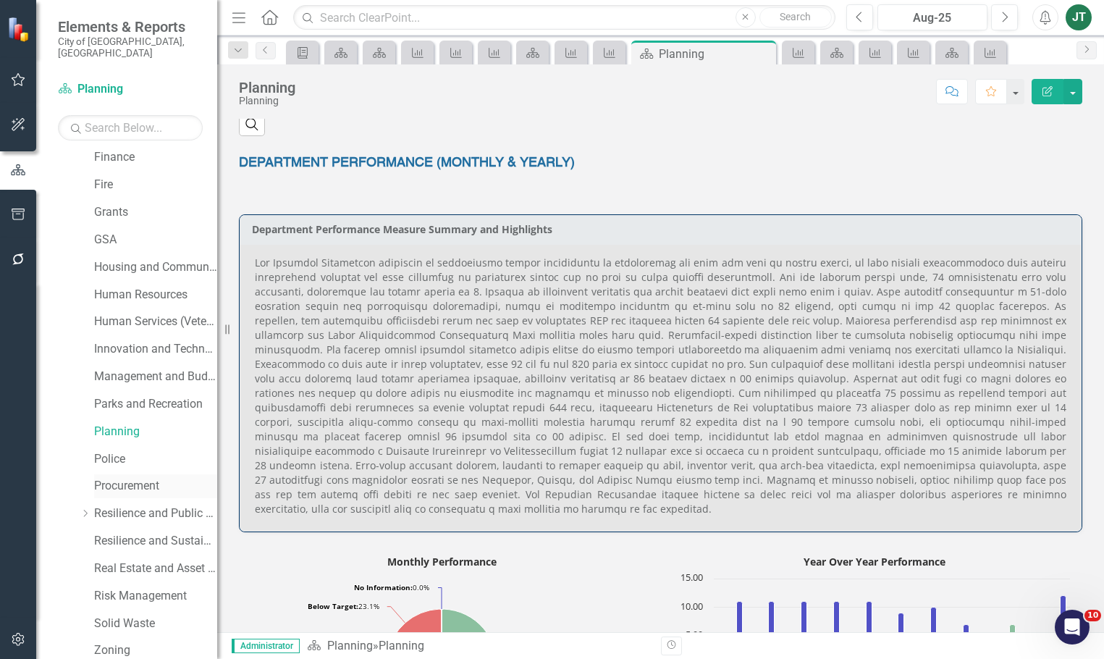
click at [110, 478] on link "Procurement" at bounding box center [155, 486] width 123 height 17
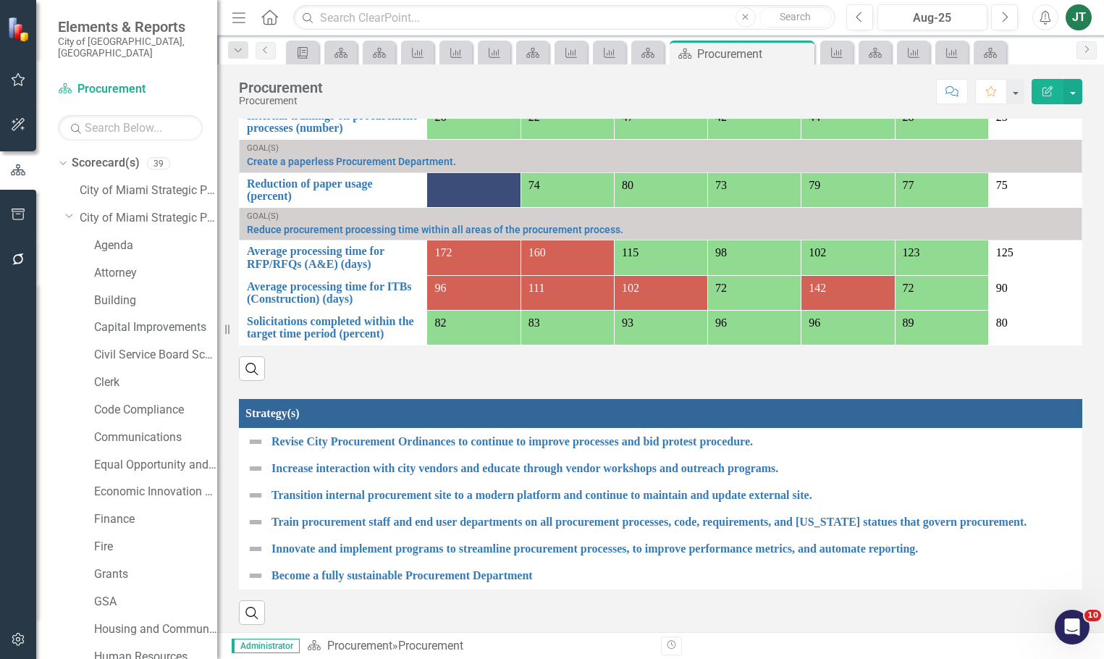
click at [61, 198] on div "Dropdown Scorecard(s) 39 City of [GEOGRAPHIC_DATA] Strategic Plan Dropdown City…" at bounding box center [137, 671] width 159 height 1041
click at [66, 210] on icon "Dropdown" at bounding box center [69, 215] width 9 height 11
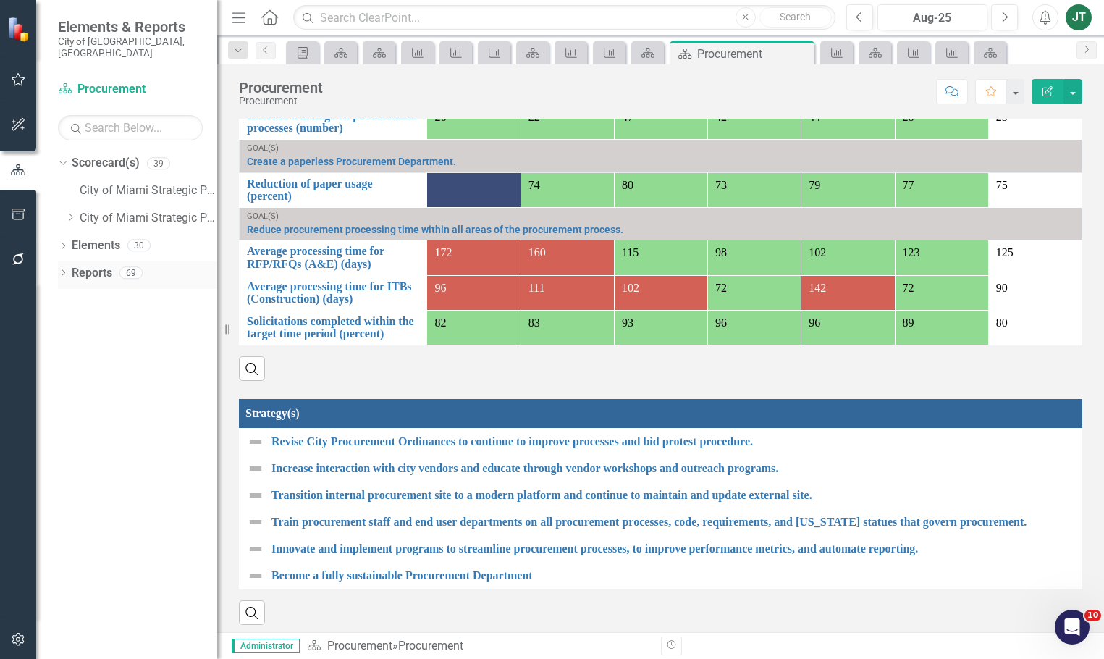
click at [95, 265] on link "Reports" at bounding box center [92, 273] width 41 height 17
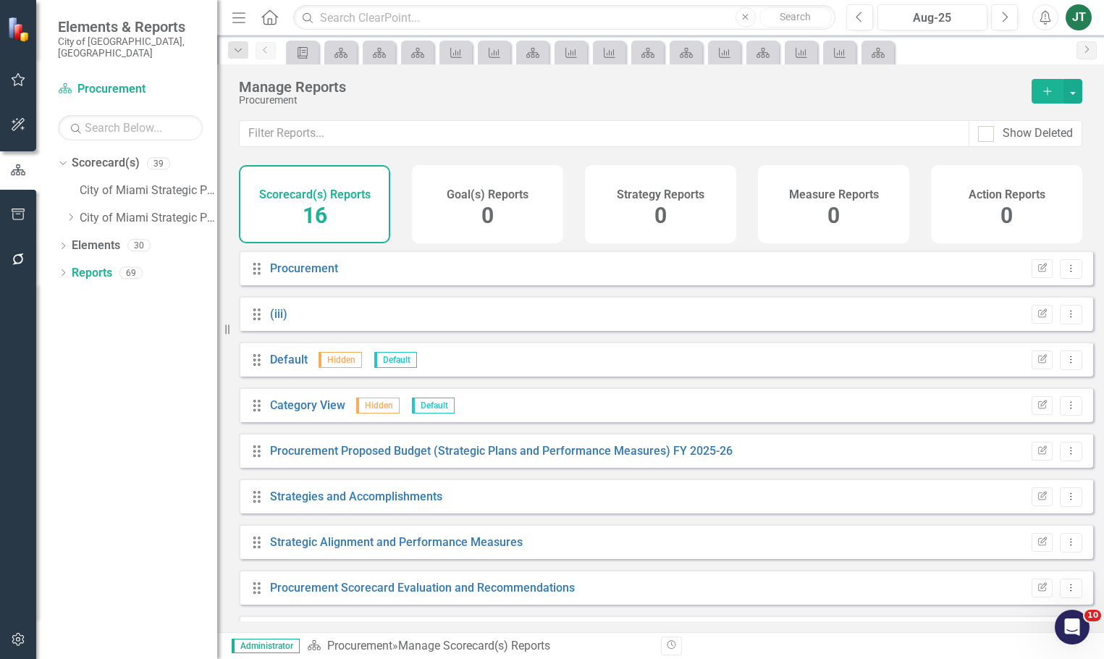
click at [846, 211] on div "Measure Reports 0" at bounding box center [833, 204] width 151 height 78
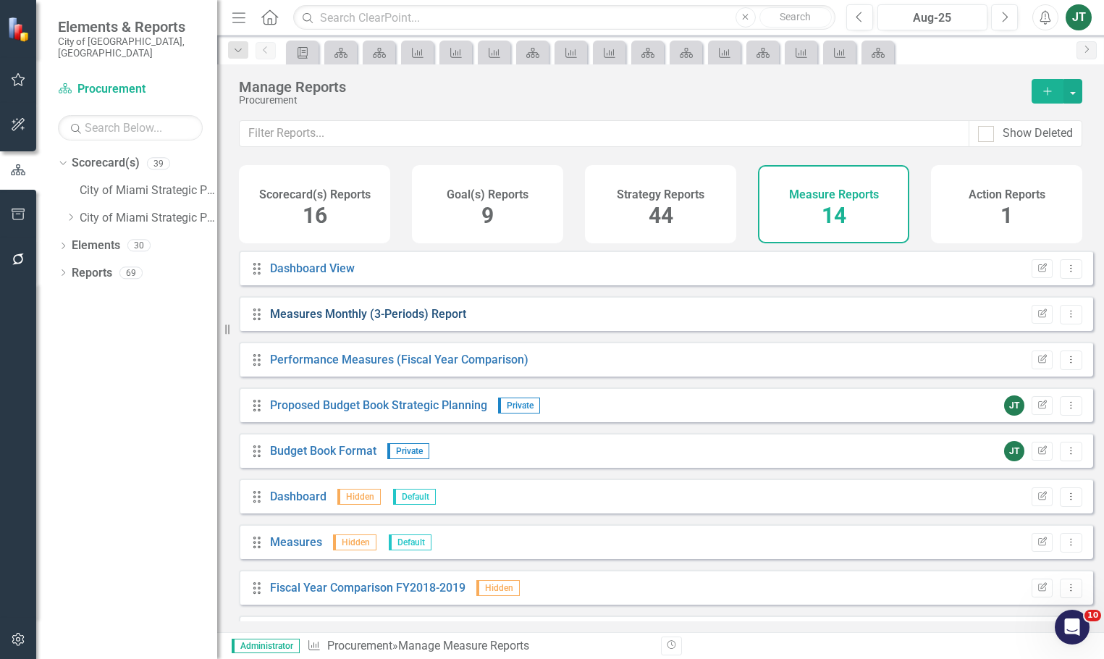
click at [383, 321] on link "Measures Monthly (3-Periods) Report" at bounding box center [368, 314] width 196 height 14
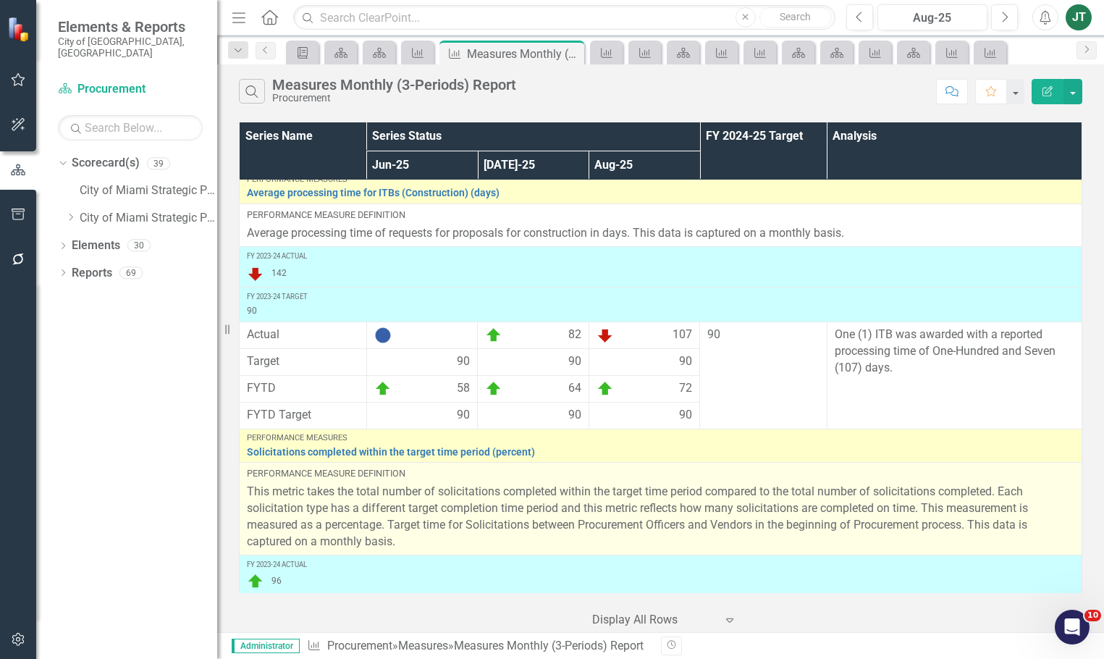
scroll to position [1242, 0]
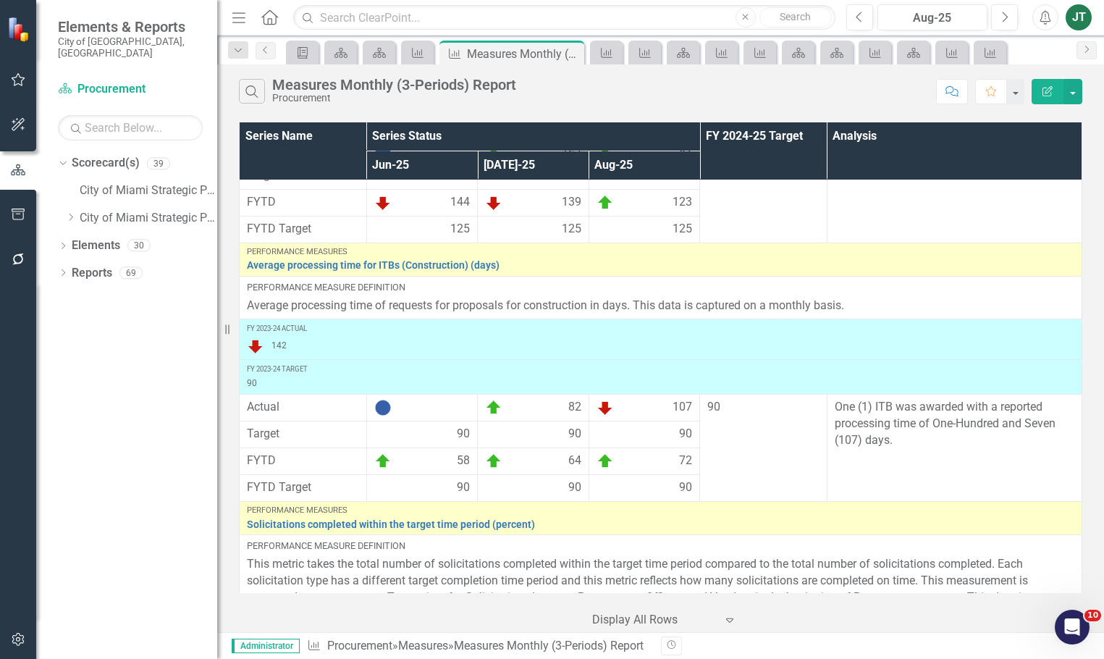
click at [739, 329] on div "FY 2023-24 Actual" at bounding box center [660, 329] width 827 height 10
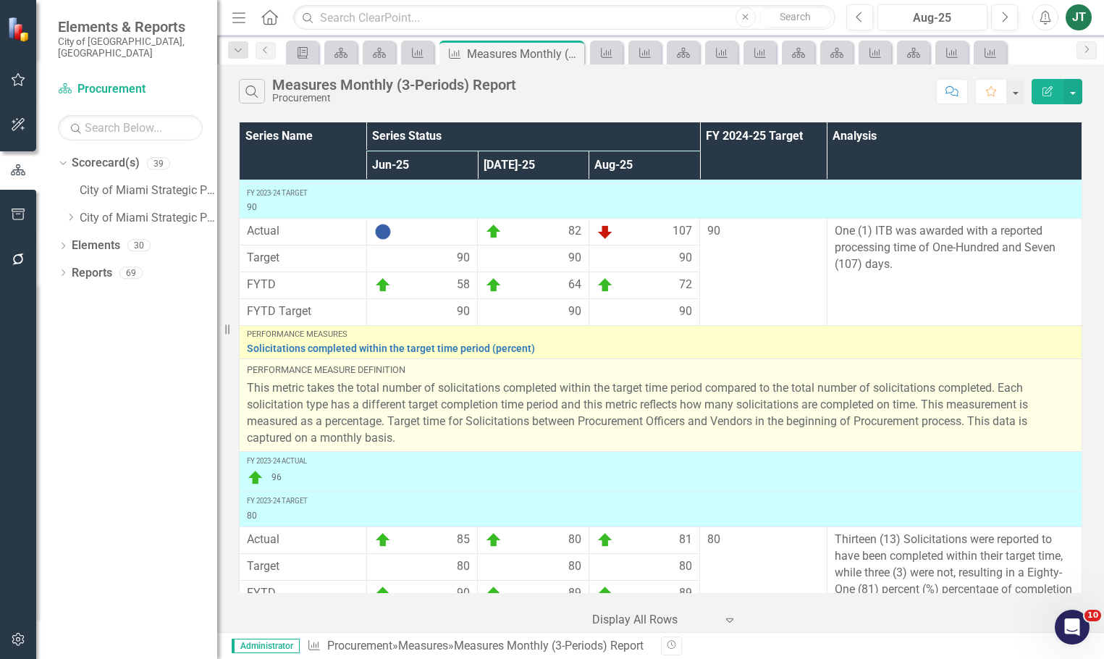
scroll to position [1459, 0]
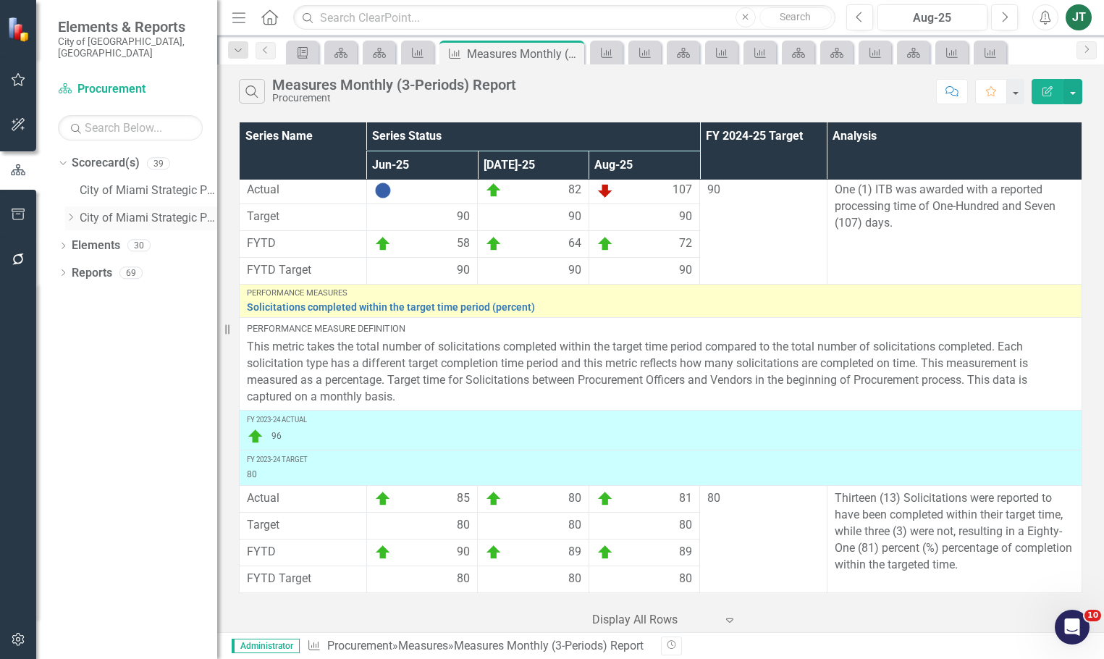
click at [72, 213] on icon "Dropdown" at bounding box center [70, 217] width 11 height 9
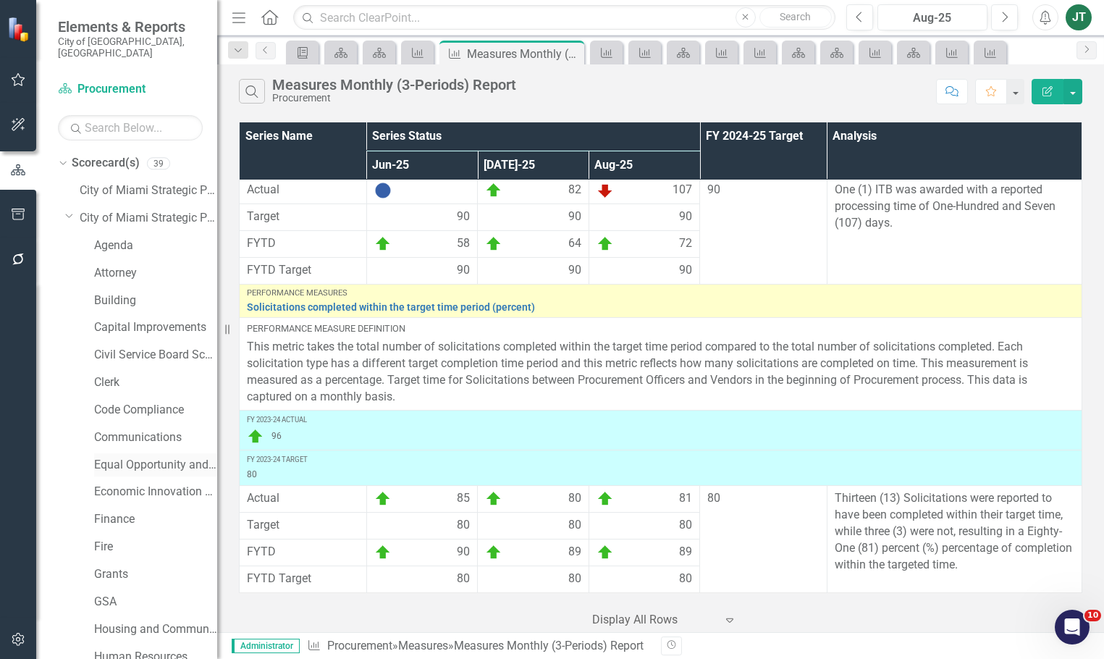
click at [107, 457] on link "Equal Opportunity and Diversity Programs" at bounding box center [155, 465] width 123 height 17
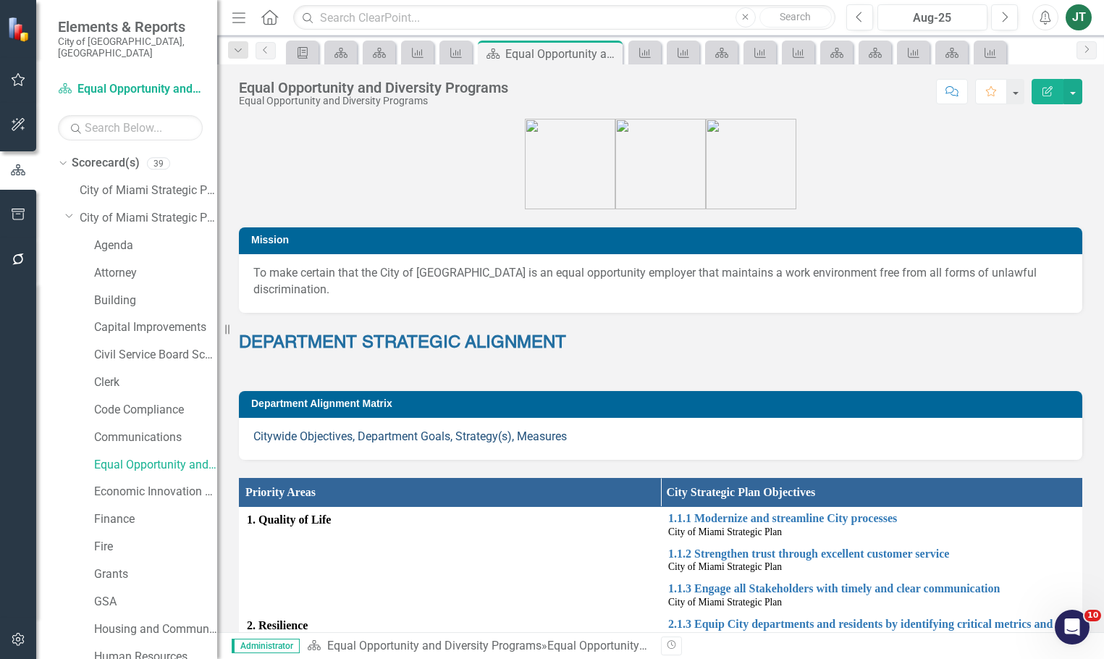
click at [336, 429] on link "Citywide Objectives, Department Goals, Strategy(s), Measures" at bounding box center [409, 436] width 313 height 14
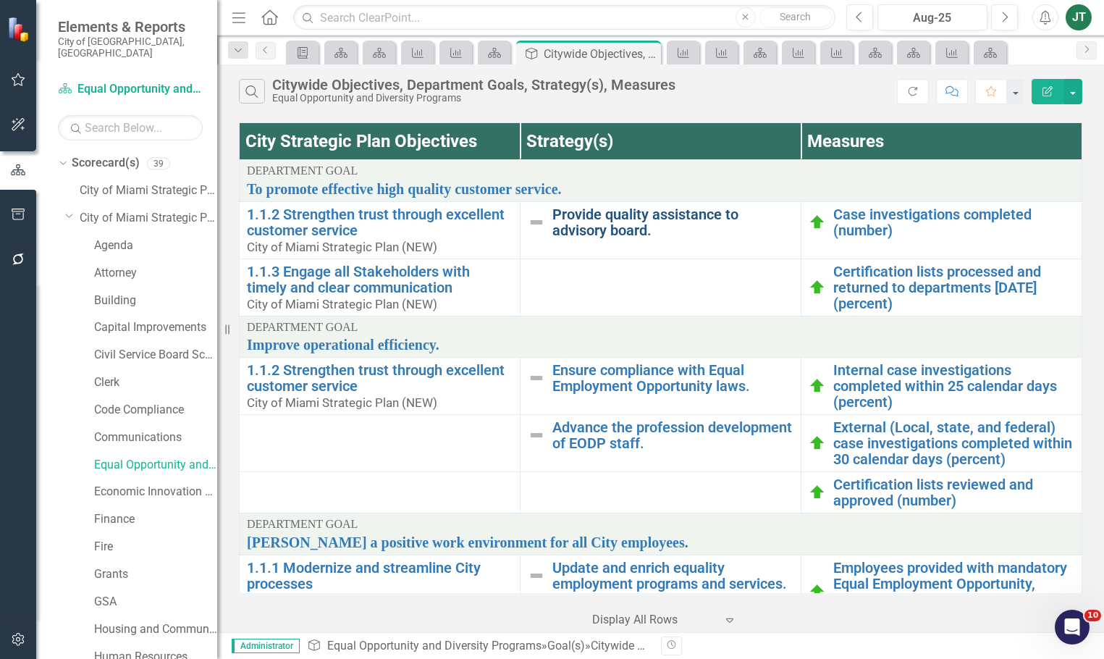
click at [591, 235] on link "Provide quality assistance to advisory board." at bounding box center [672, 222] width 241 height 32
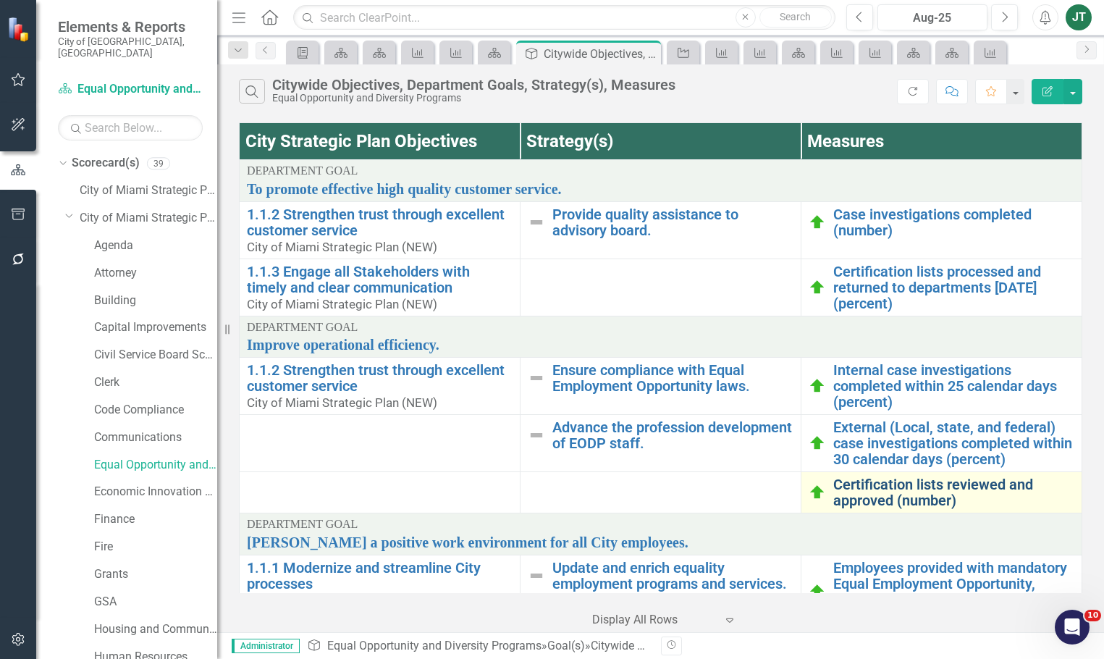
click at [905, 497] on link "Certification lists reviewed and approved (number)" at bounding box center [953, 492] width 241 height 32
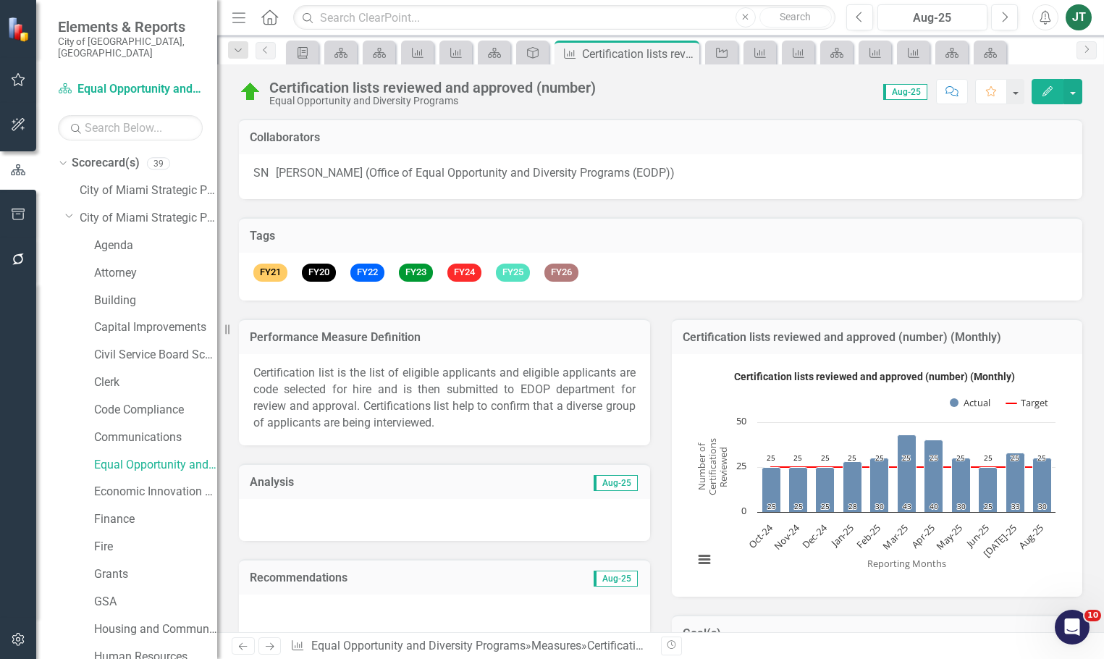
scroll to position [362, 0]
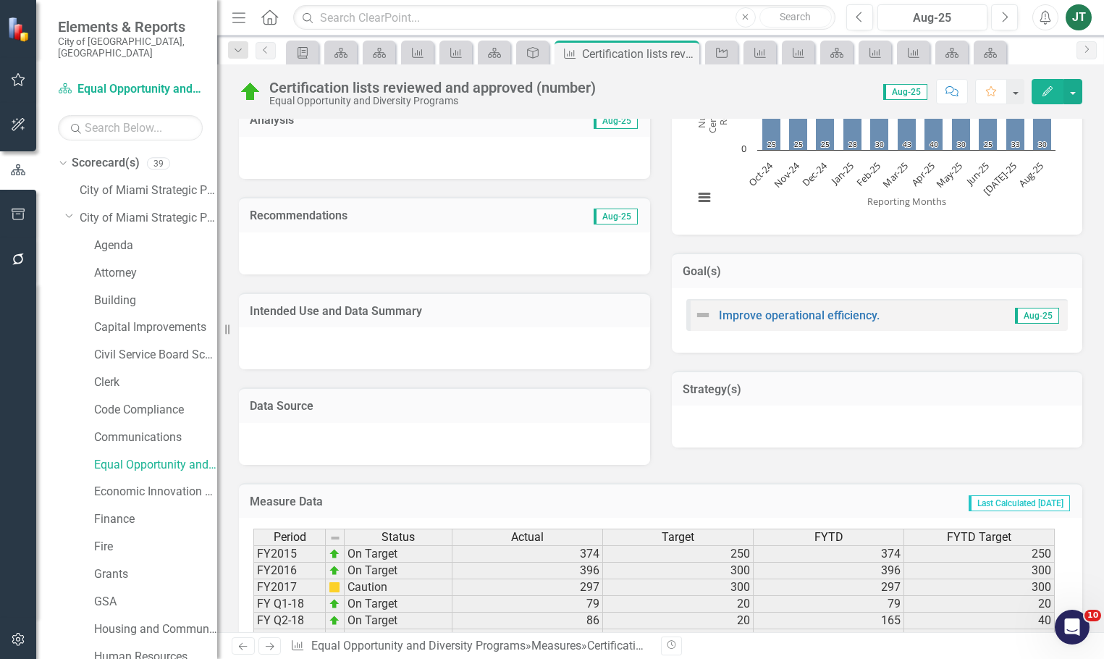
click at [903, 272] on h3 "Goal(s)" at bounding box center [877, 271] width 389 height 13
click at [903, 274] on h3 "Goal(s)" at bounding box center [877, 271] width 389 height 13
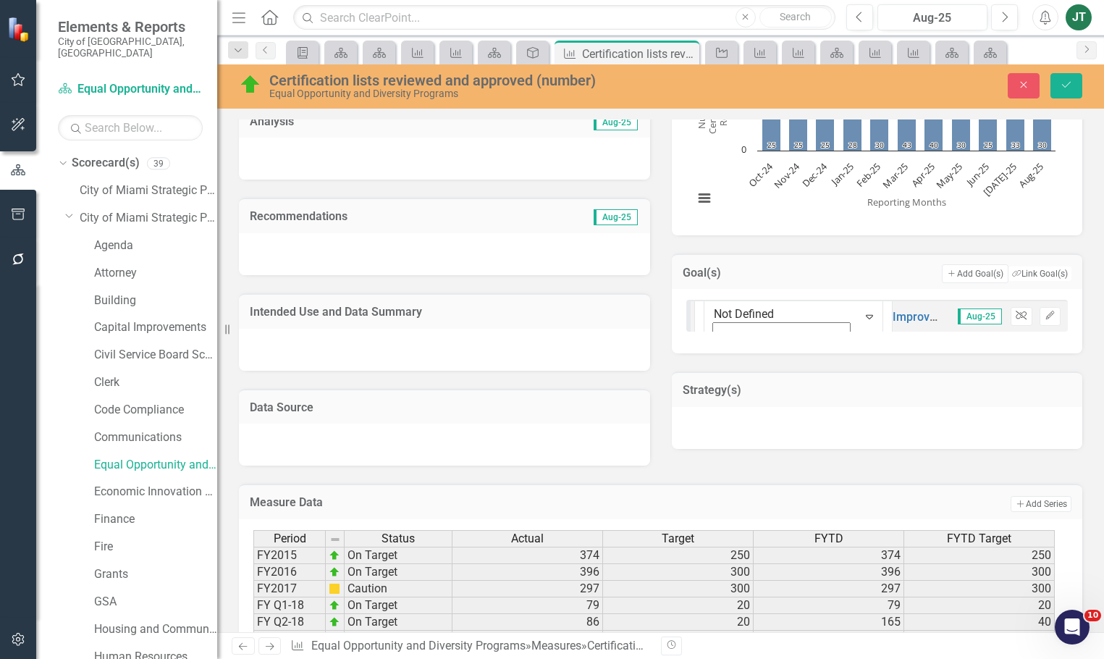
click at [1016, 319] on icon "Unlink" at bounding box center [1021, 315] width 11 height 9
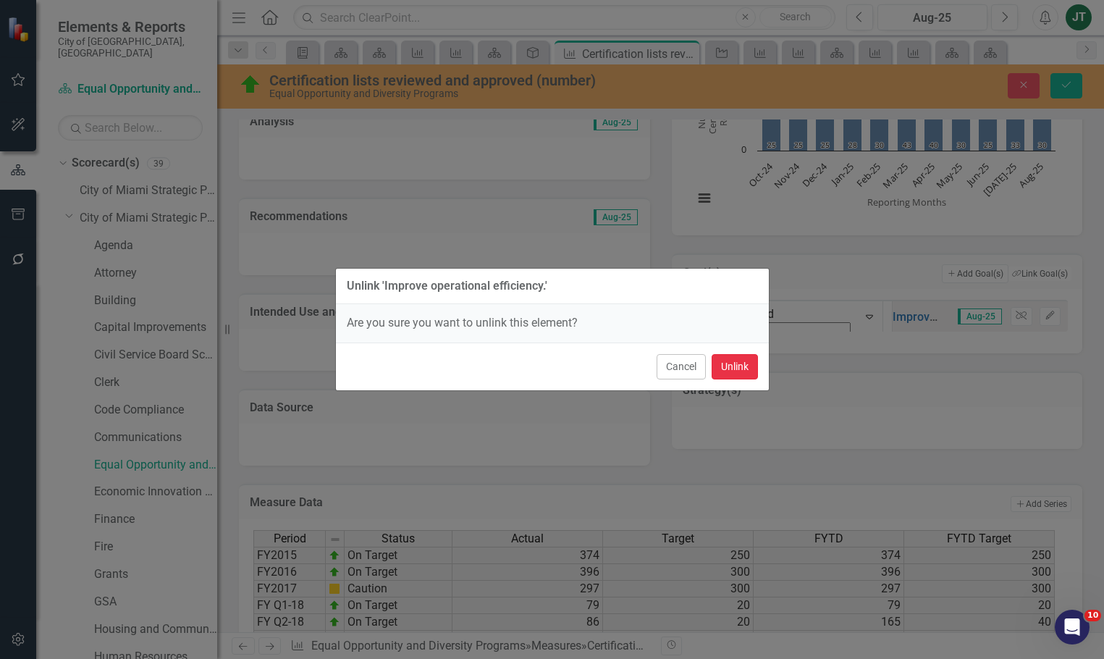
click at [720, 368] on button "Unlink" at bounding box center [735, 366] width 46 height 25
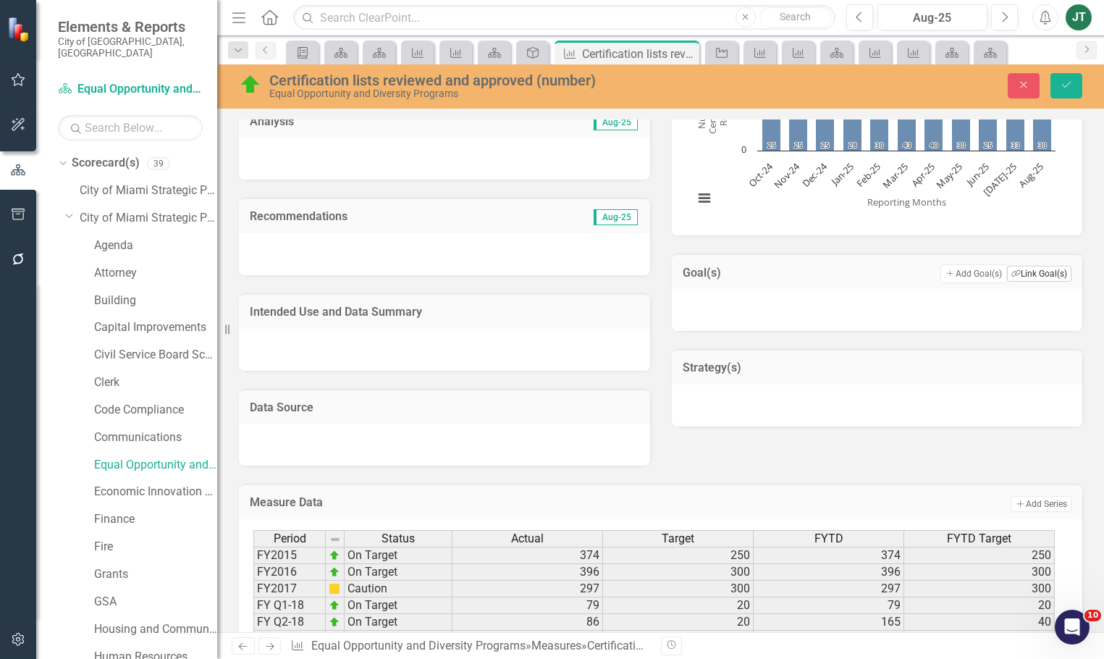
click at [1036, 282] on button "Link Tag Link Goal(s)" at bounding box center [1039, 274] width 64 height 16
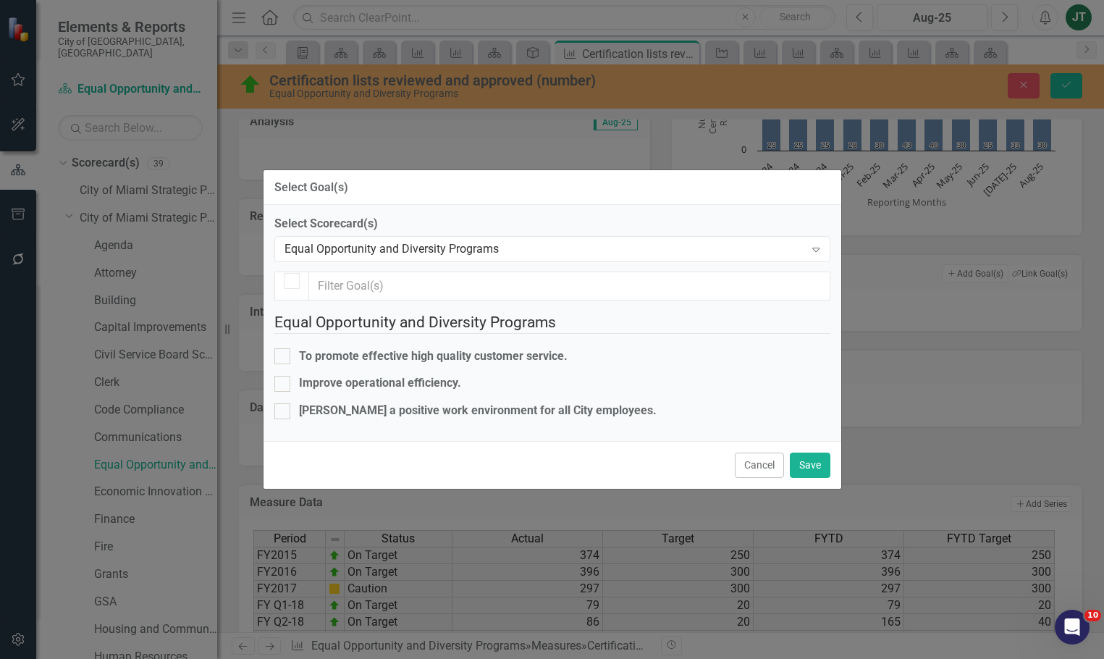
checkbox input "false"
click at [390, 347] on div "To promote effective high quality customer service." at bounding box center [433, 355] width 269 height 17
click at [284, 348] on input "To promote effective high quality customer service." at bounding box center [278, 352] width 9 height 9
checkbox input "true"
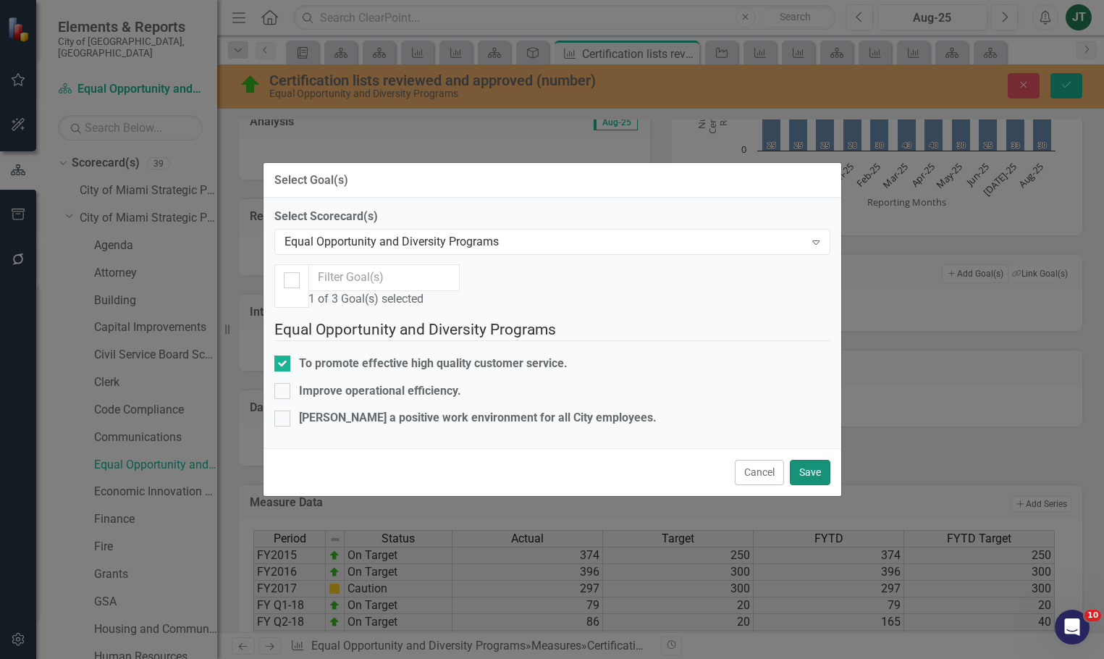
drag, startPoint x: 815, startPoint y: 576, endPoint x: 927, endPoint y: 361, distance: 242.8
click at [815, 485] on button "Save" at bounding box center [810, 472] width 41 height 25
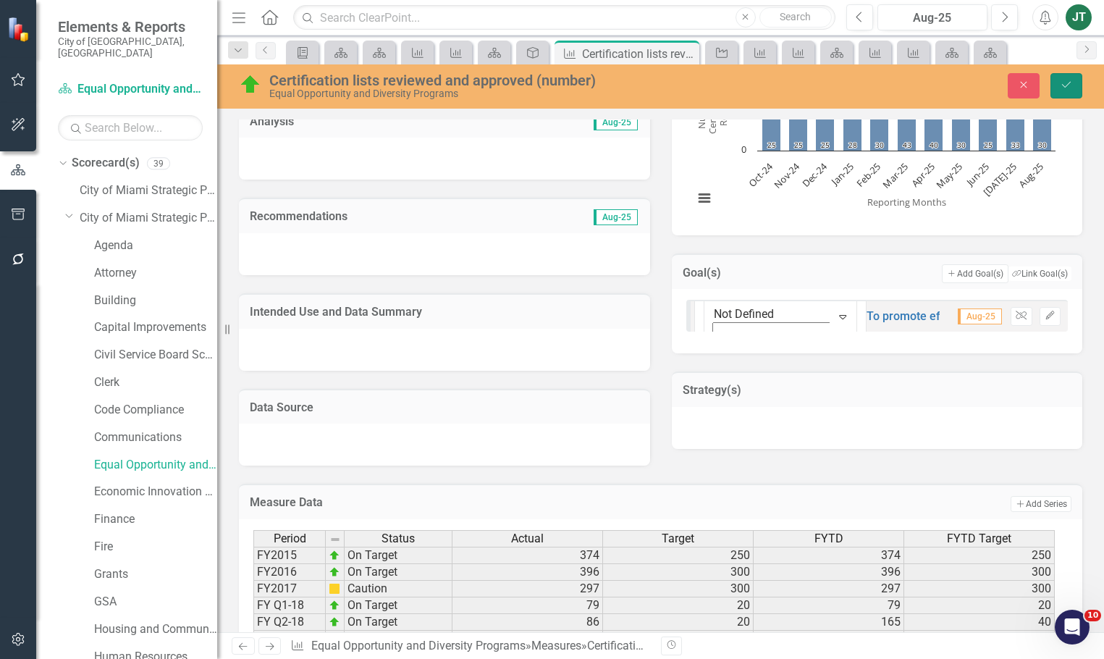
click at [1063, 87] on icon "Save" at bounding box center [1066, 85] width 13 height 10
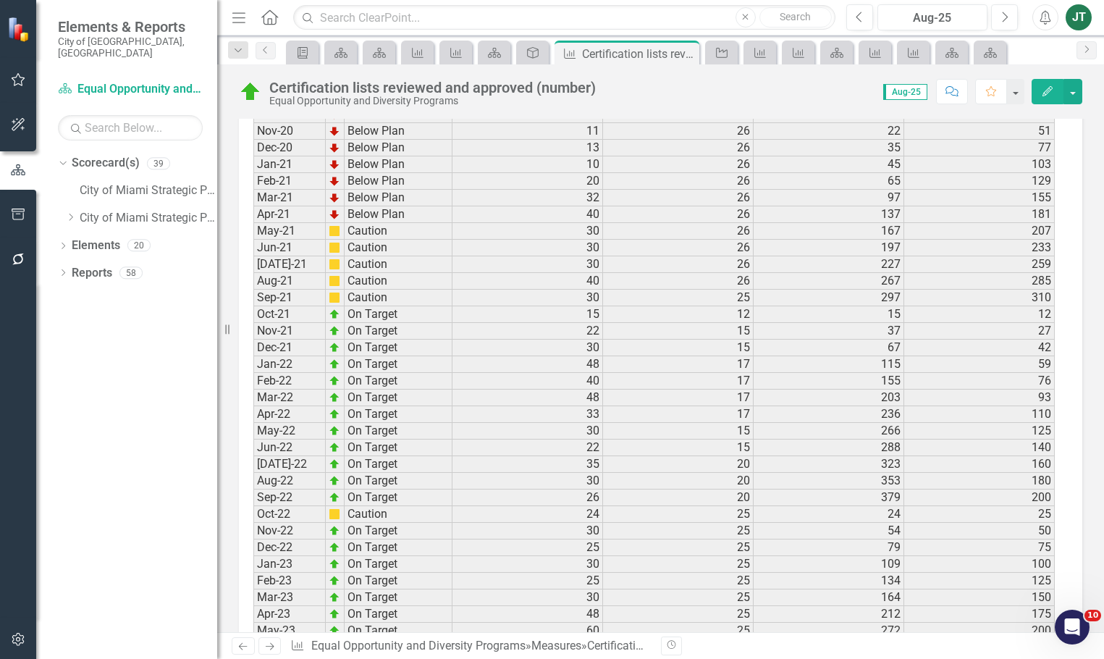
scroll to position [1881, 0]
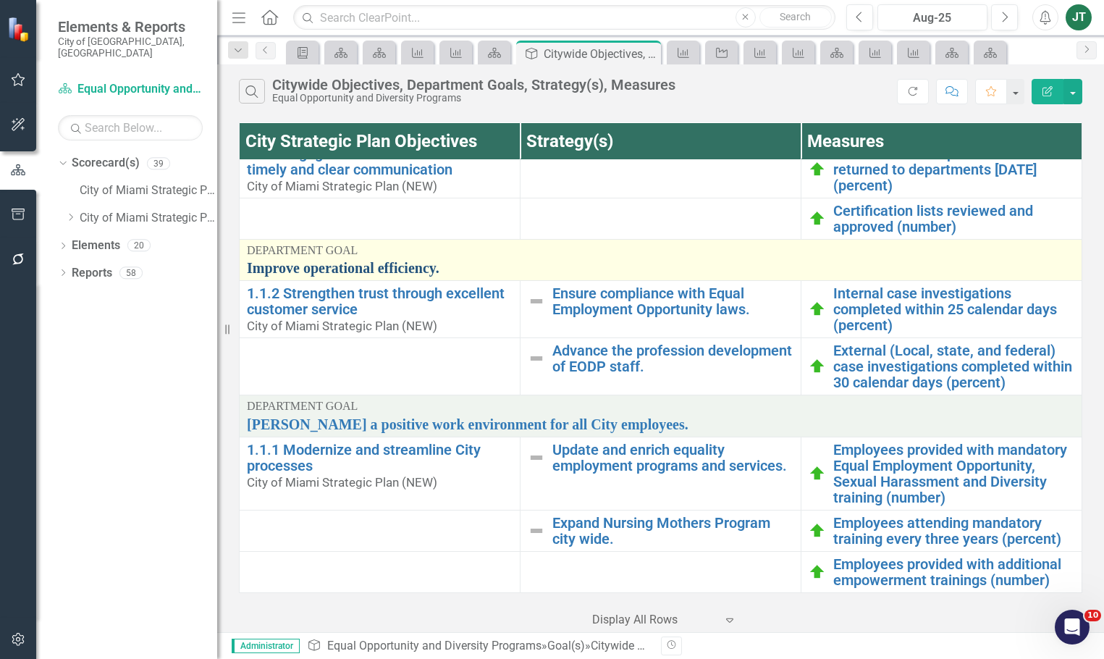
scroll to position [129, 0]
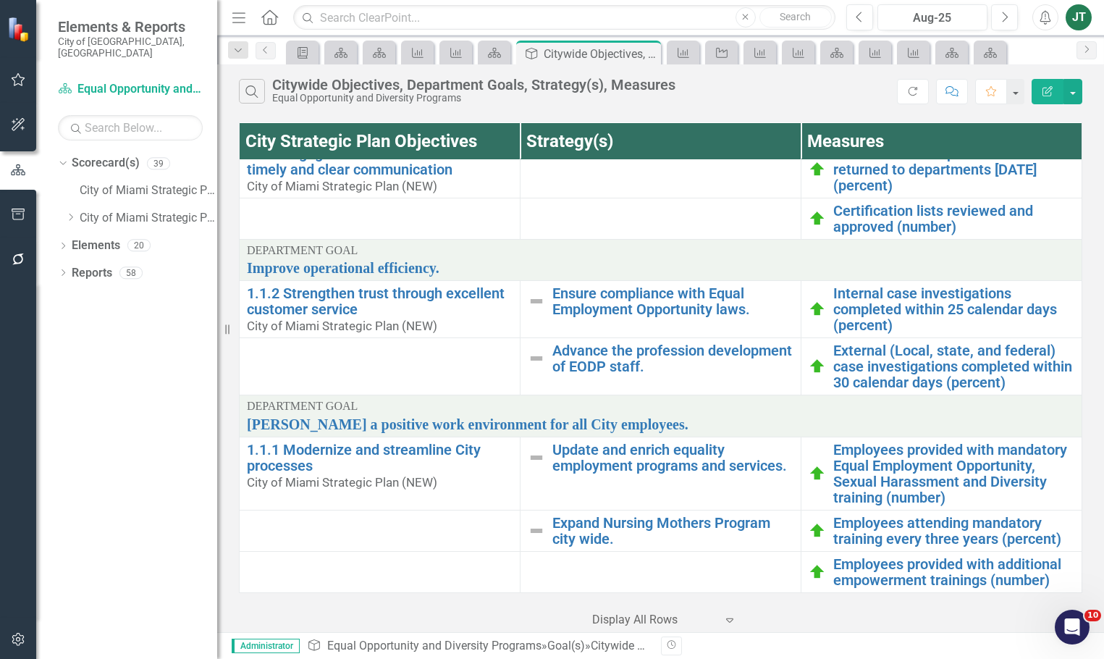
click at [725, 96] on div "Search Citywide Objectives, Department Goals, Strategy(s), Measures Equal Oppor…" at bounding box center [568, 91] width 658 height 25
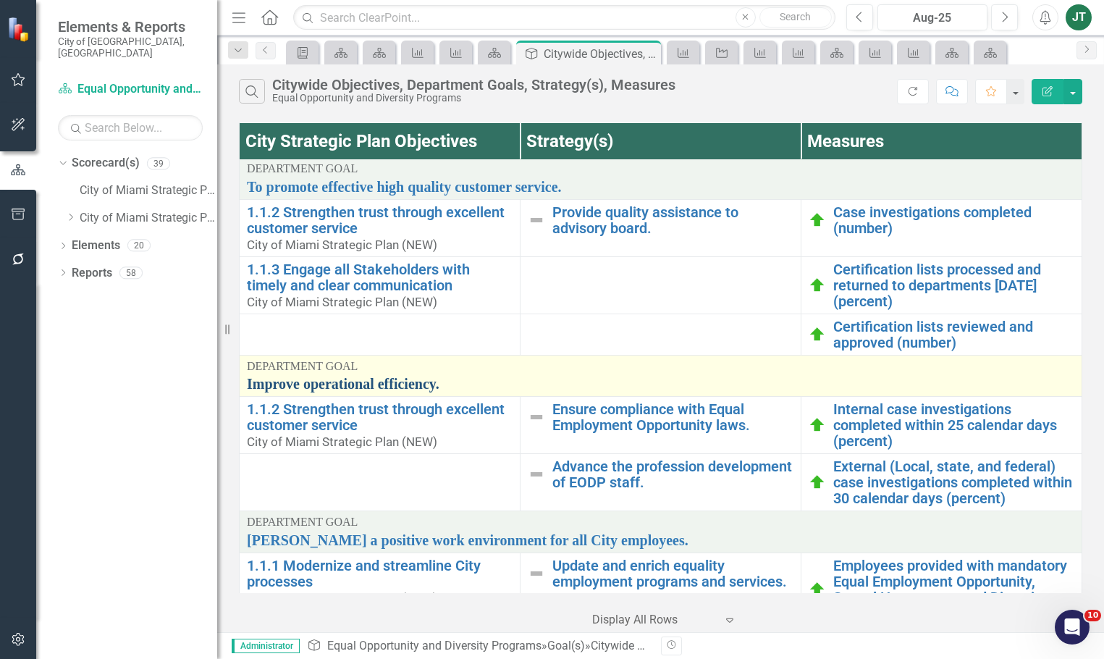
scroll to position [0, 0]
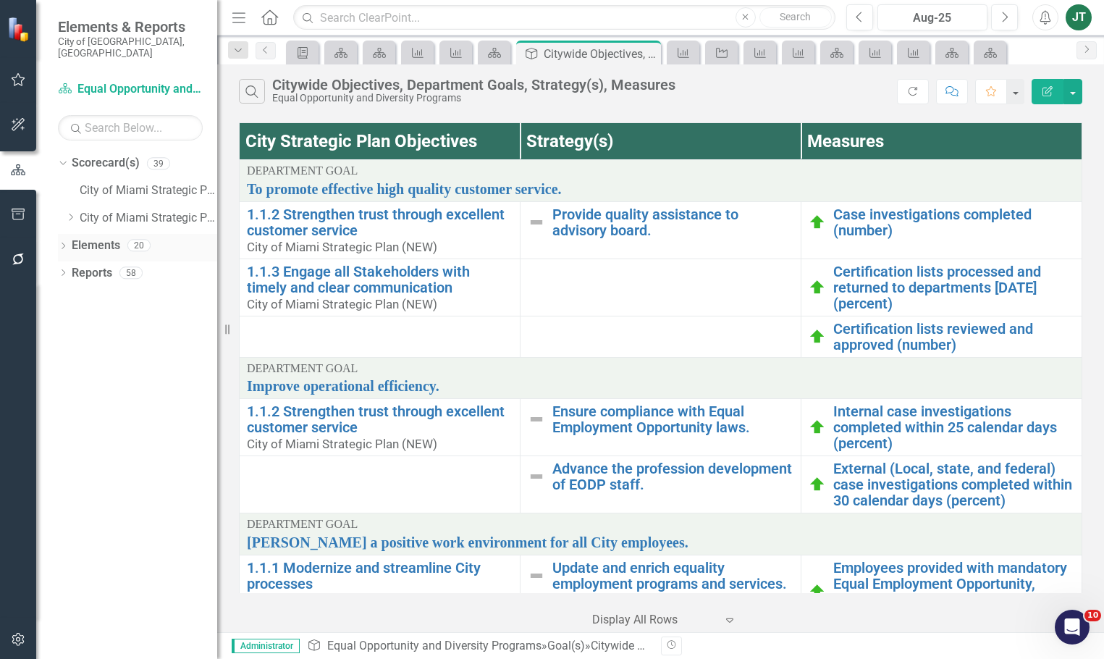
click at [104, 237] on link "Elements" at bounding box center [96, 245] width 49 height 17
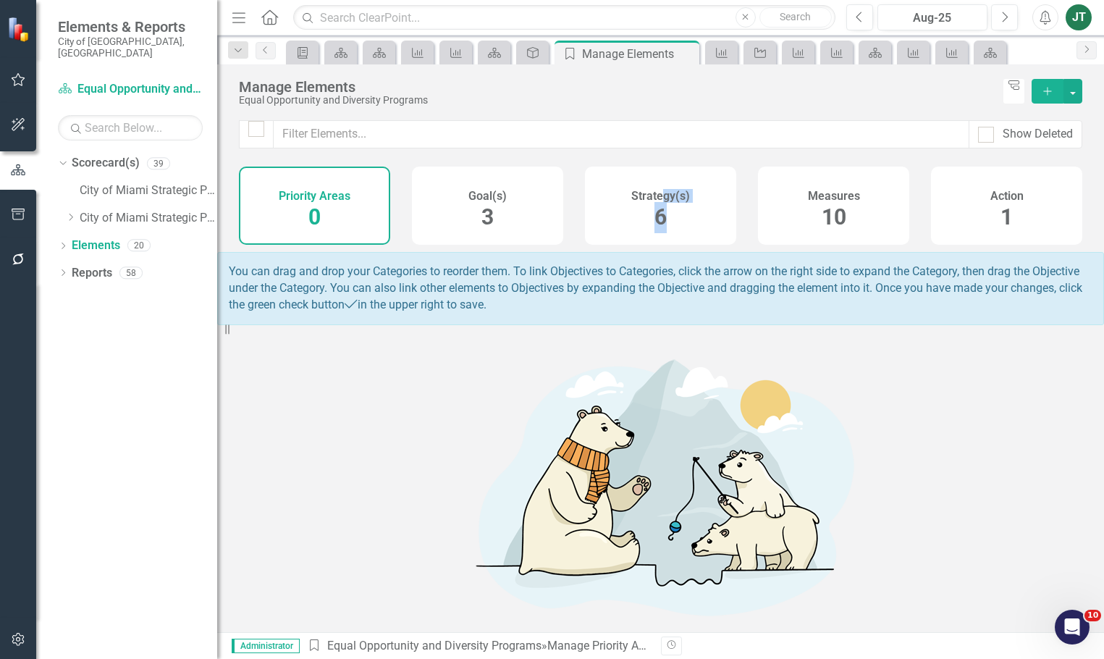
click at [664, 201] on div "Strategy(s) 6" at bounding box center [660, 206] width 151 height 78
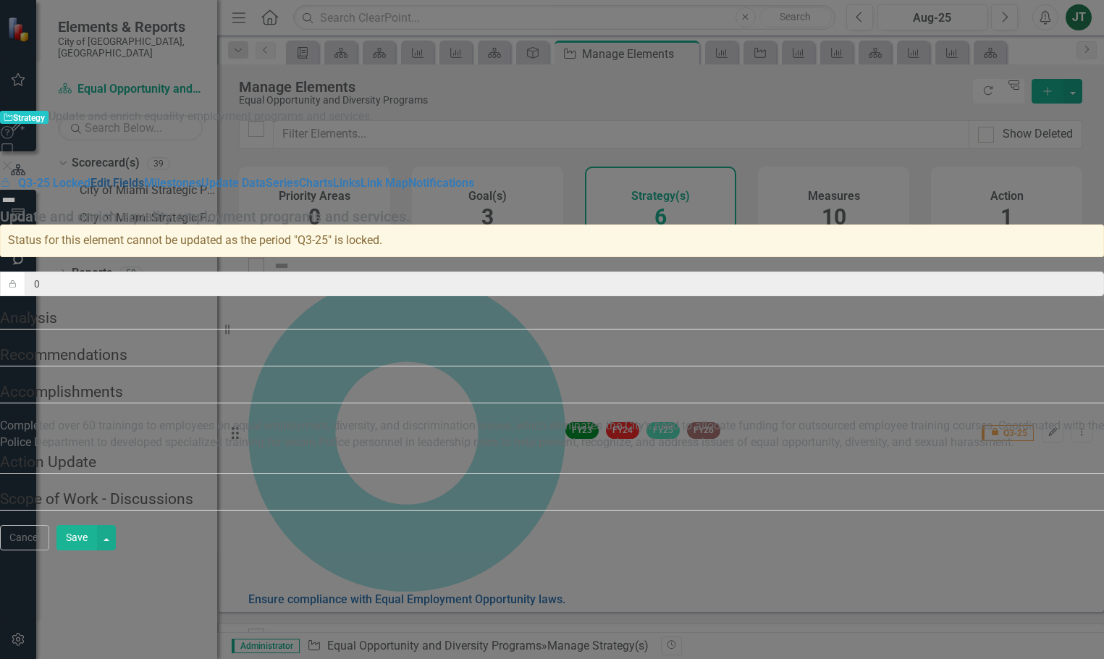
click at [144, 176] on link "Edit Fields" at bounding box center [117, 183] width 54 height 14
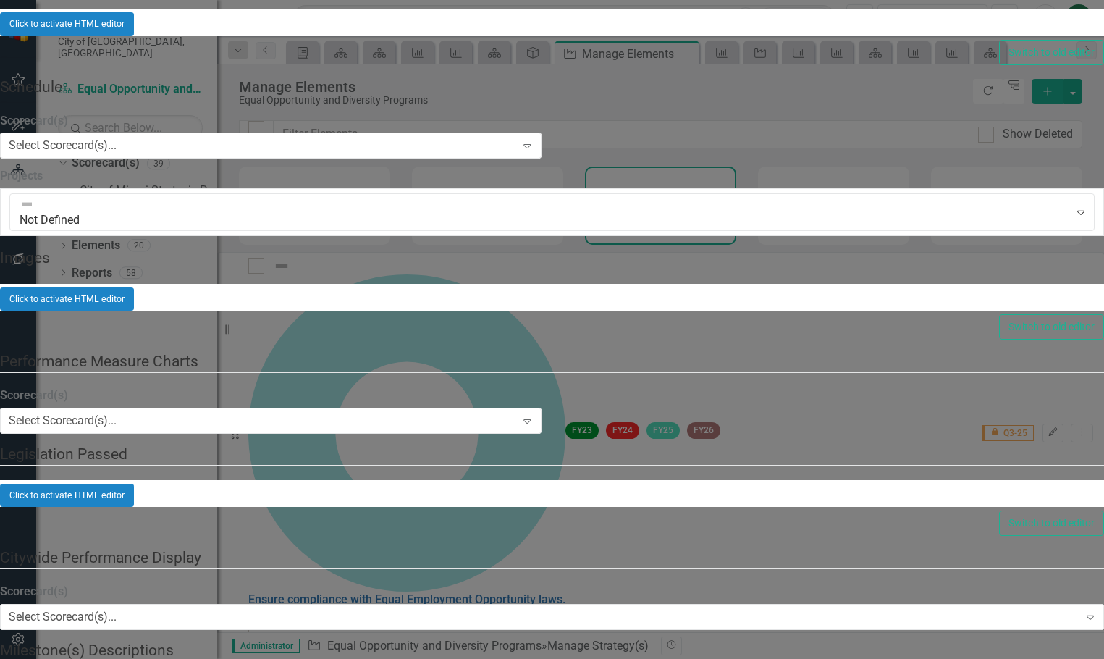
drag, startPoint x: 675, startPoint y: 79, endPoint x: 222, endPoint y: 61, distance: 453.5
click at [222, 61] on div "Locked Q3-25 Locked Edit Fields Milestones Update Data Series Charts Links Link…" at bounding box center [552, 344] width 1104 height 5456
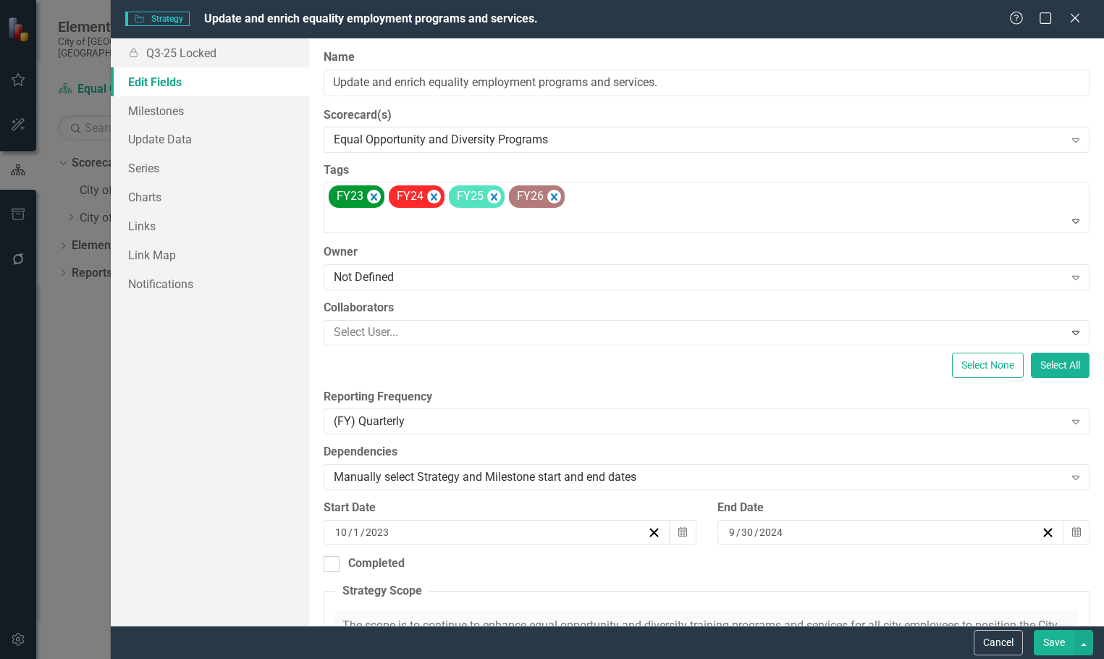
click at [143, 417] on div "Locked Q3-25 Locked Edit Fields Milestones Update Data Series Charts Links Link…" at bounding box center [210, 331] width 199 height 587
click at [1008, 642] on button "Cancel" at bounding box center [998, 642] width 49 height 25
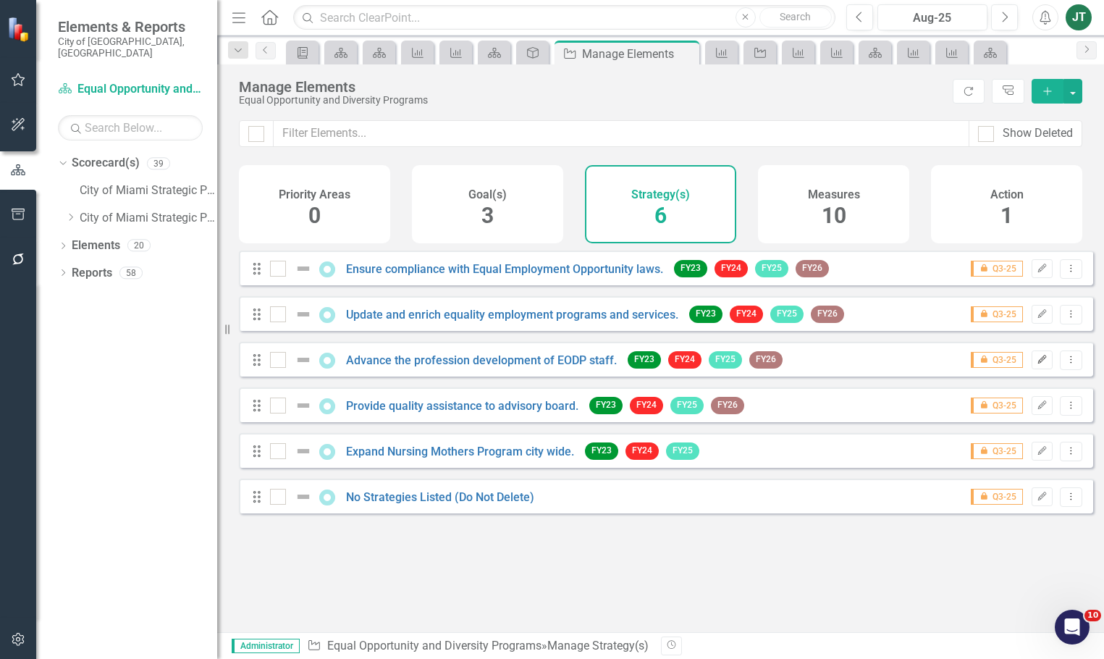
click at [1037, 364] on icon "Edit" at bounding box center [1042, 359] width 11 height 9
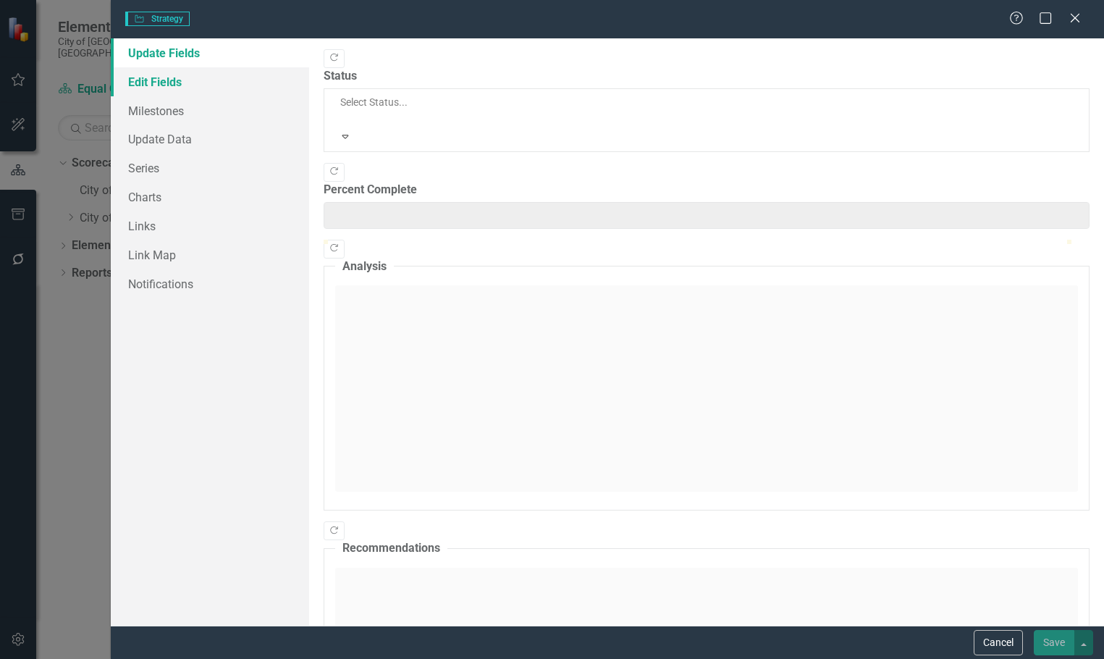
type input "0"
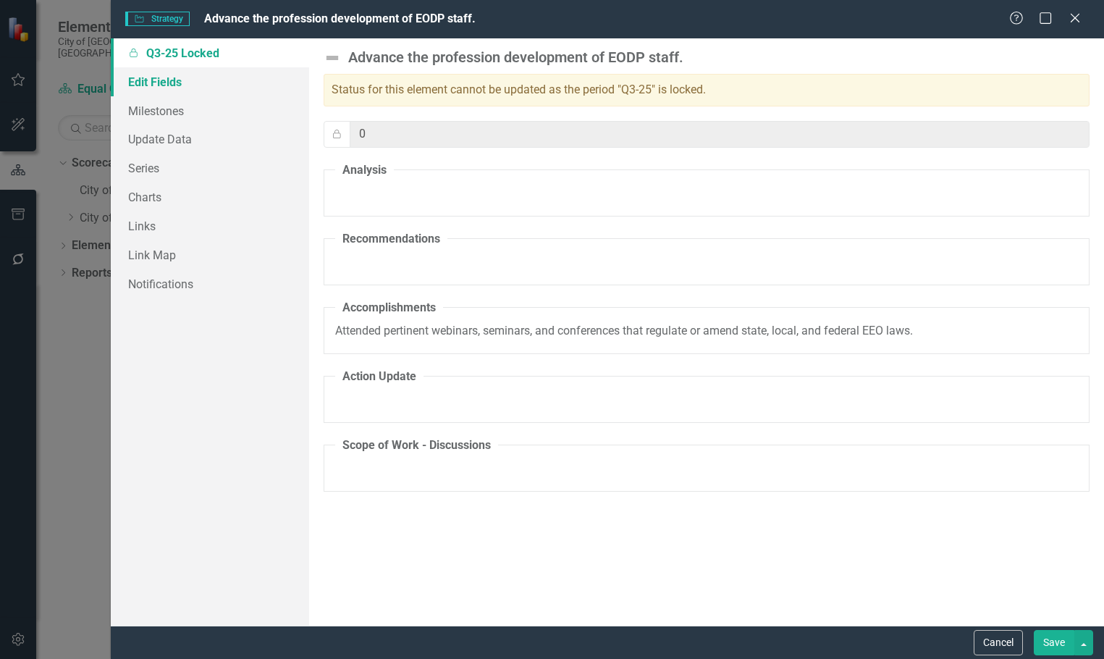
click at [180, 80] on link "Edit Fields" at bounding box center [210, 81] width 199 height 29
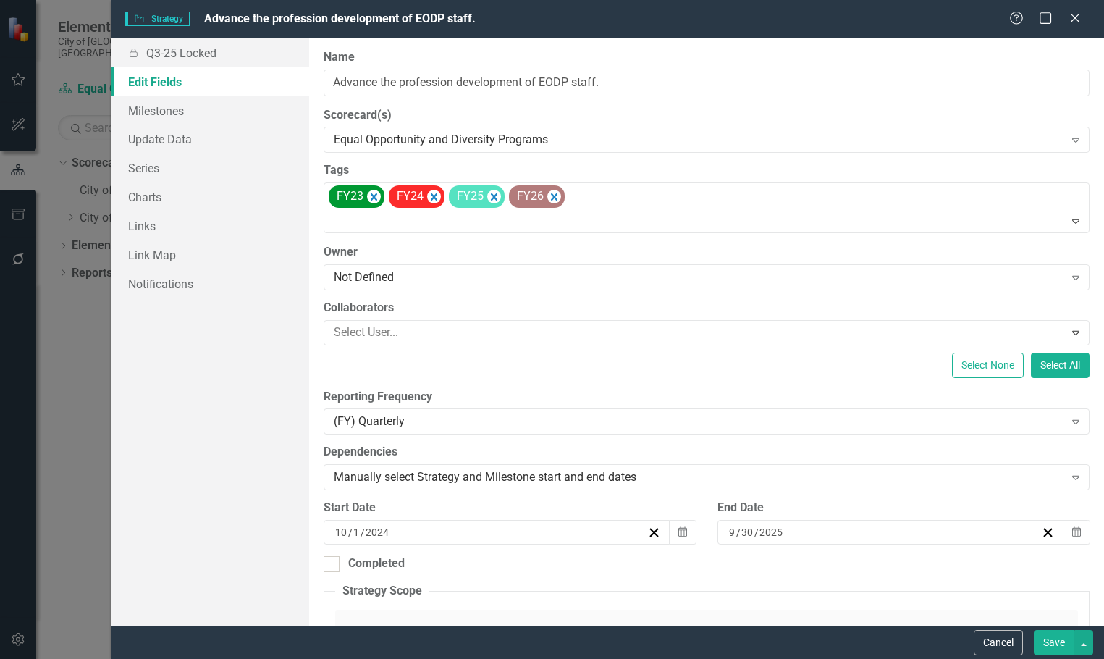
click at [503, 44] on div "ClearPoint Can Do More! How ClearPoint Can Help Close Enterprise plans can auto…" at bounding box center [706, 331] width 795 height 587
drag, startPoint x: 659, startPoint y: 75, endPoint x: 274, endPoint y: 77, distance: 384.4
click at [274, 77] on div "Locked Q3-25 Locked Edit Fields Milestones Update Data Series Charts Links Link…" at bounding box center [608, 331] width 994 height 587
checkbox input "false"
click at [993, 640] on button "Cancel" at bounding box center [998, 642] width 49 height 25
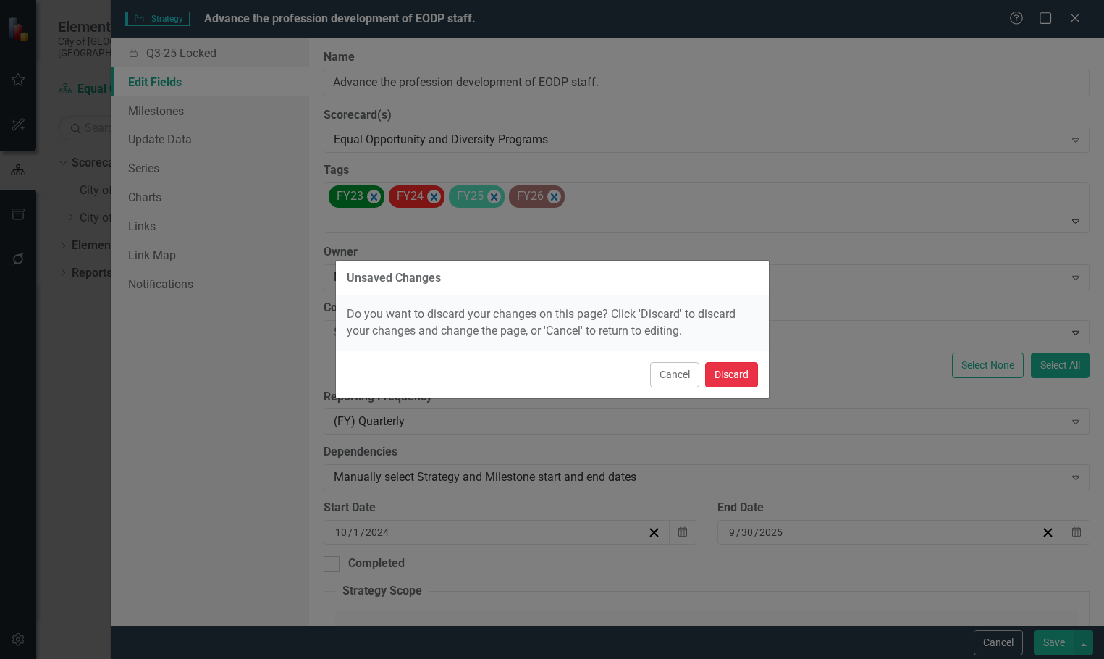
click at [723, 374] on button "Discard" at bounding box center [731, 374] width 53 height 25
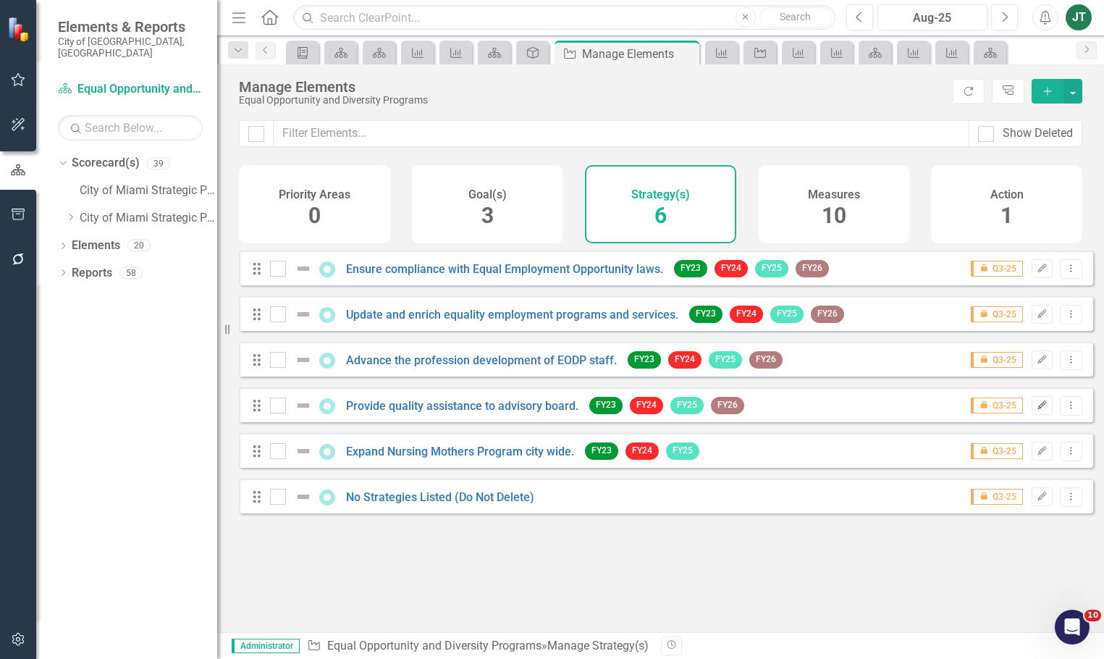
click at [1040, 415] on button "Edit" at bounding box center [1042, 405] width 21 height 19
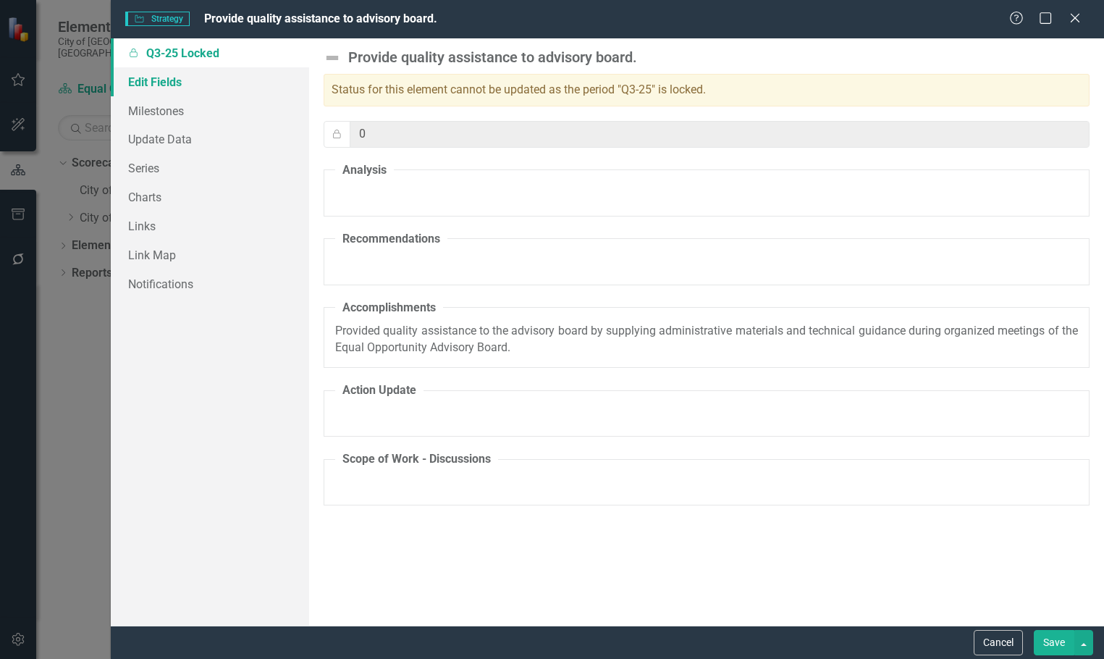
click at [187, 81] on link "Edit Fields" at bounding box center [210, 81] width 199 height 29
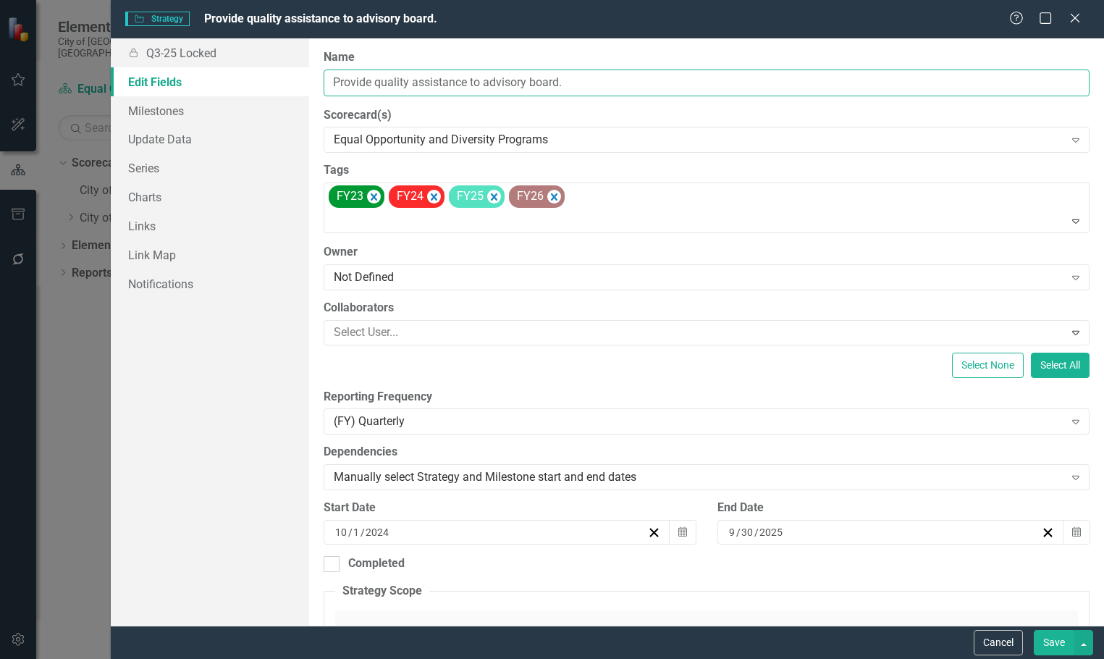
click at [597, 80] on input "Provide quality assistance to advisory board." at bounding box center [707, 82] width 766 height 27
drag, startPoint x: 702, startPoint y: 83, endPoint x: 266, endPoint y: 80, distance: 435.8
click at [266, 80] on div "Locked Q3-25 Locked Edit Fields Milestones Update Data Series Charts Links Link…" at bounding box center [608, 331] width 994 height 587
click at [998, 638] on button "Cancel" at bounding box center [998, 642] width 49 height 25
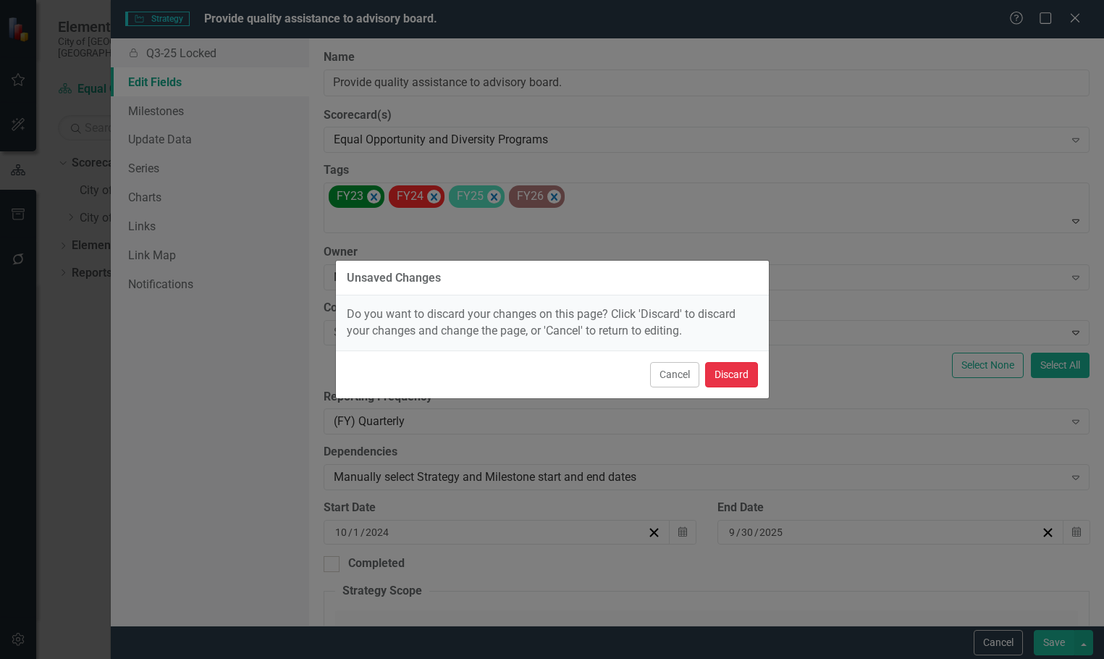
click at [757, 366] on button "Discard" at bounding box center [731, 374] width 53 height 25
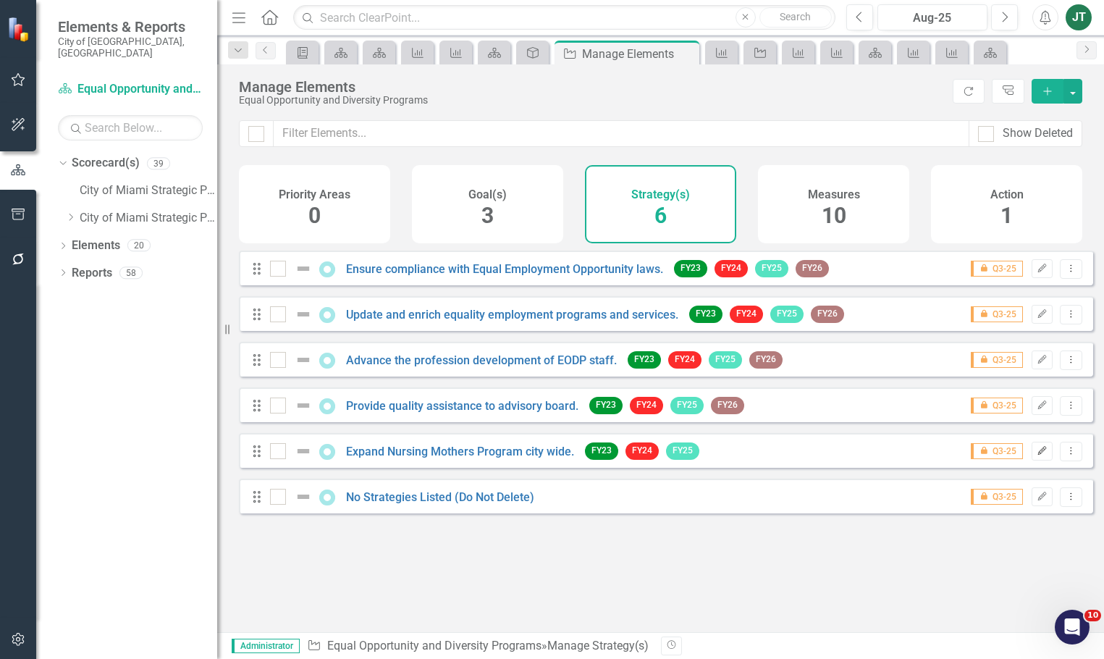
click at [1037, 455] on icon "Edit" at bounding box center [1042, 451] width 11 height 9
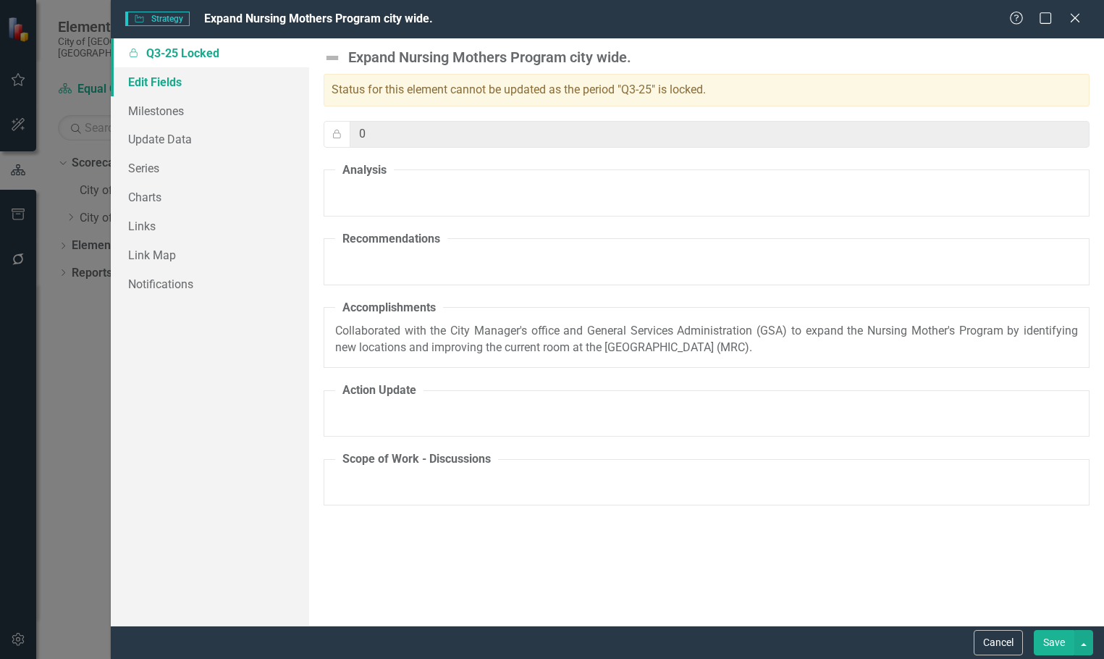
drag, startPoint x: 183, startPoint y: 84, endPoint x: 230, endPoint y: 74, distance: 48.1
click at [184, 84] on link "Edit Fields" at bounding box center [210, 81] width 199 height 29
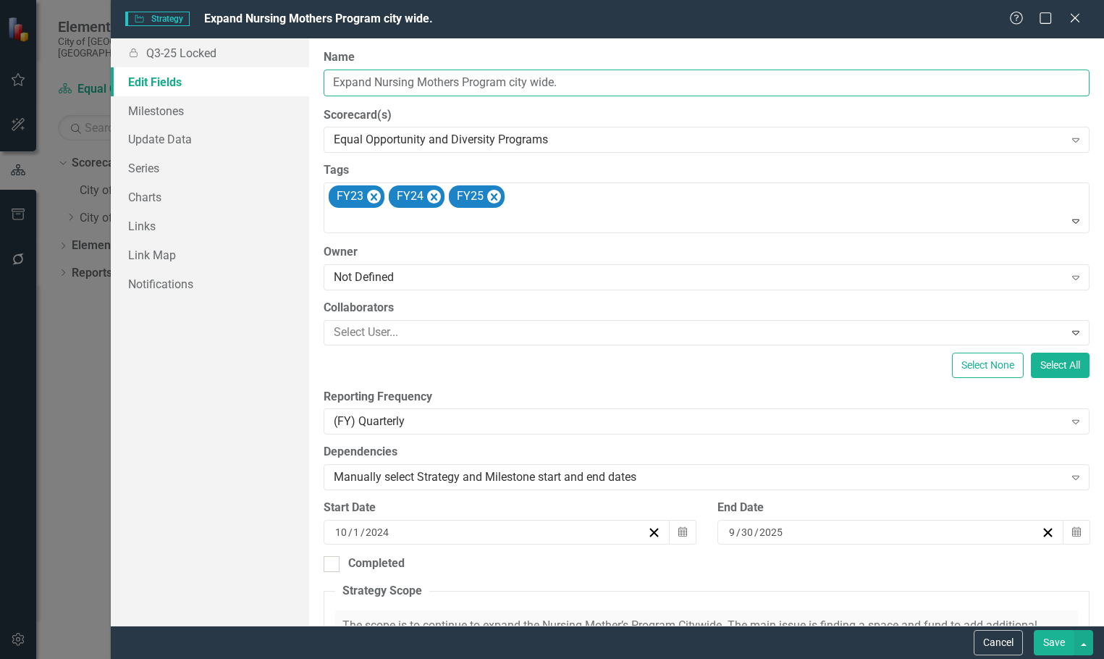
drag, startPoint x: 628, startPoint y: 88, endPoint x: 279, endPoint y: 72, distance: 349.3
click at [278, 72] on div "Locked Q3-25 Locked Edit Fields Milestones Update Data Series Charts Links Link…" at bounding box center [608, 331] width 994 height 587
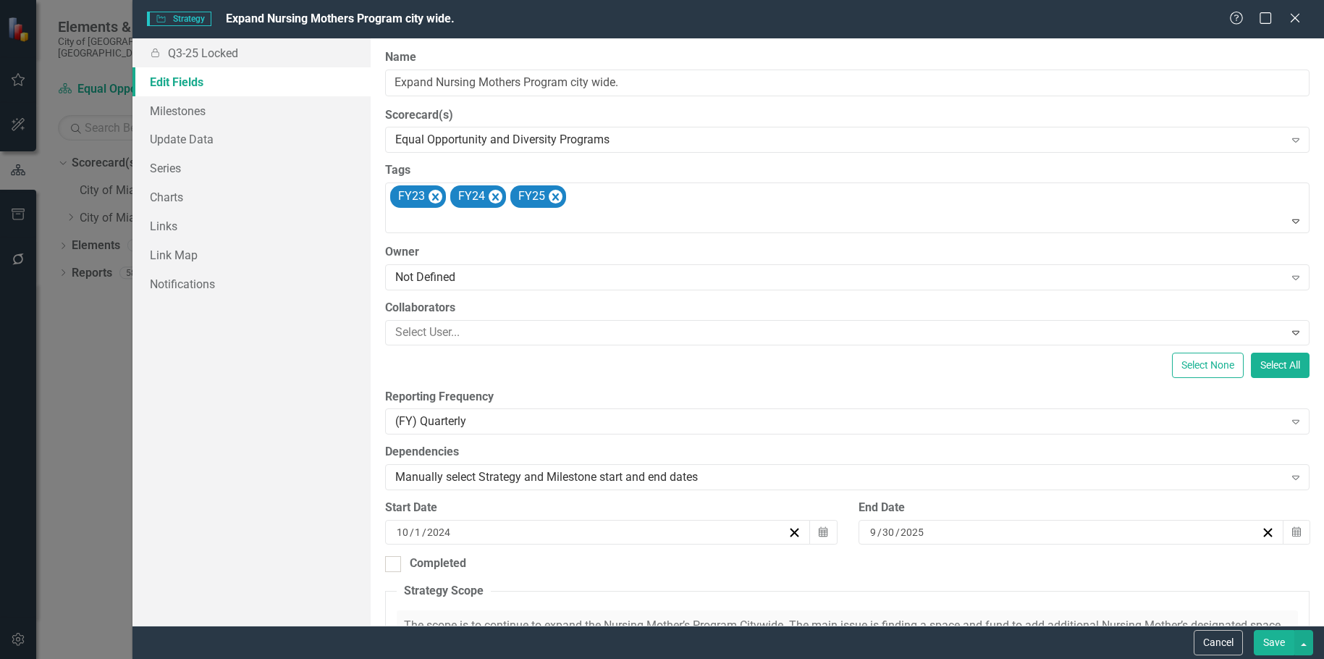
click at [749, 110] on label "Scorecard(s)" at bounding box center [847, 115] width 924 height 17
click at [1103, 651] on button "Cancel" at bounding box center [1218, 642] width 49 height 25
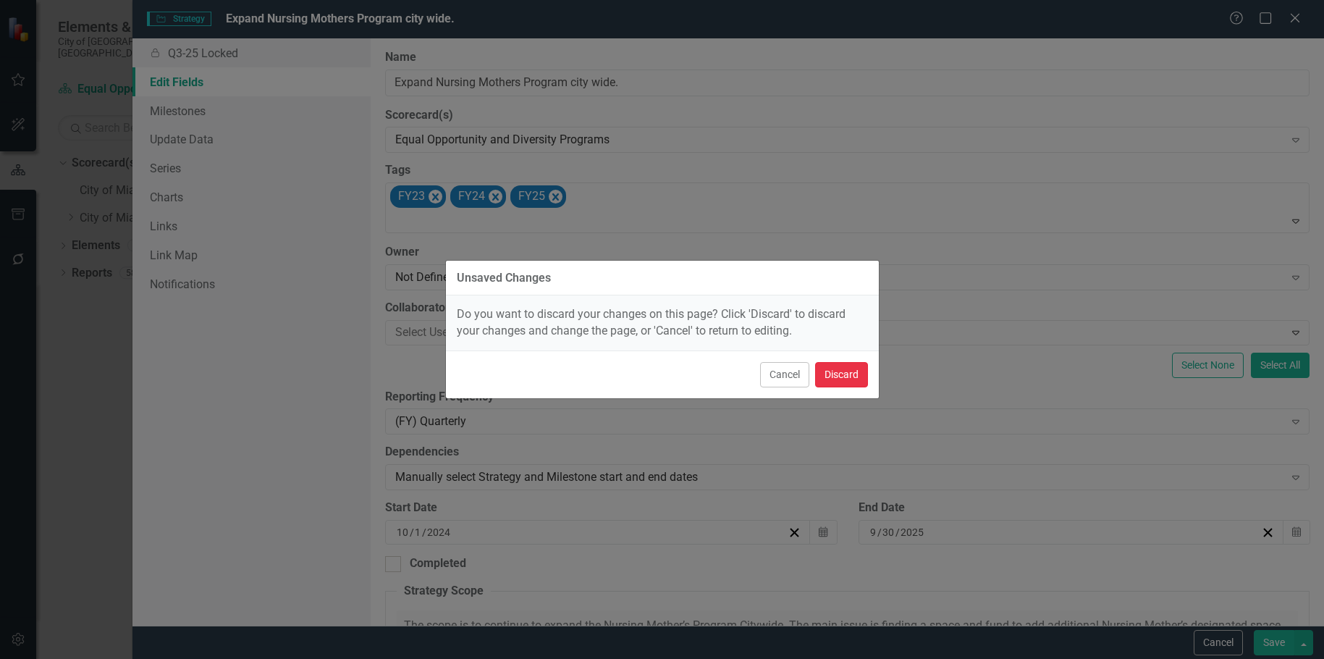
click at [841, 366] on button "Discard" at bounding box center [841, 374] width 53 height 25
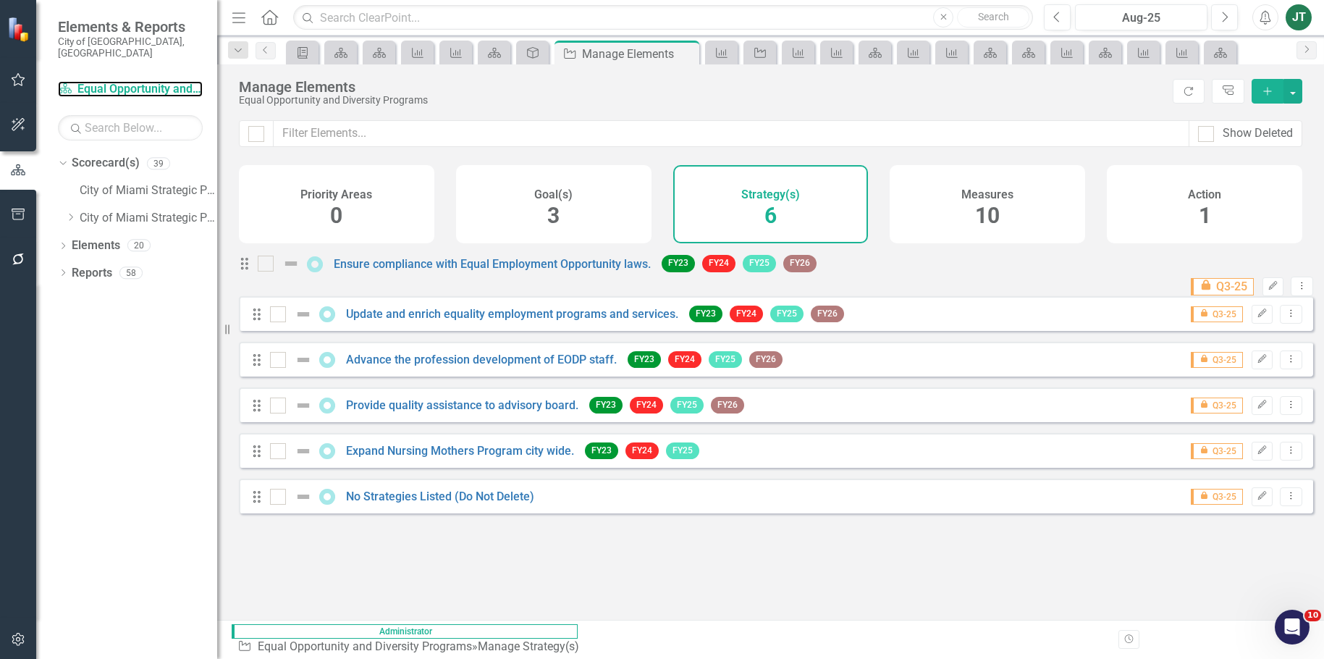
drag, startPoint x: 134, startPoint y: 76, endPoint x: 170, endPoint y: 90, distance: 39.0
click at [135, 81] on link "Scorecard(s) Equal Opportunity and Diversity Programs" at bounding box center [130, 89] width 145 height 17
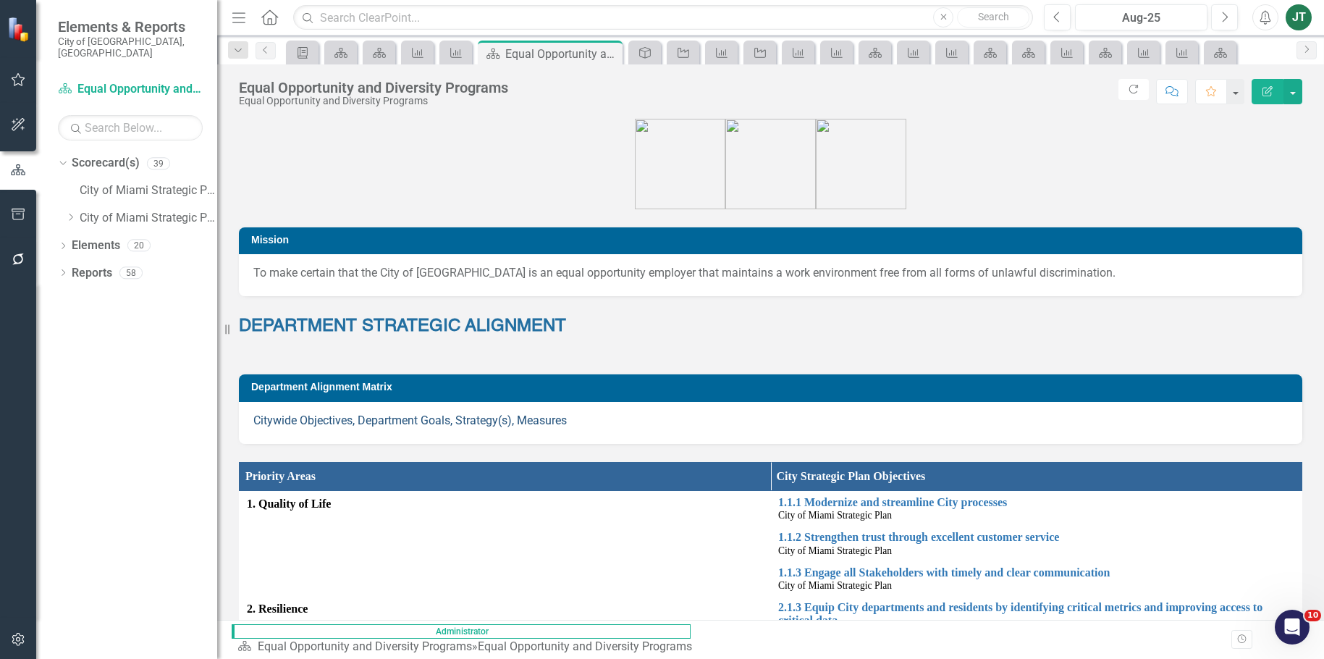
click at [502, 420] on link "Citywide Objectives, Department Goals, Strategy(s), Measures" at bounding box center [409, 420] width 313 height 14
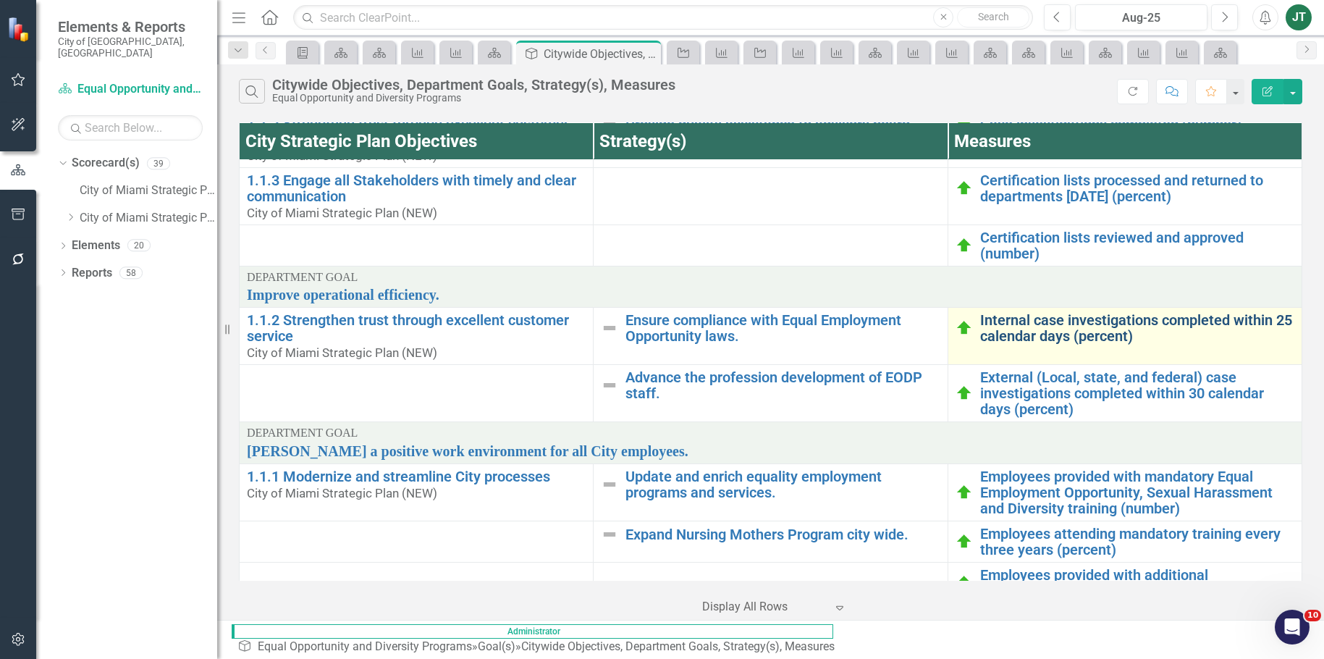
scroll to position [113, 0]
